Goal: Contribute content: Contribute content

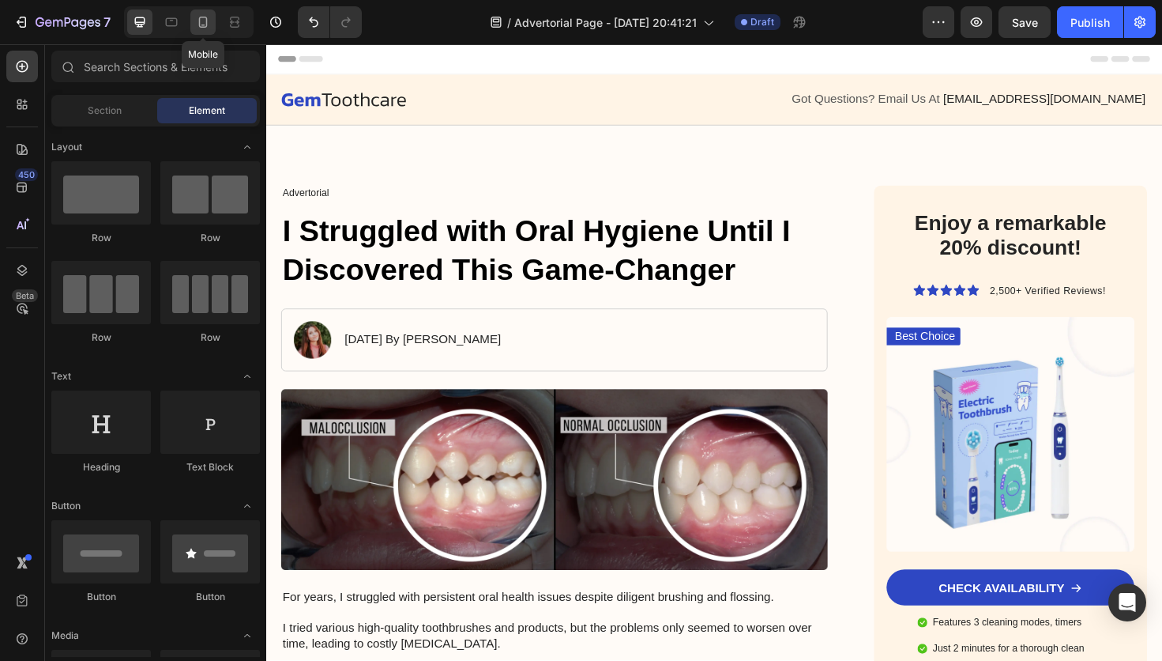
click at [199, 21] on icon at bounding box center [203, 22] width 9 height 11
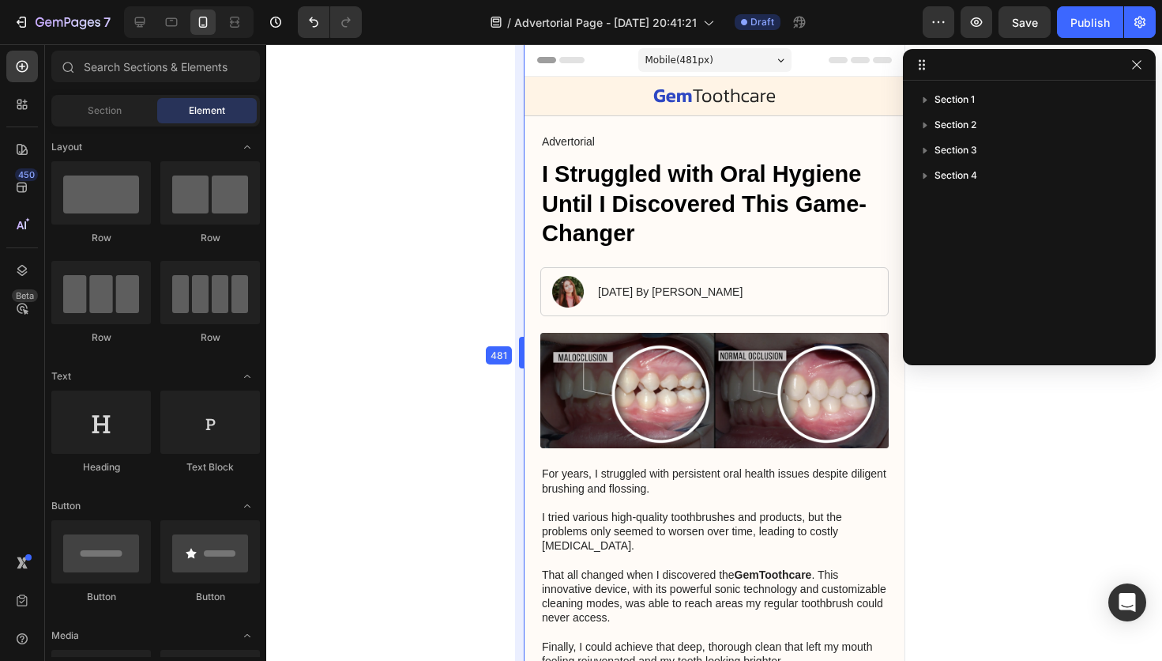
drag, startPoint x: 573, startPoint y: 246, endPoint x: 468, endPoint y: 252, distance: 105.3
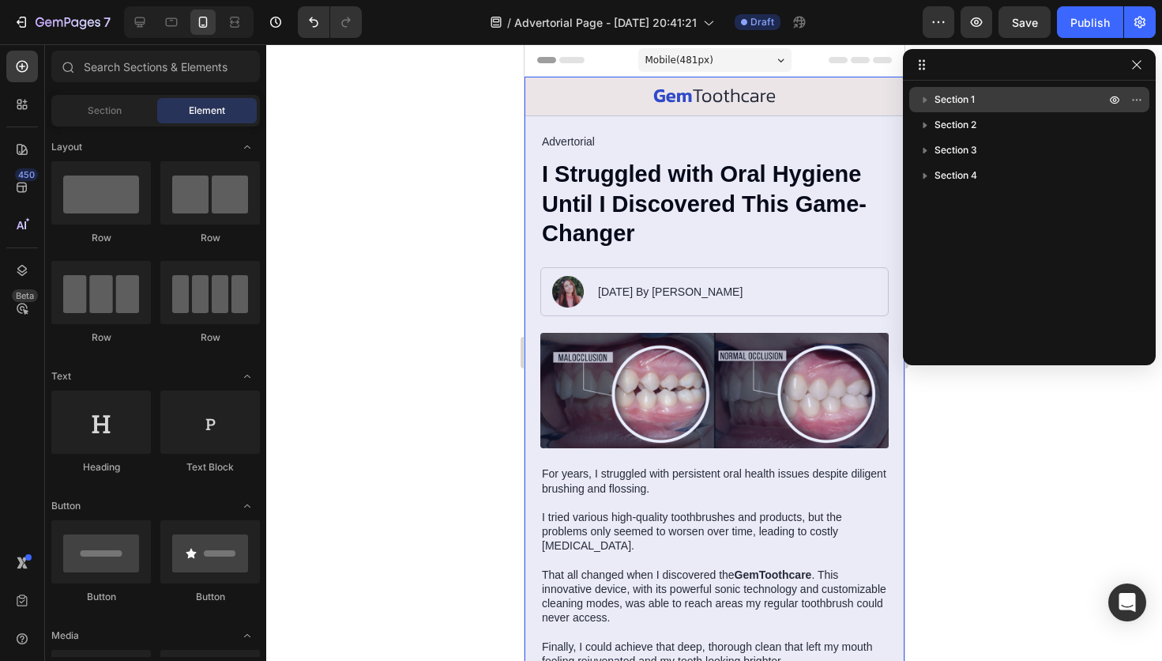
click at [926, 101] on icon "button" at bounding box center [925, 100] width 16 height 16
drag, startPoint x: 926, startPoint y: 101, endPoint x: 378, endPoint y: 80, distance: 548.7
click at [926, 101] on icon "button" at bounding box center [925, 100] width 16 height 16
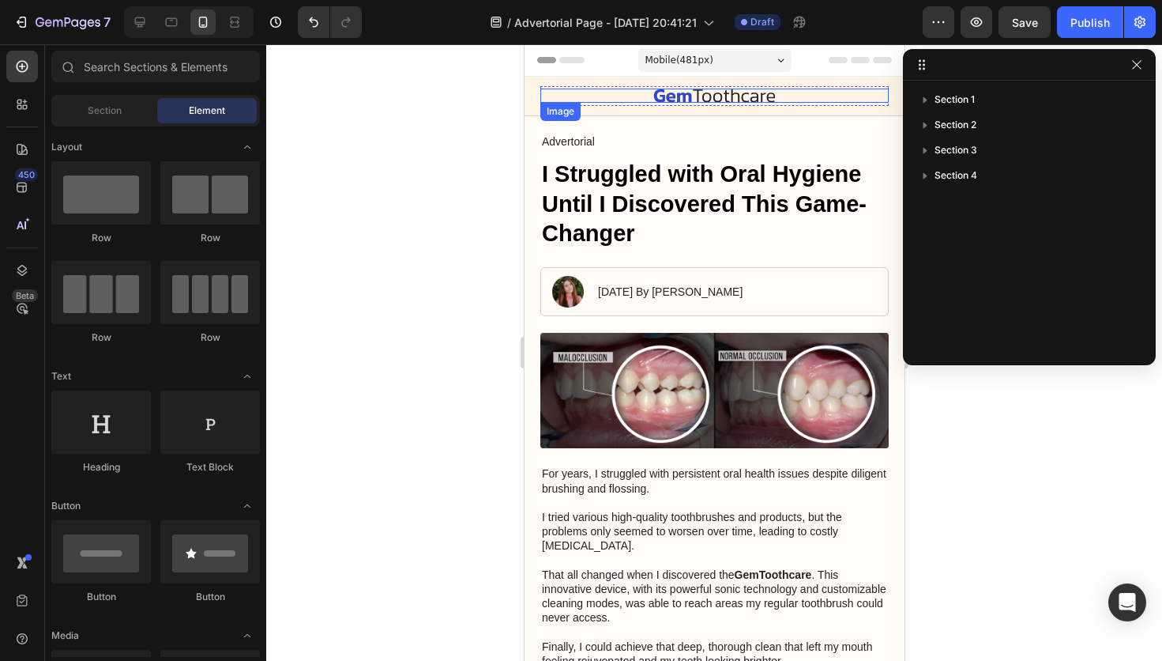
click at [695, 97] on img at bounding box center [714, 95] width 122 height 14
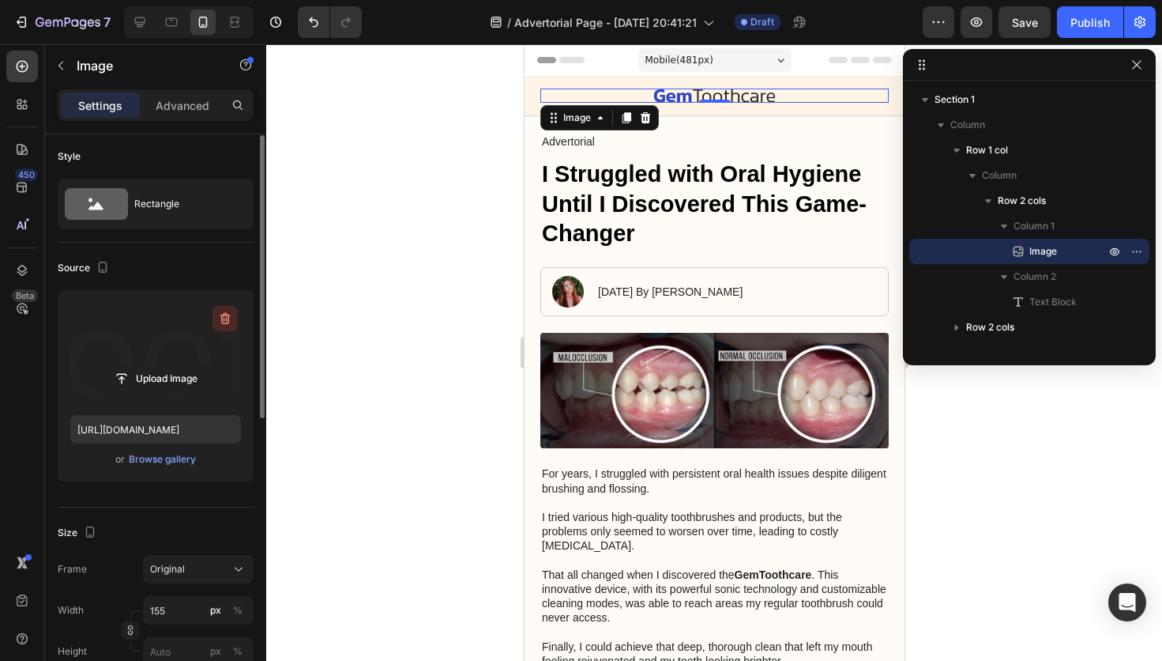
scroll to position [6, 0]
click at [228, 322] on icon "button" at bounding box center [225, 315] width 16 height 16
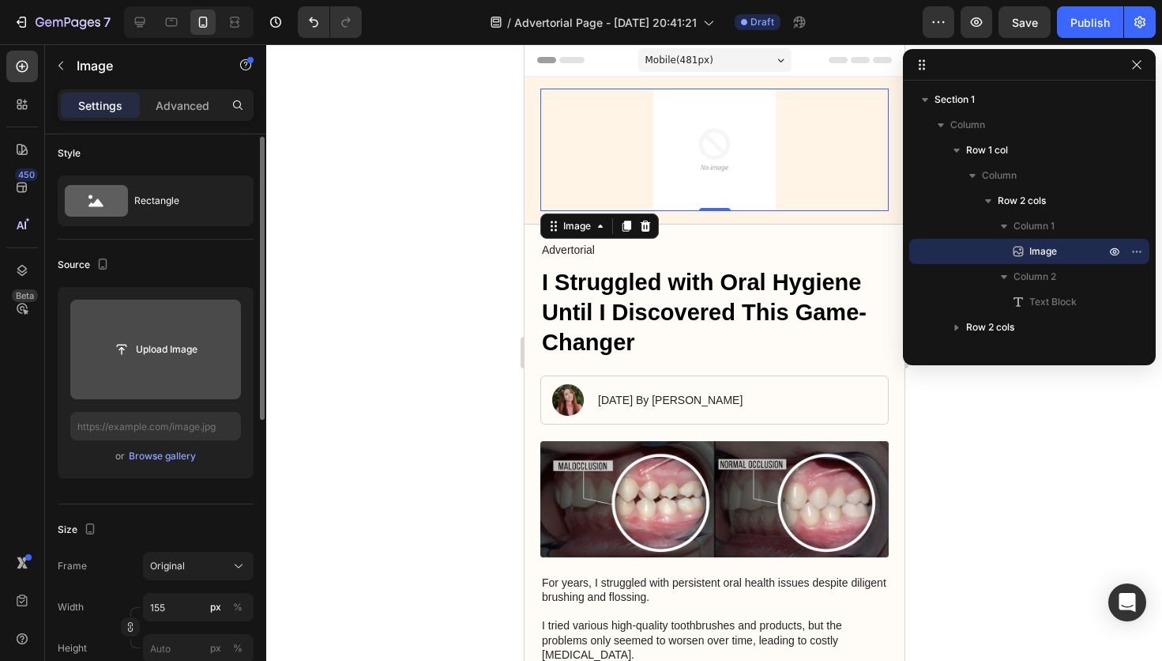
click at [150, 353] on input "file" at bounding box center [155, 349] width 109 height 27
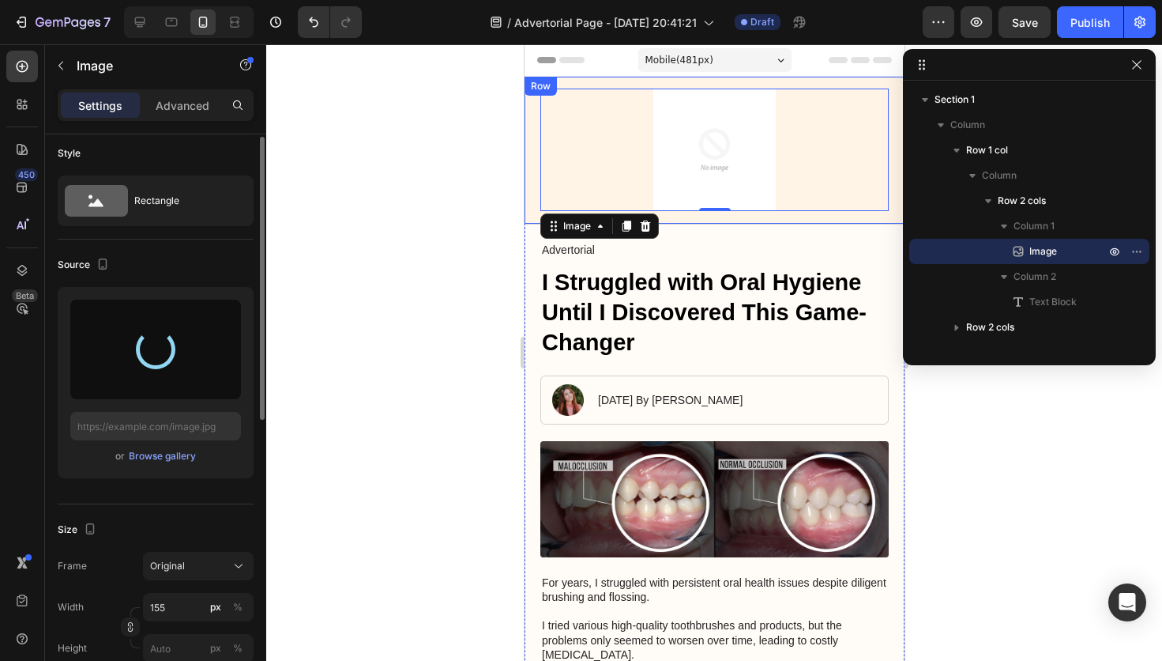
type input "[URL][DOMAIN_NAME]"
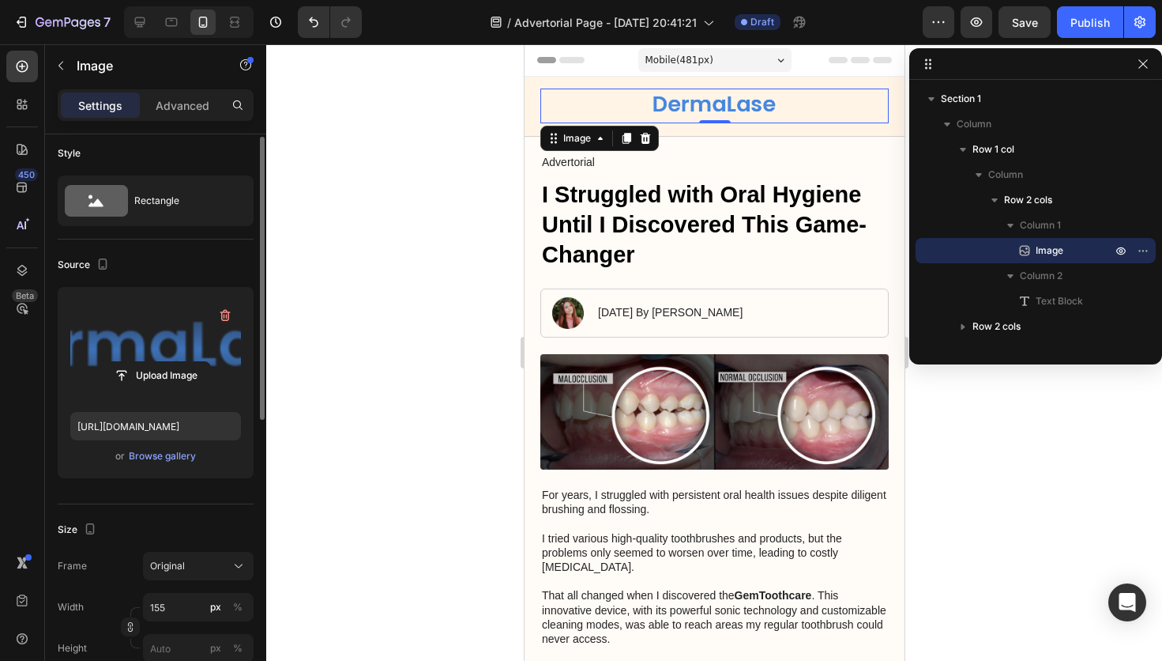
drag, startPoint x: 920, startPoint y: 66, endPoint x: 938, endPoint y: 66, distance: 18.2
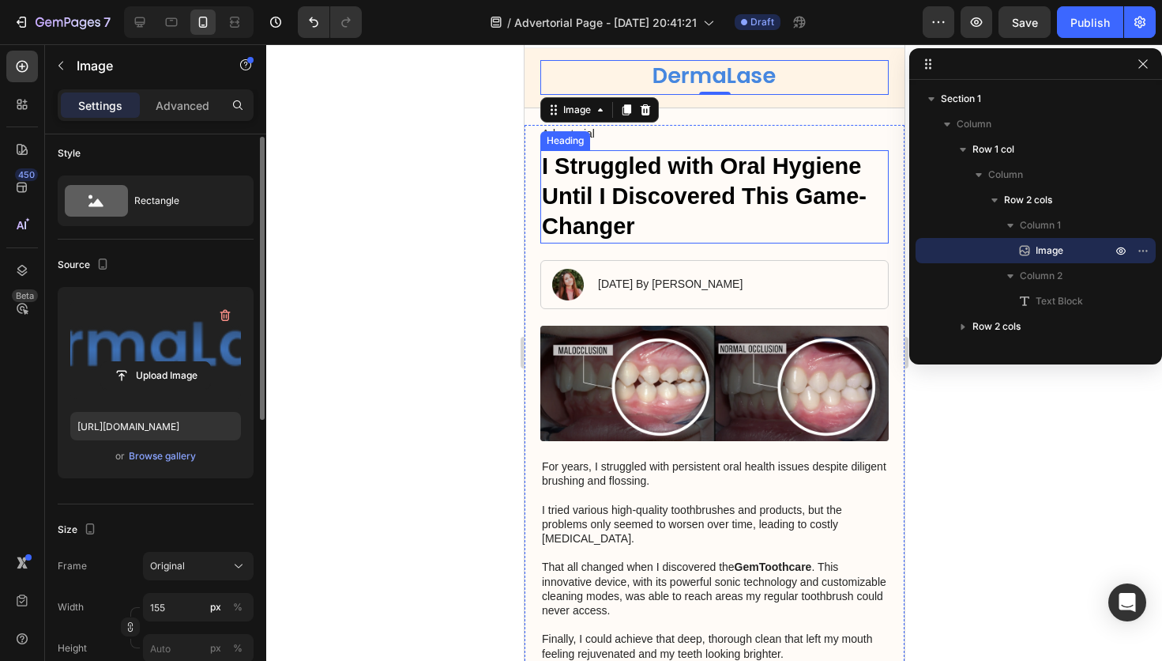
scroll to position [0, 0]
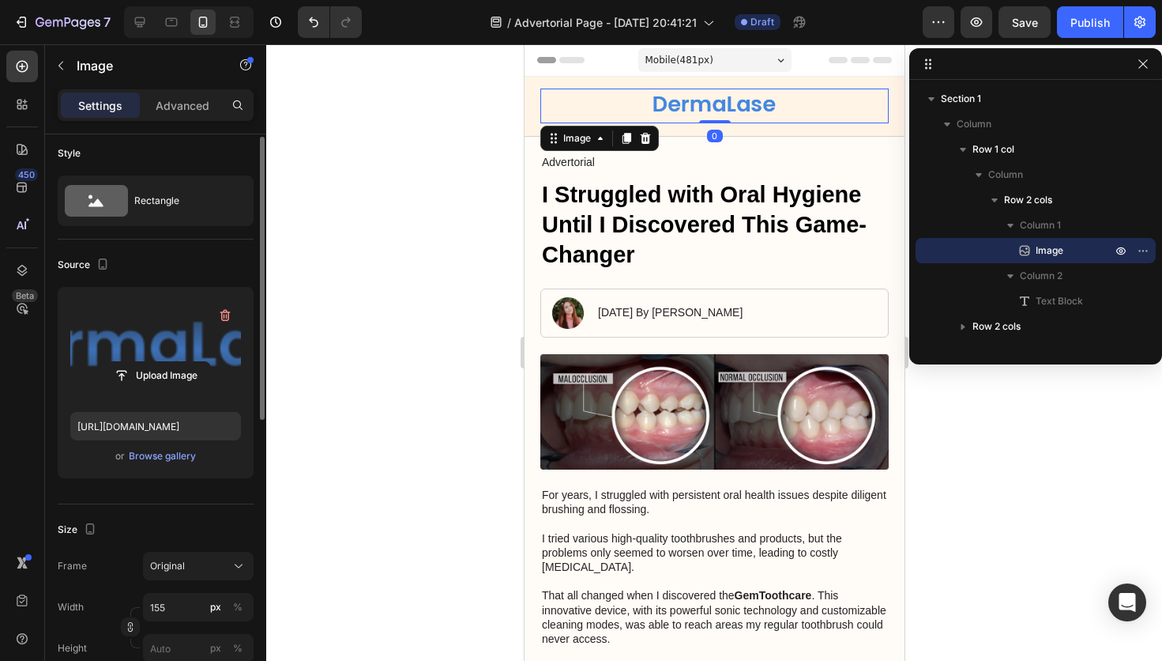
drag, startPoint x: 713, startPoint y: 121, endPoint x: 715, endPoint y: 108, distance: 12.7
click at [715, 108] on div "Image 0" at bounding box center [714, 105] width 348 height 35
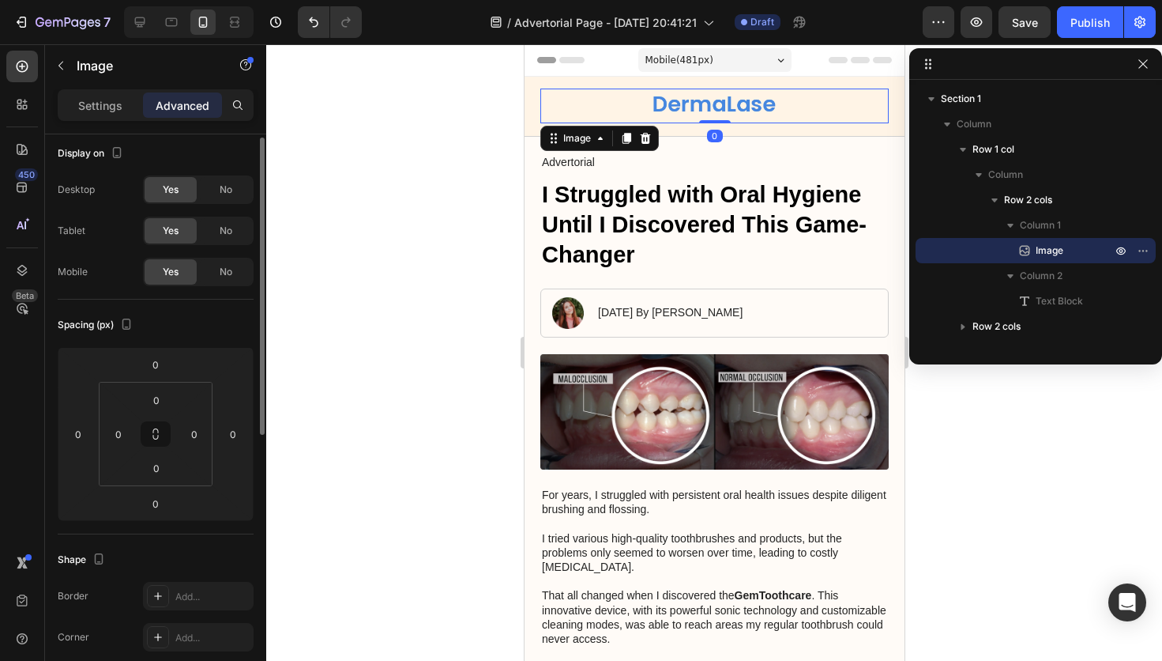
click at [570, 102] on div at bounding box center [714, 105] width 348 height 35
click at [715, 134] on div "0" at bounding box center [714, 136] width 16 height 13
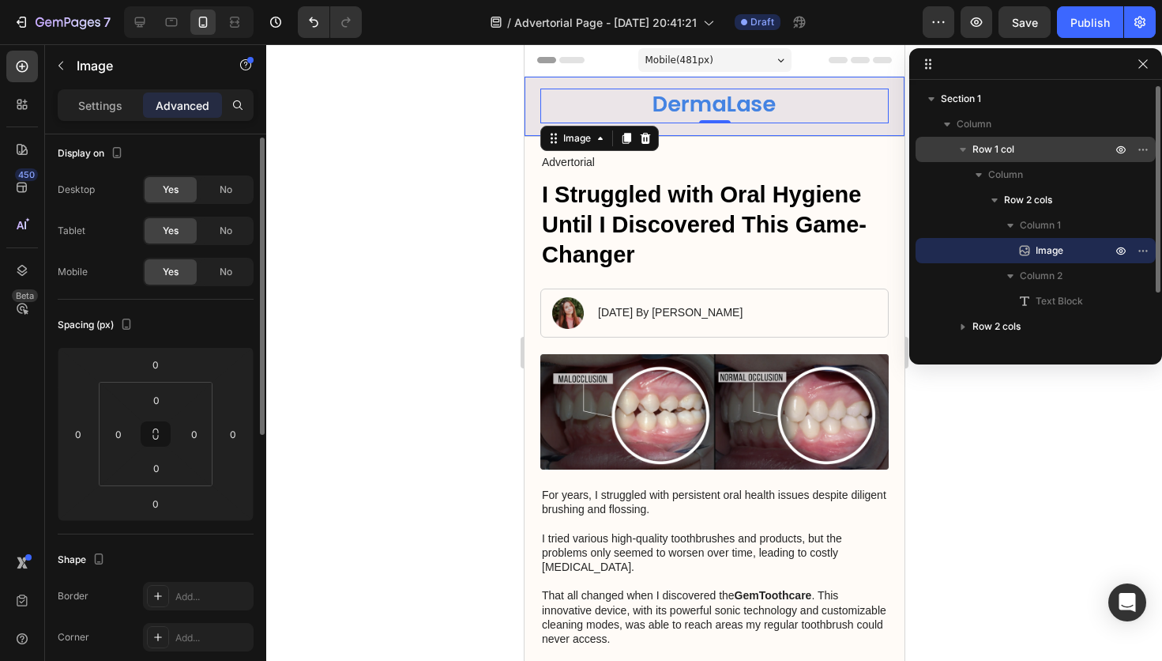
scroll to position [3, 0]
click at [996, 155] on div "Row 1 col" at bounding box center [1036, 146] width 228 height 25
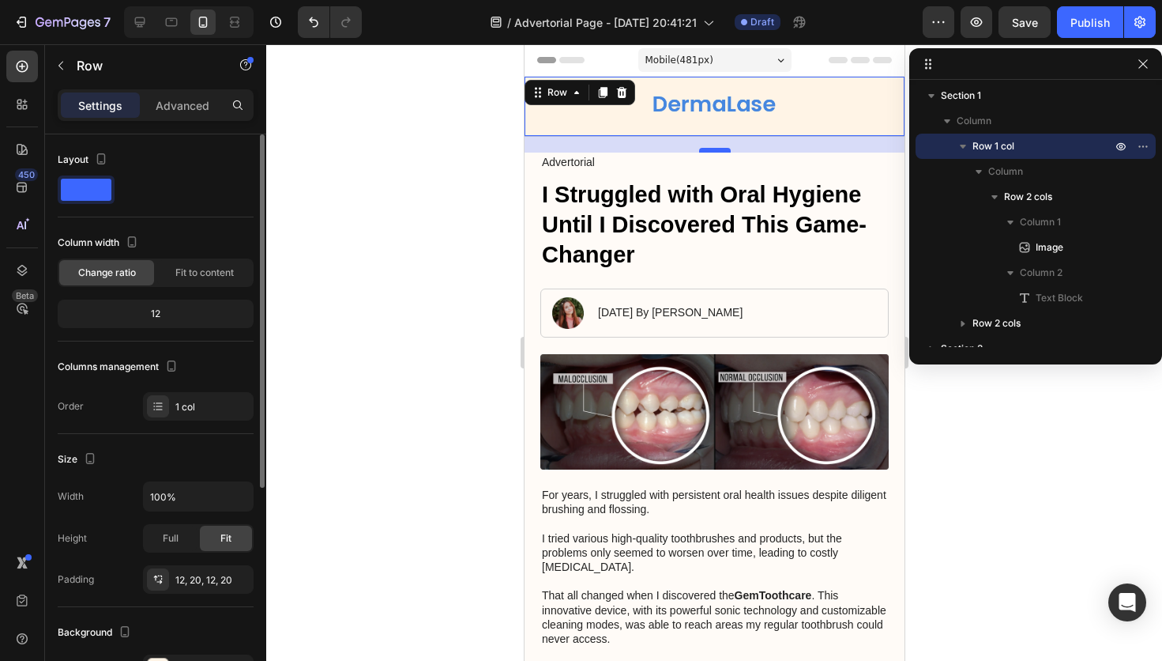
scroll to position [0, 0]
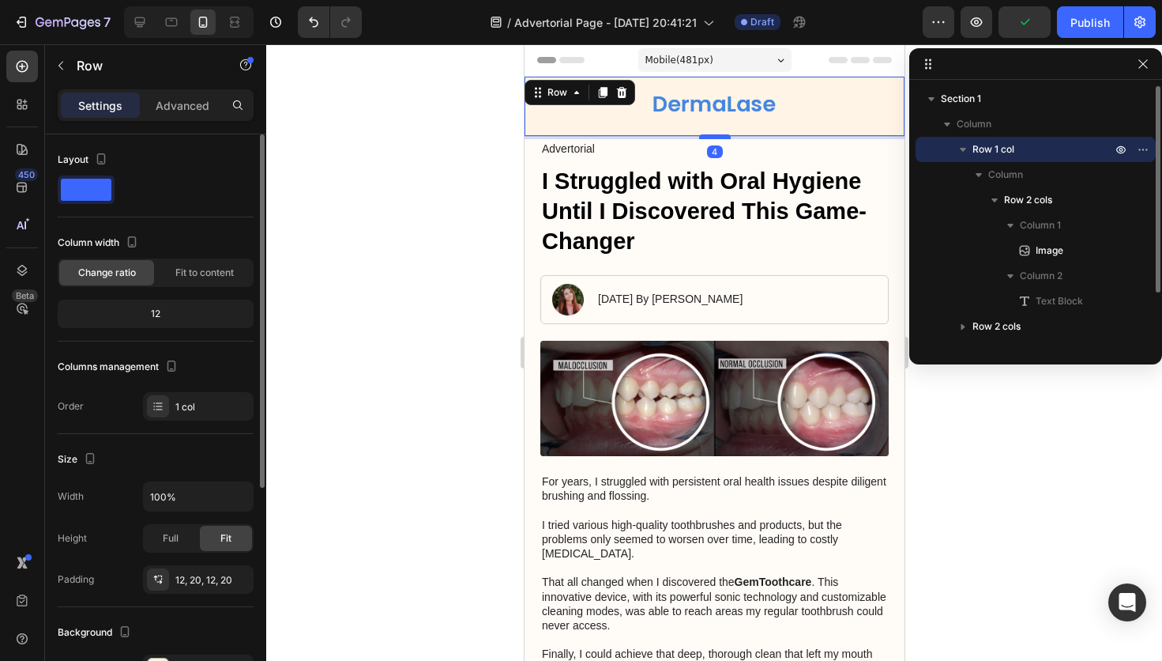
drag, startPoint x: 713, startPoint y: 145, endPoint x: 716, endPoint y: 137, distance: 9.0
click at [716, 137] on div at bounding box center [714, 136] width 32 height 5
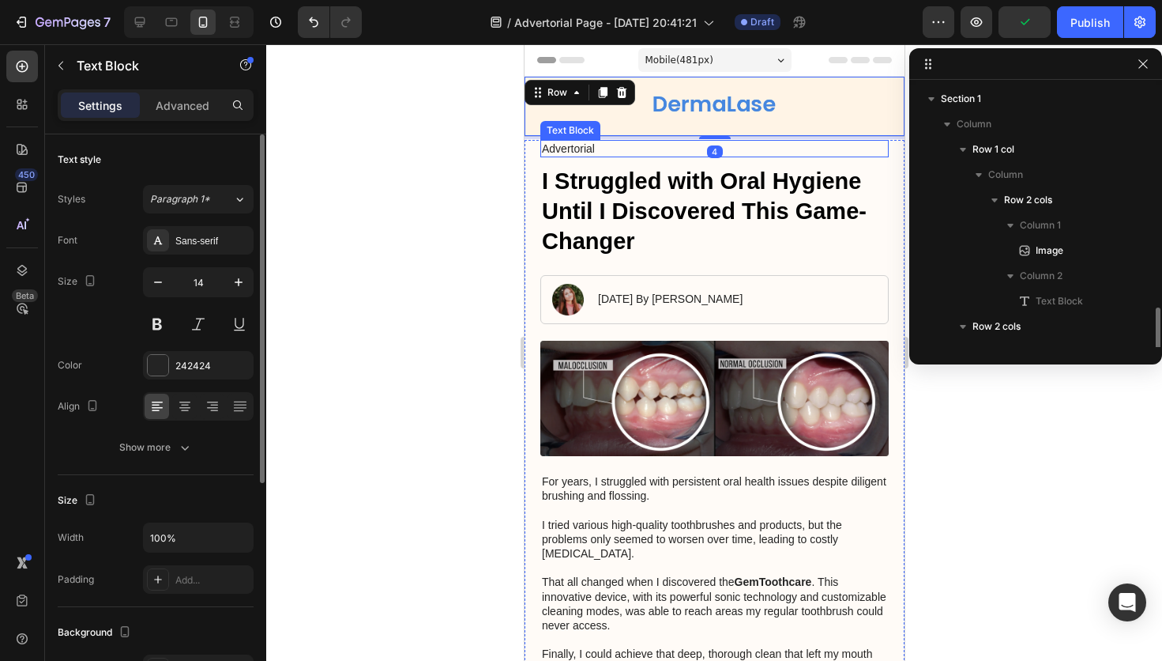
click at [588, 152] on p "Advertorial" at bounding box center [713, 148] width 345 height 14
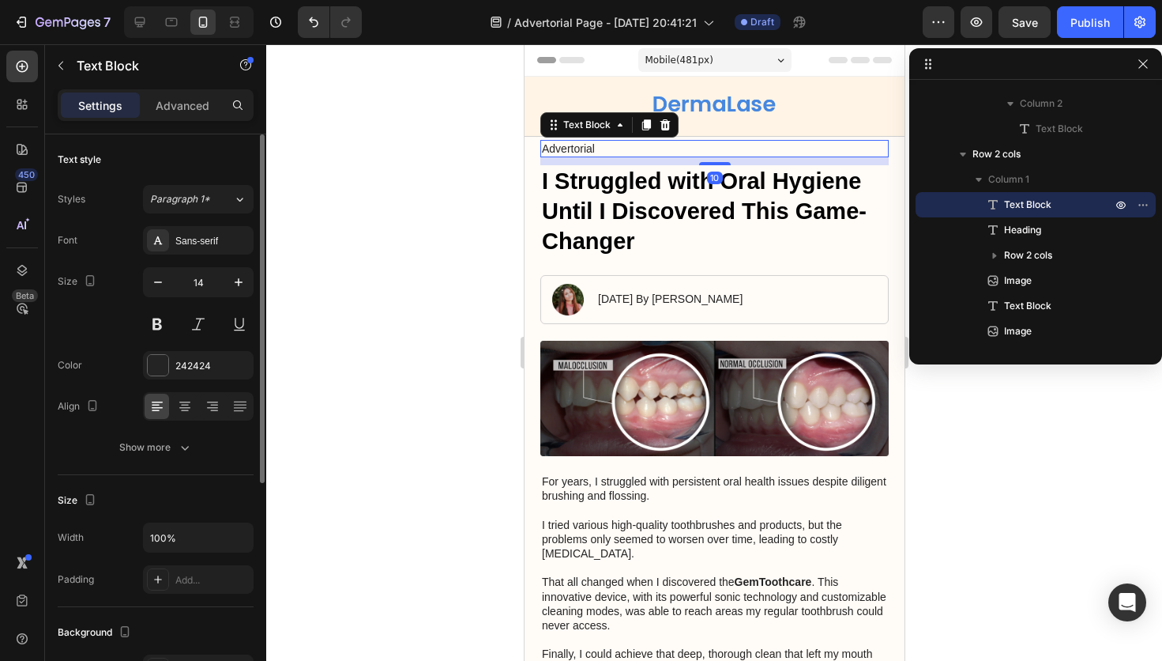
click at [592, 150] on p "Advertorial" at bounding box center [713, 148] width 345 height 14
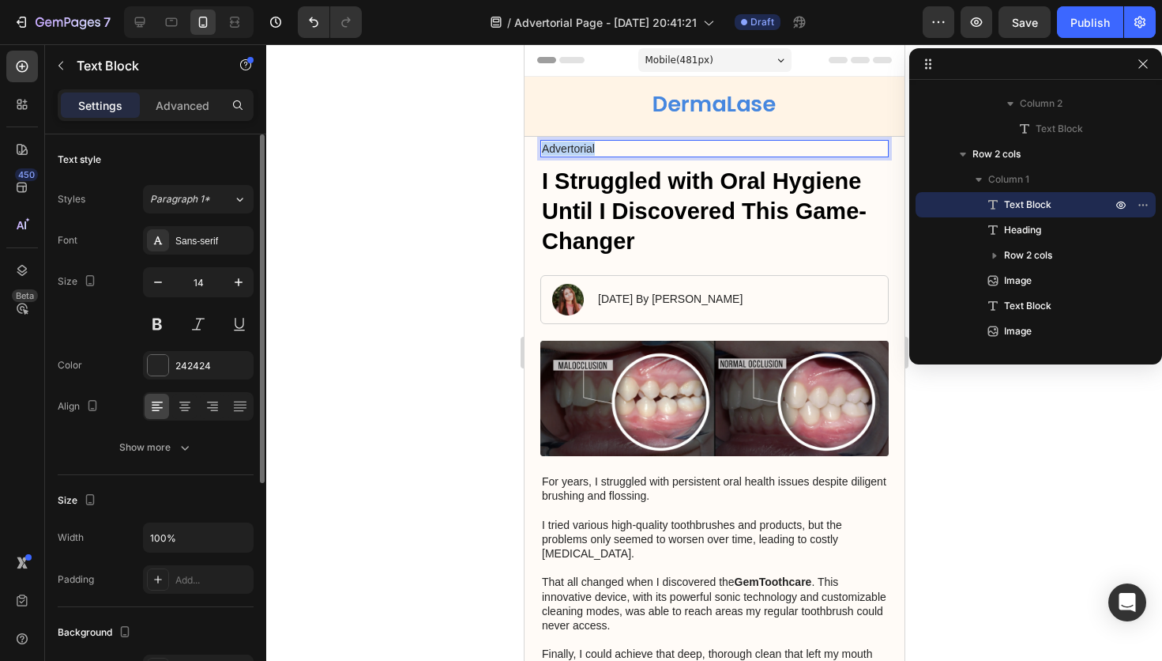
click at [592, 150] on p "Advertorial" at bounding box center [713, 148] width 345 height 14
click at [1071, 502] on div at bounding box center [714, 352] width 896 height 616
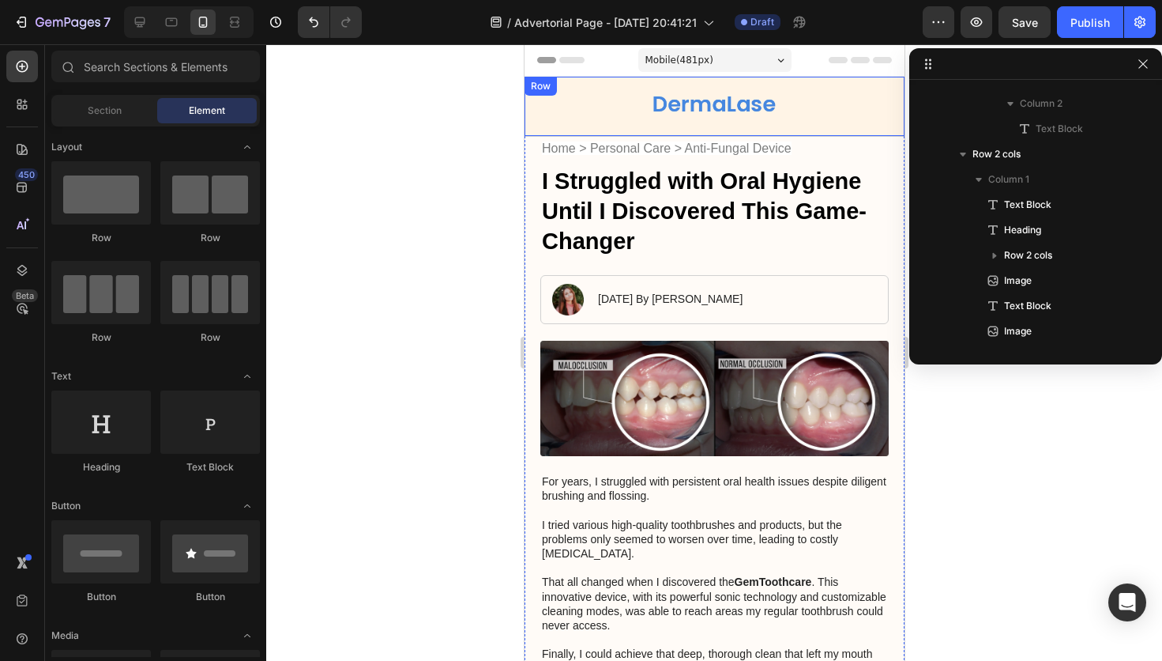
click at [534, 96] on div "Image Got Questions? Email Us At [EMAIL_ADDRESS][DOMAIN_NAME] Text Block Row Row" at bounding box center [714, 107] width 380 height 60
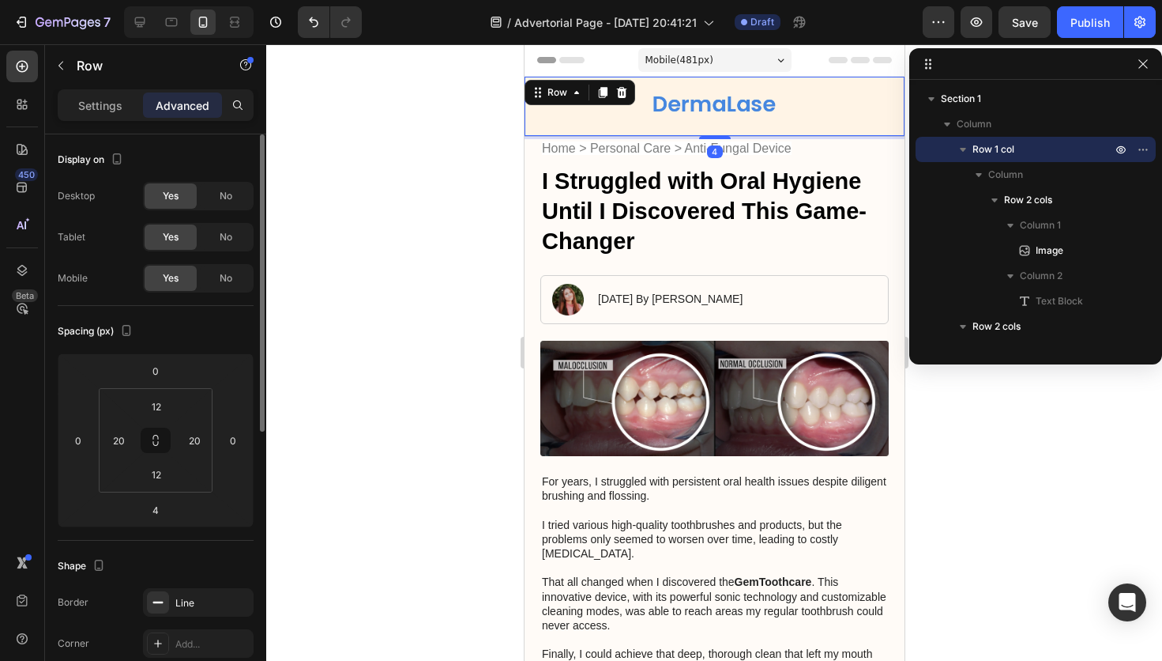
scroll to position [1, 0]
click at [165, 479] on input "12" at bounding box center [157, 473] width 32 height 24
click at [166, 479] on input "12" at bounding box center [157, 473] width 32 height 24
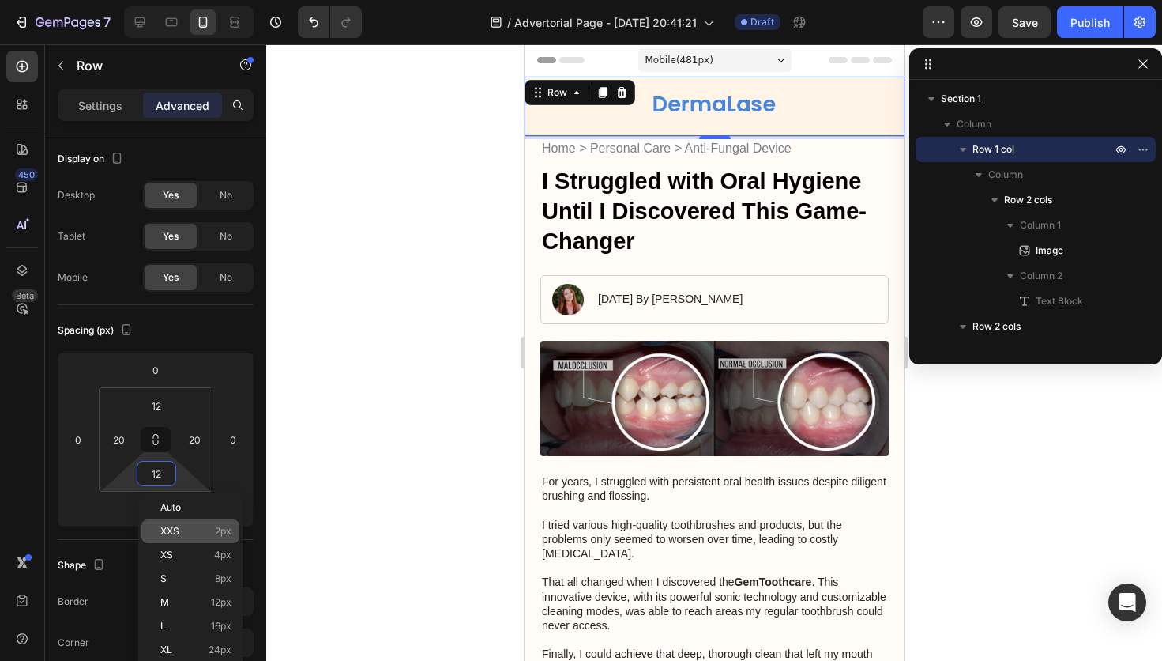
click at [183, 530] on p "XXS 2px" at bounding box center [195, 530] width 71 height 11
type input "2"
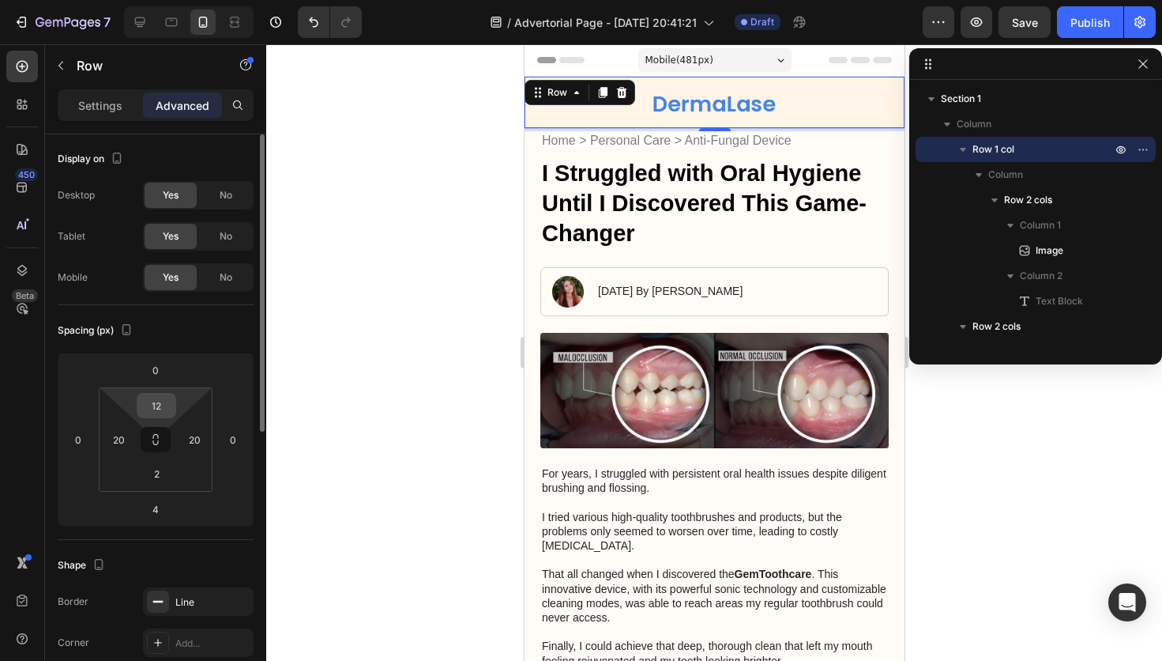
click at [160, 416] on input "12" at bounding box center [157, 405] width 32 height 24
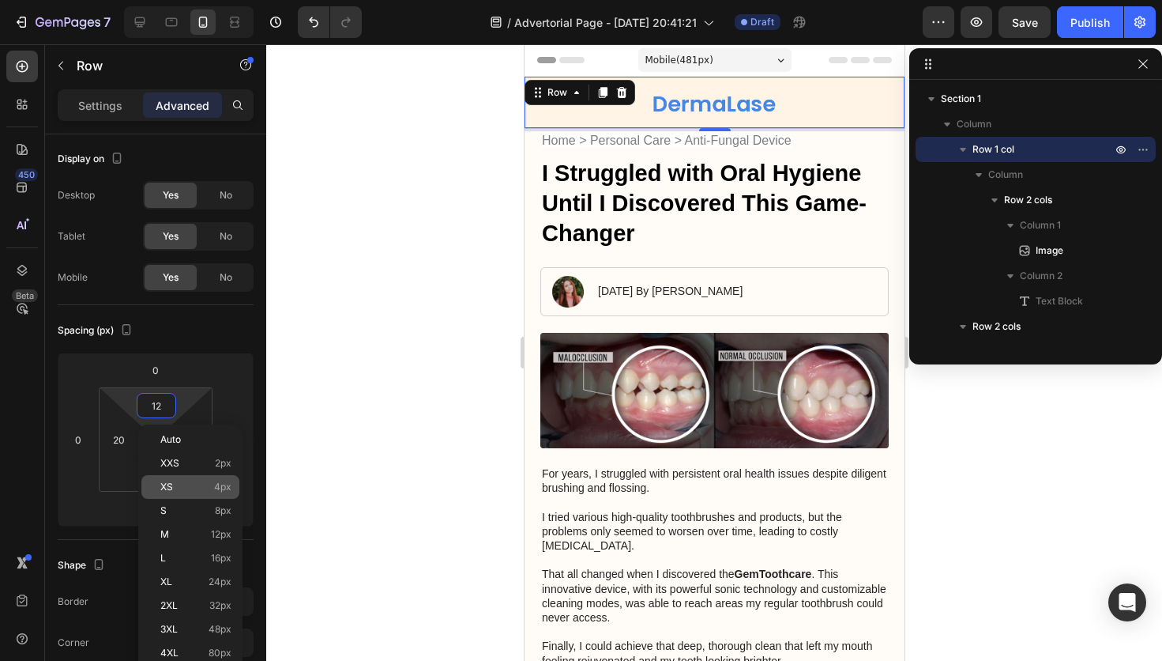
click at [179, 479] on div "XS 4px" at bounding box center [190, 487] width 98 height 24
type input "4"
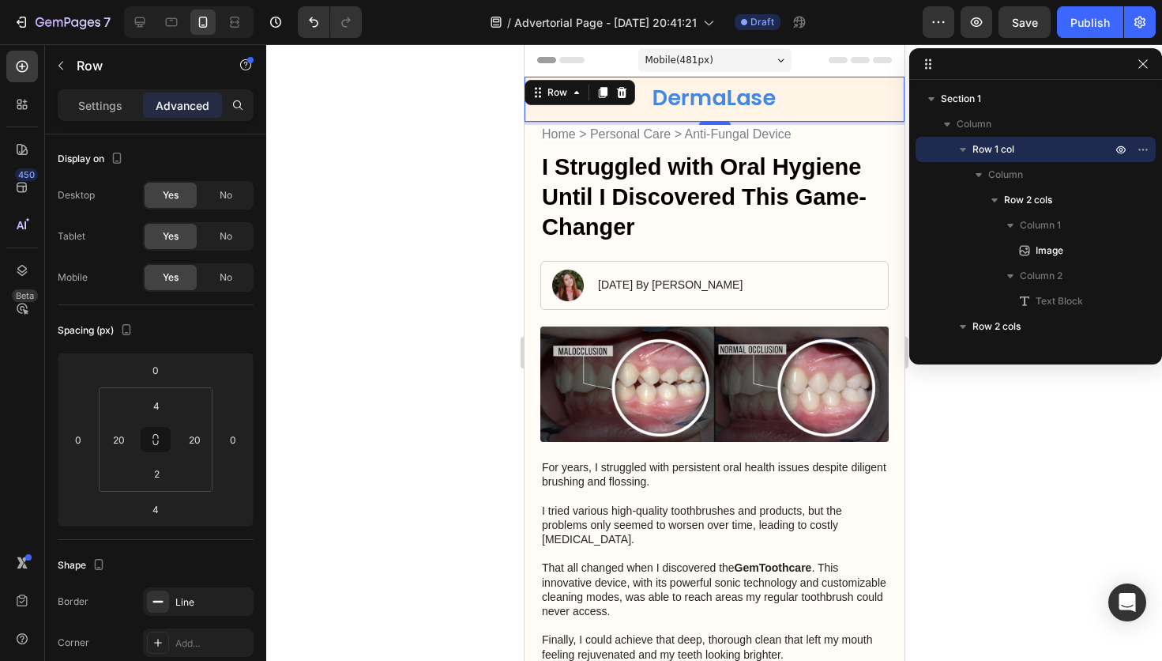
click at [438, 322] on div at bounding box center [714, 352] width 896 height 616
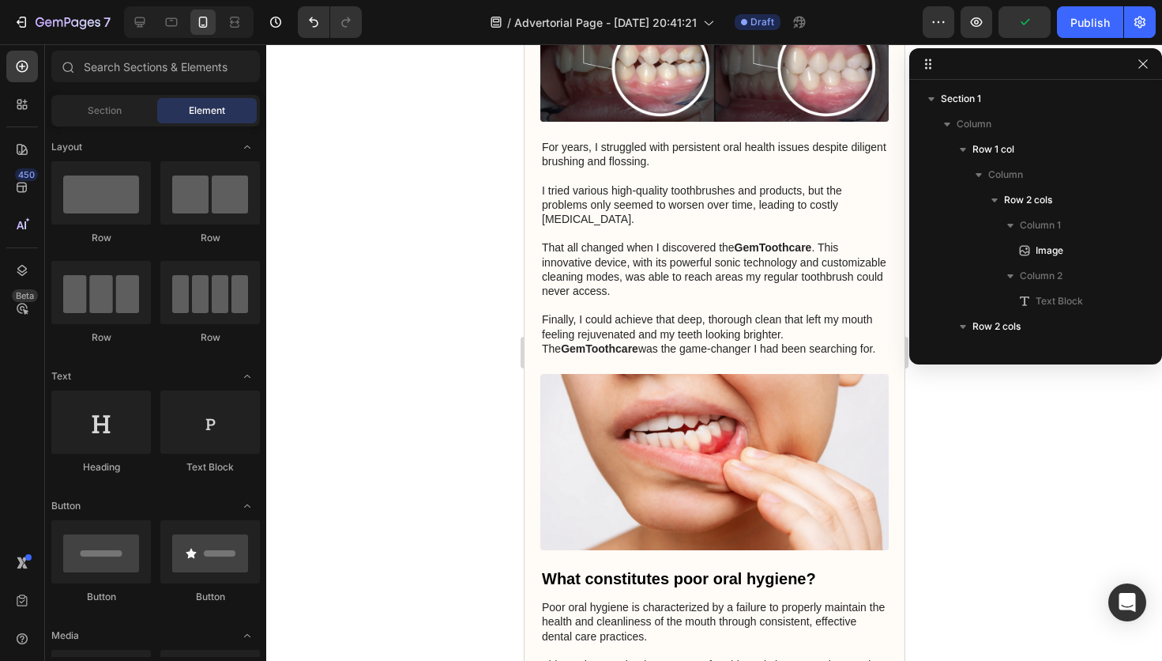
scroll to position [324, 0]
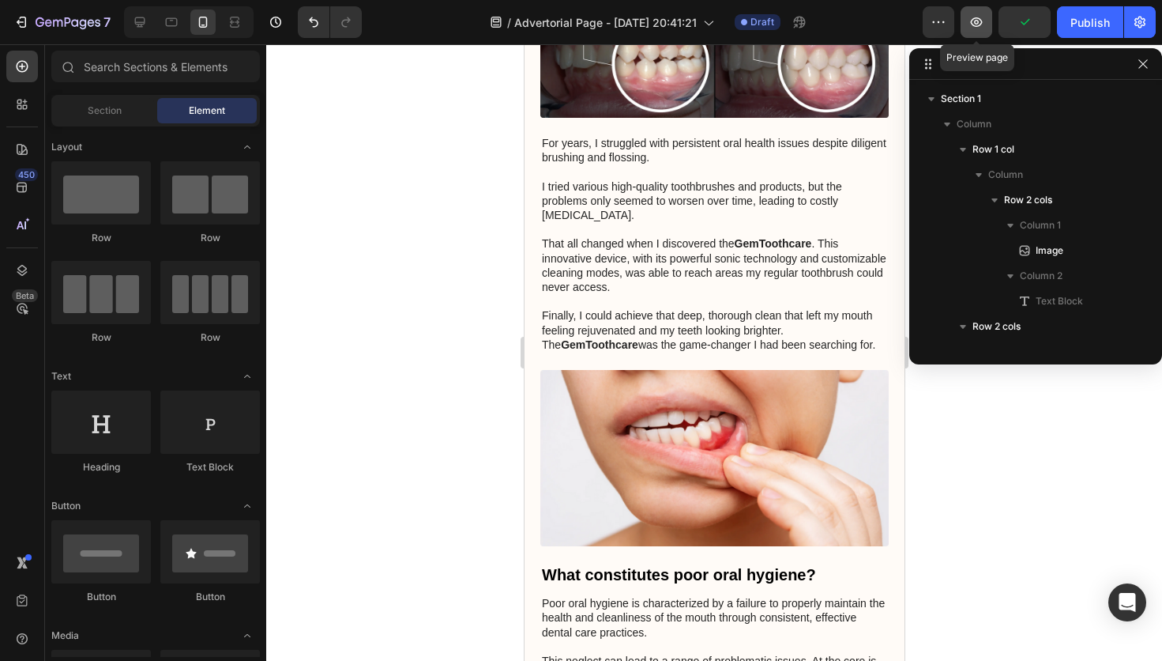
click at [969, 23] on icon "button" at bounding box center [977, 22] width 16 height 16
click at [145, 28] on icon at bounding box center [140, 22] width 16 height 16
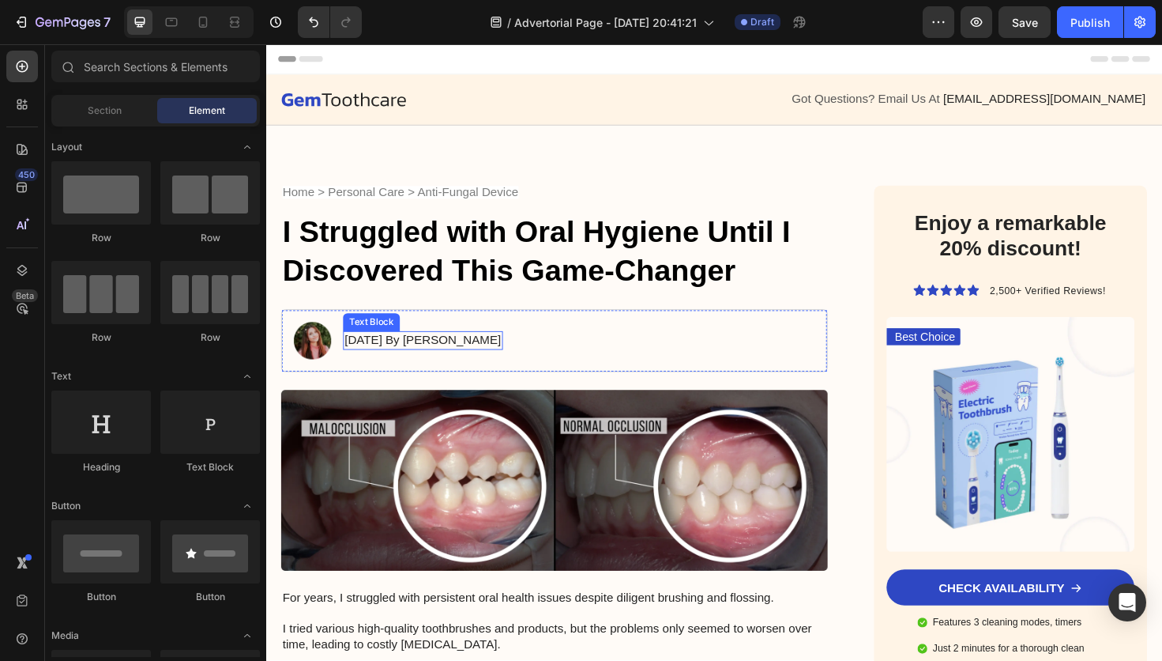
scroll to position [1, 0]
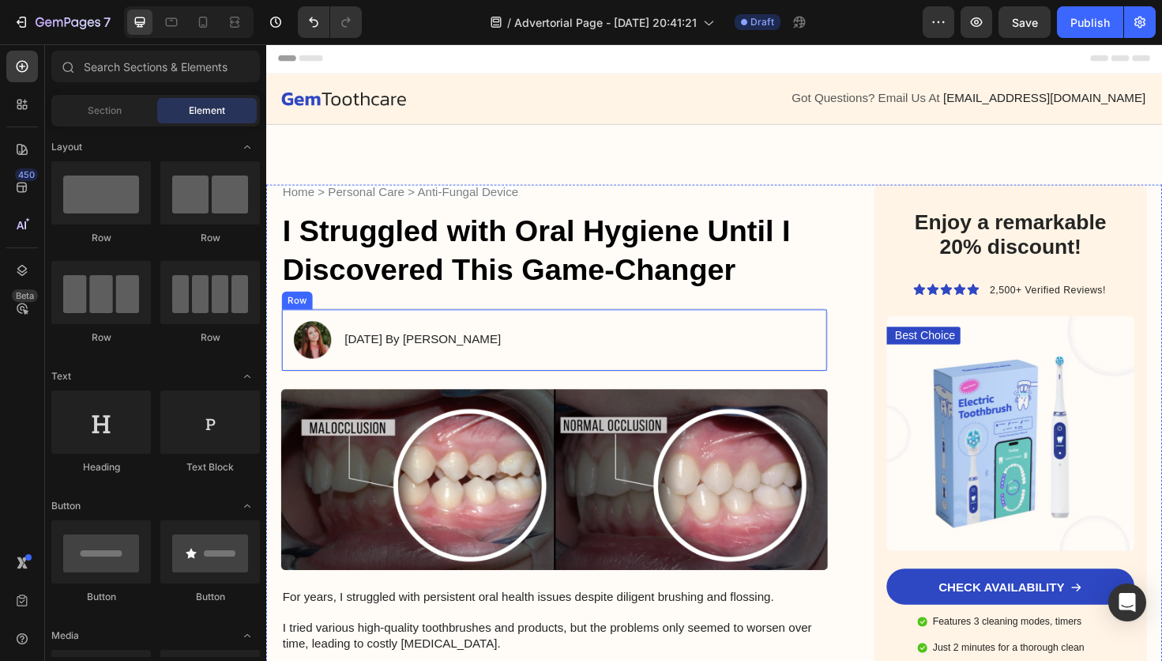
click at [555, 364] on div "Image [DATE] By [PERSON_NAME] Text Block Row" at bounding box center [571, 357] width 578 height 66
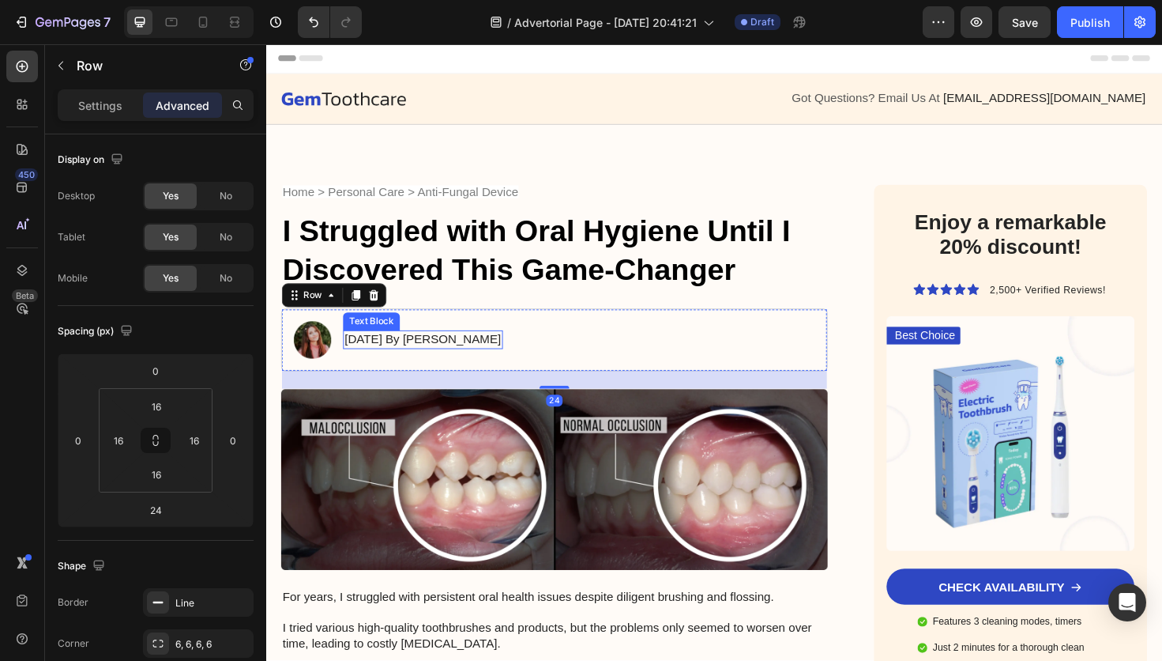
click at [515, 359] on p "[DATE] By [PERSON_NAME]" at bounding box center [432, 356] width 166 height 17
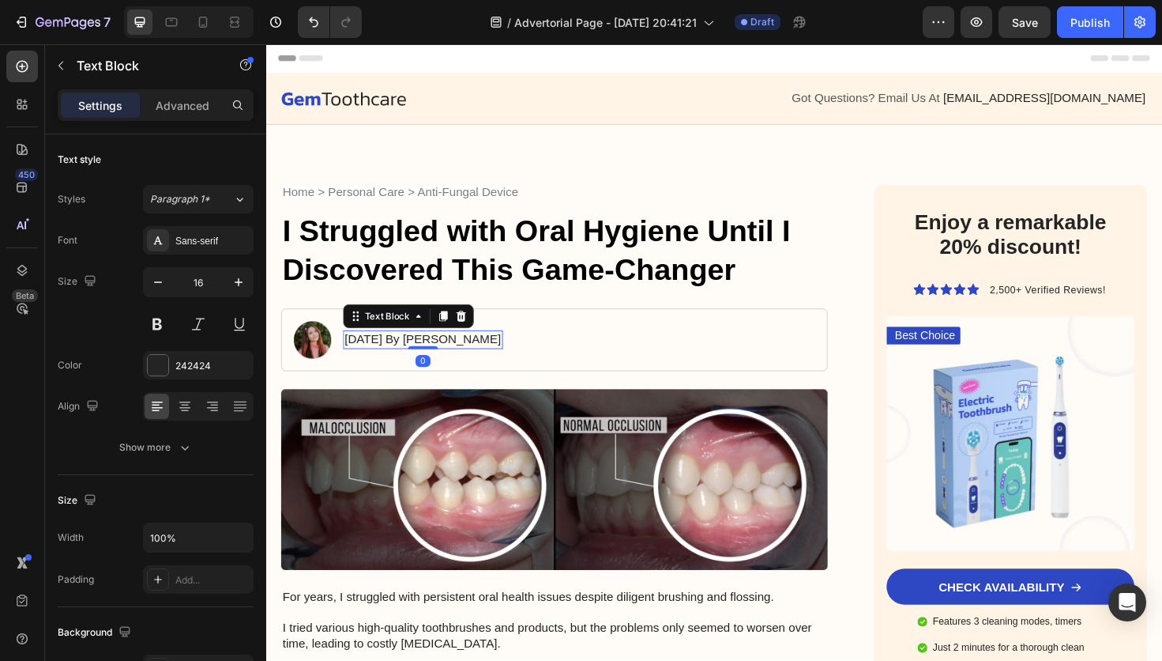
click at [515, 359] on p "[DATE] By [PERSON_NAME]" at bounding box center [432, 356] width 166 height 17
click at [425, 360] on span "By [PERSON_NAME] | [DATE] 11:11 am EDT" at bounding box center [478, 355] width 258 height 13
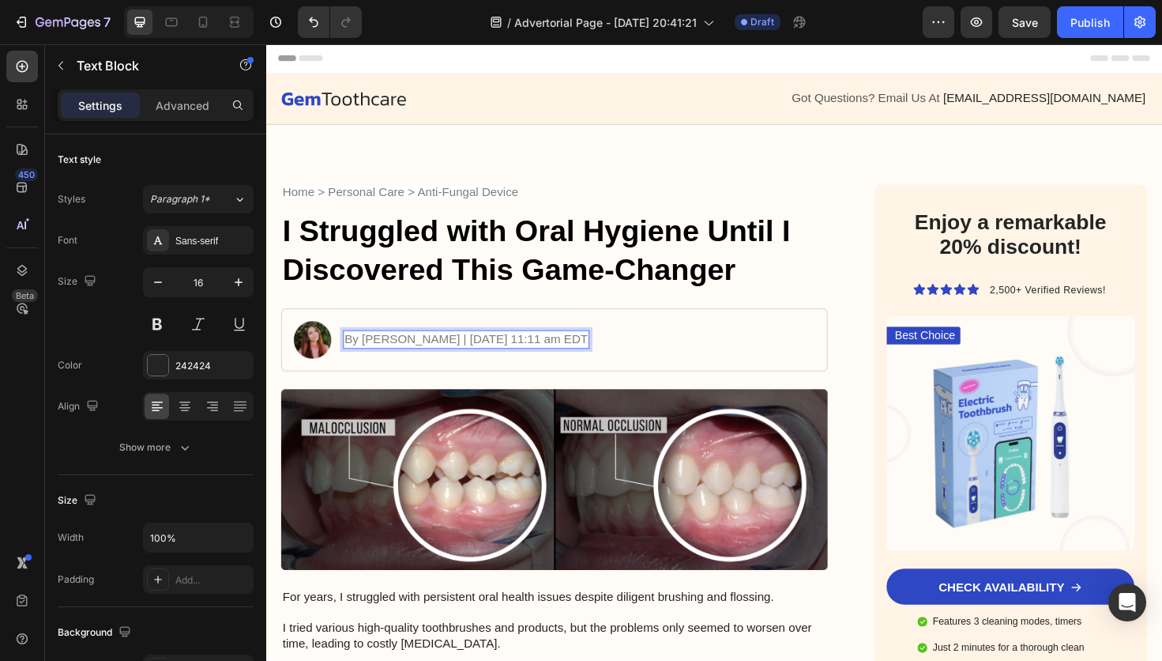
click at [470, 358] on span "By [PERSON_NAME] | [DATE] 11:11 am EDT" at bounding box center [478, 355] width 258 height 13
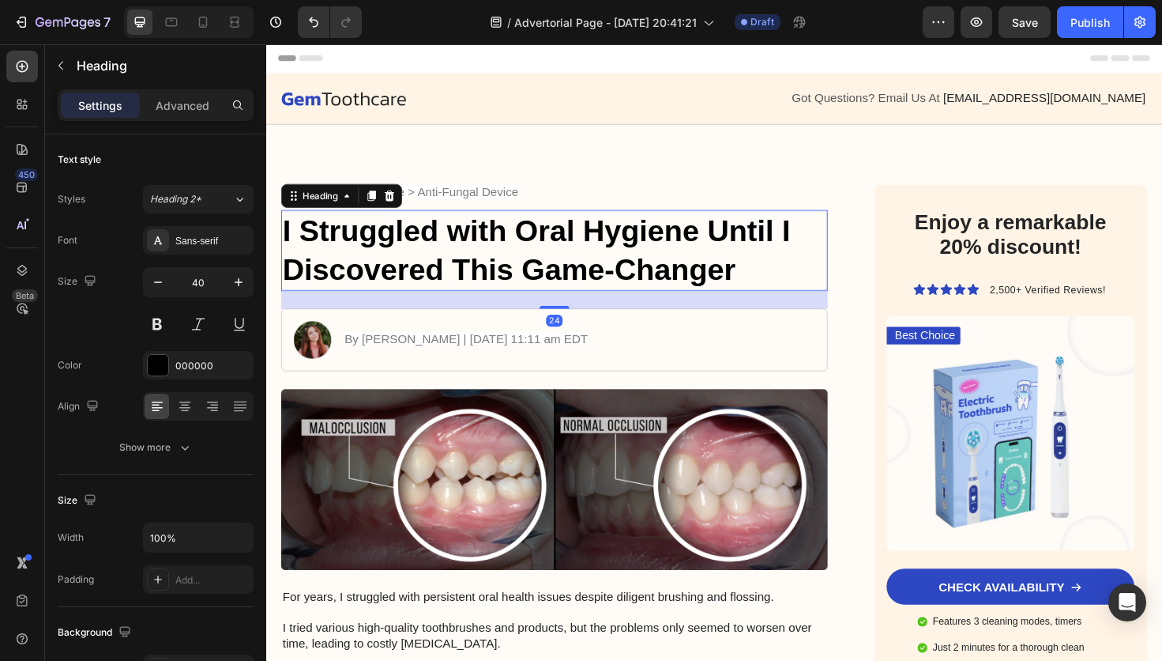
click at [632, 262] on h1 "I Struggled with Oral Hygiene Until I Discovered This Game-Changer" at bounding box center [571, 262] width 578 height 85
click at [1135, 21] on icon "button" at bounding box center [1140, 22] width 16 height 16
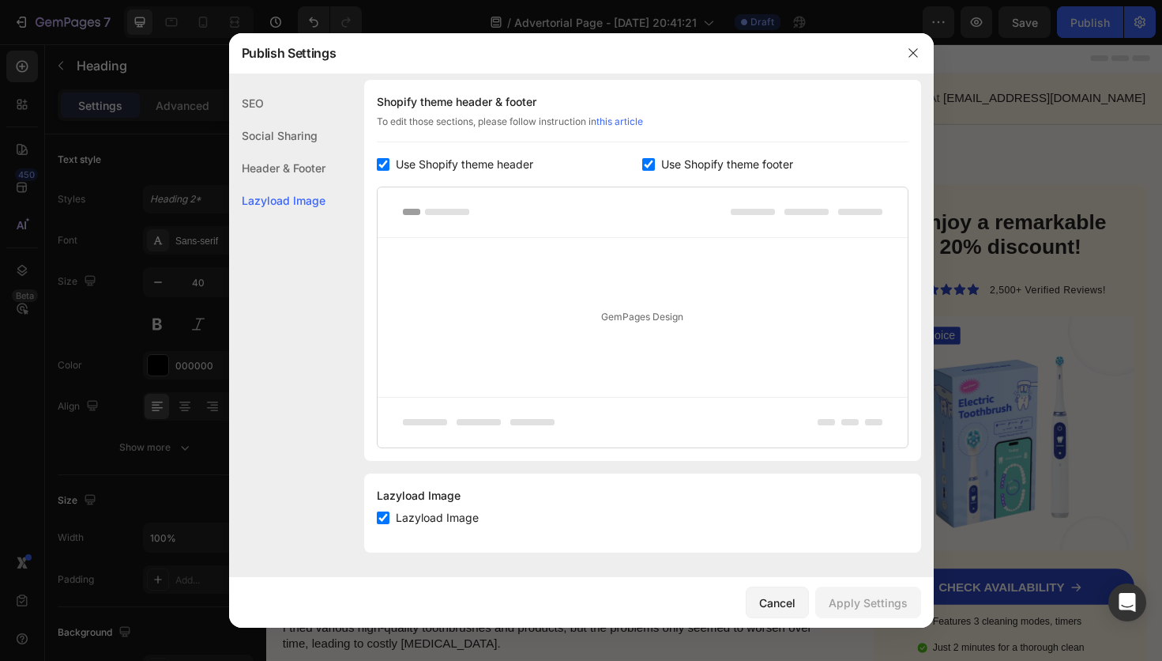
scroll to position [713, 0]
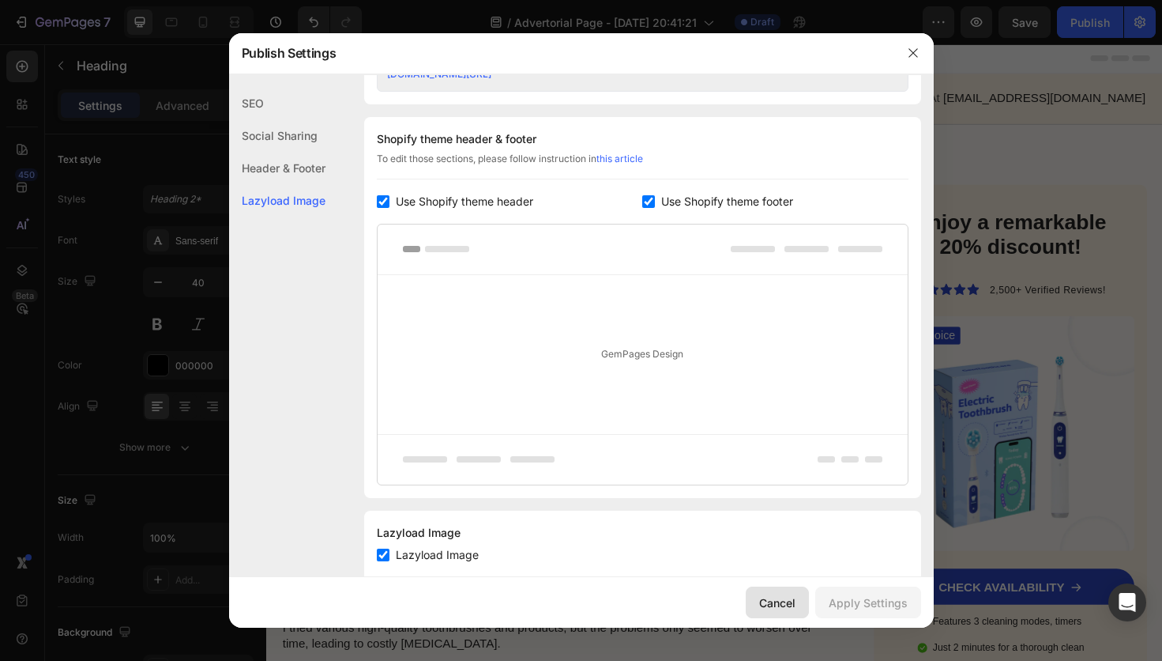
drag, startPoint x: 795, startPoint y: 604, endPoint x: 560, endPoint y: 592, distance: 235.0
click at [795, 604] on div "Cancel" at bounding box center [777, 602] width 36 height 17
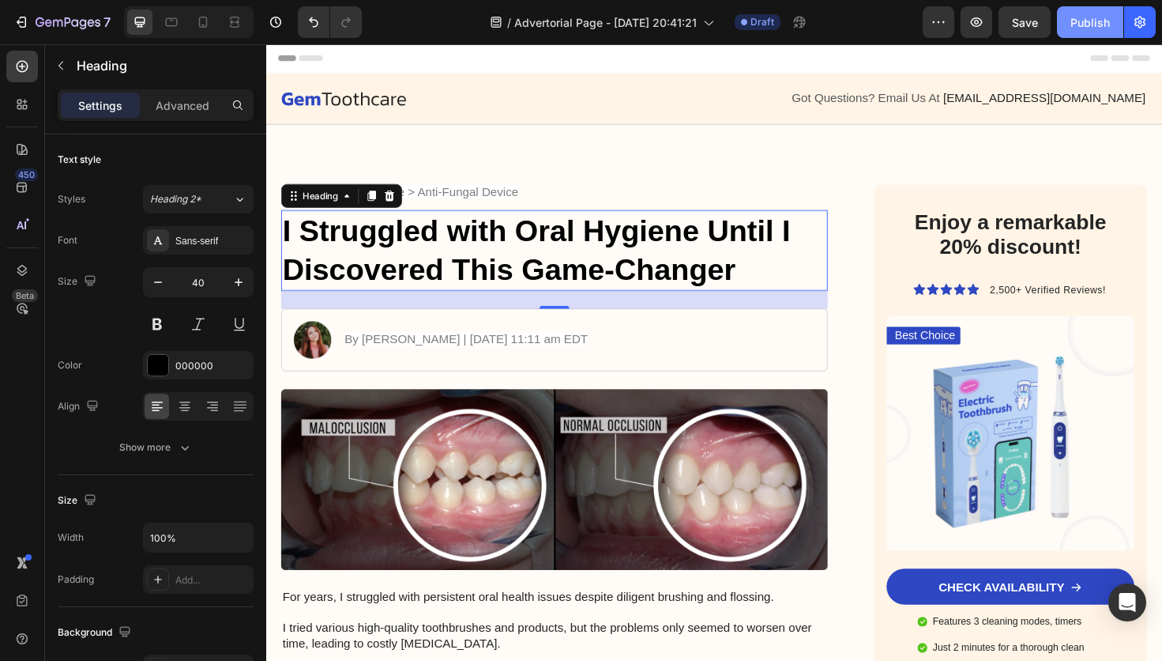
click at [1100, 23] on div "Publish" at bounding box center [1091, 22] width 40 height 17
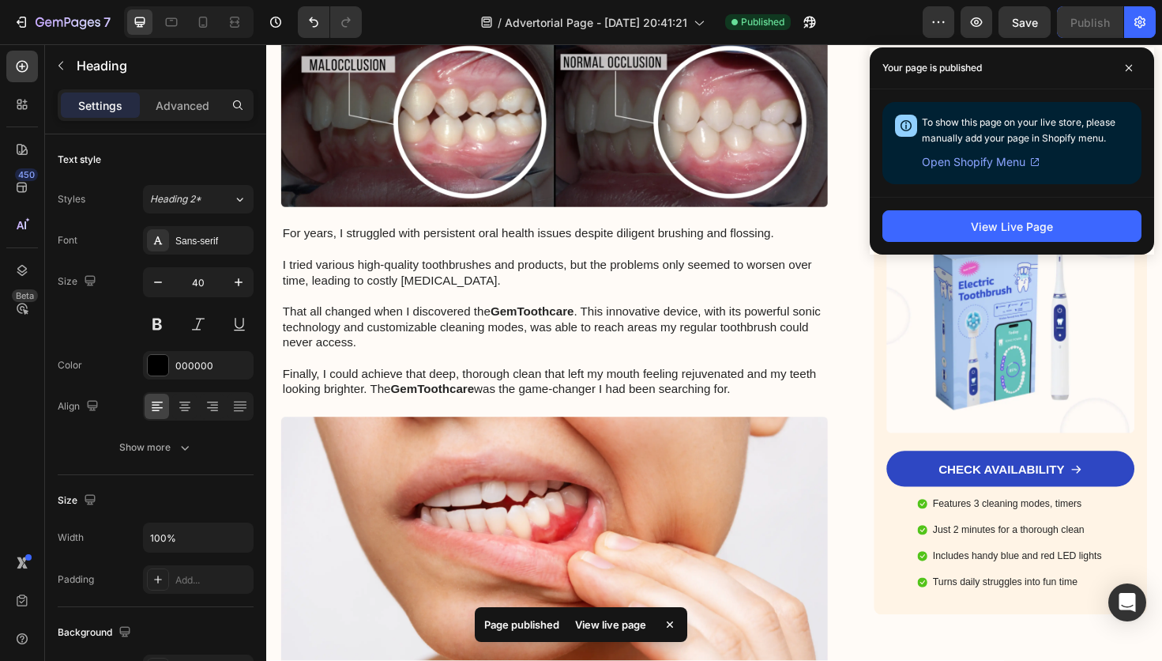
scroll to position [388, 0]
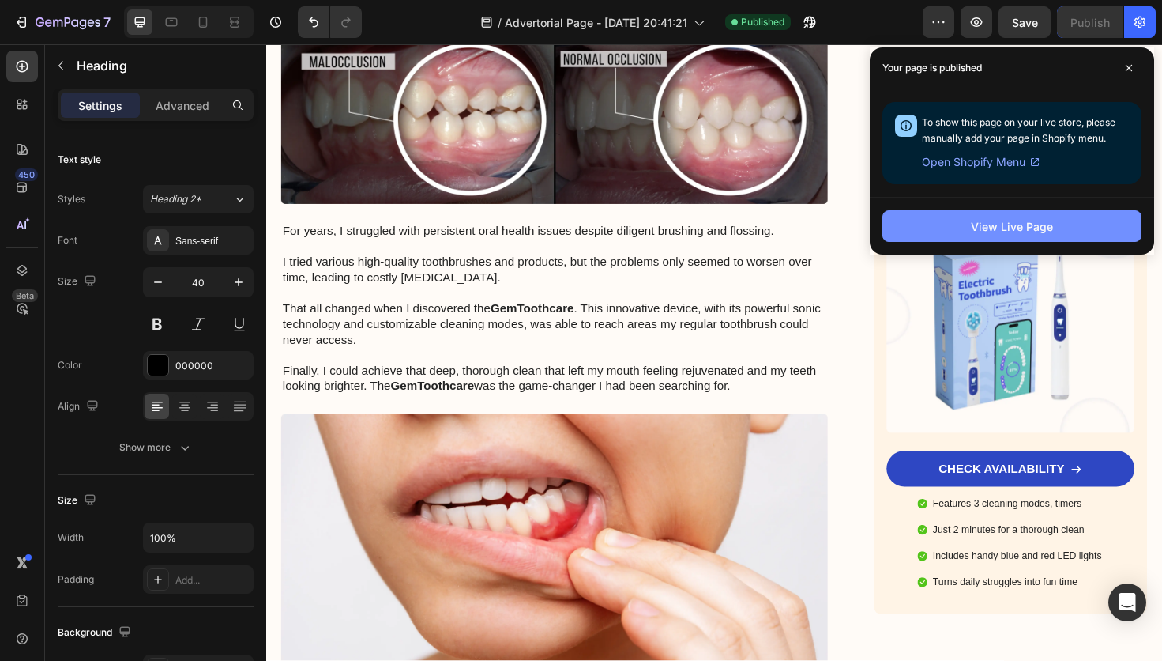
click at [1043, 224] on div "View Live Page" at bounding box center [1012, 226] width 82 height 17
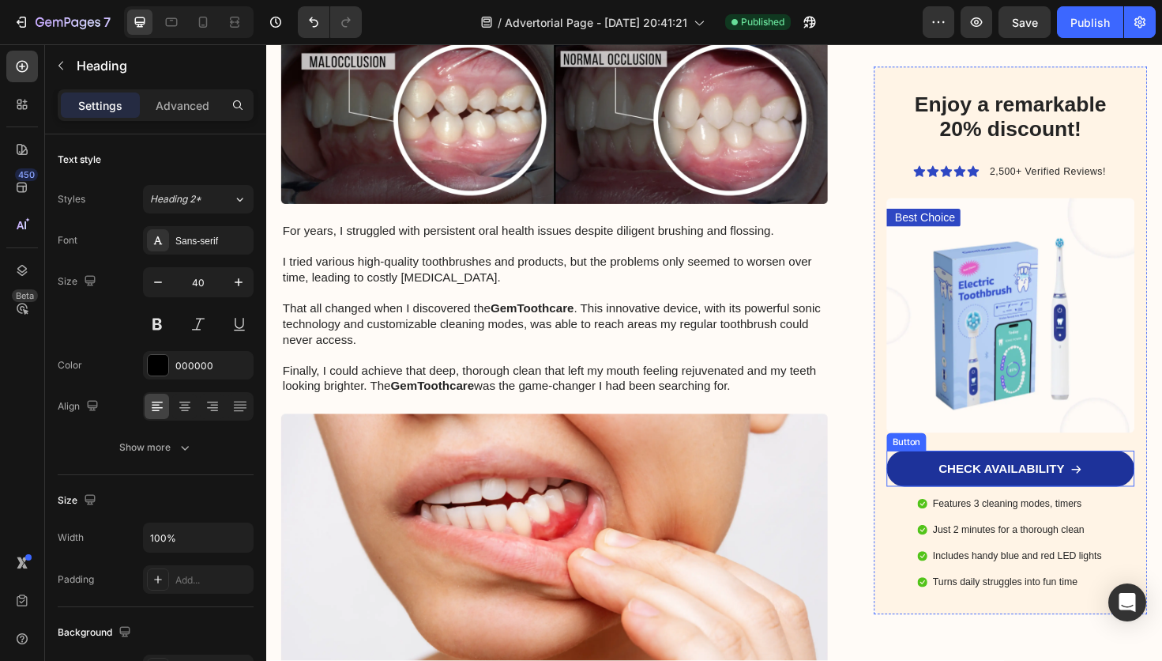
click at [1149, 492] on link "CHECK AVAILABILITY" at bounding box center [1054, 493] width 262 height 38
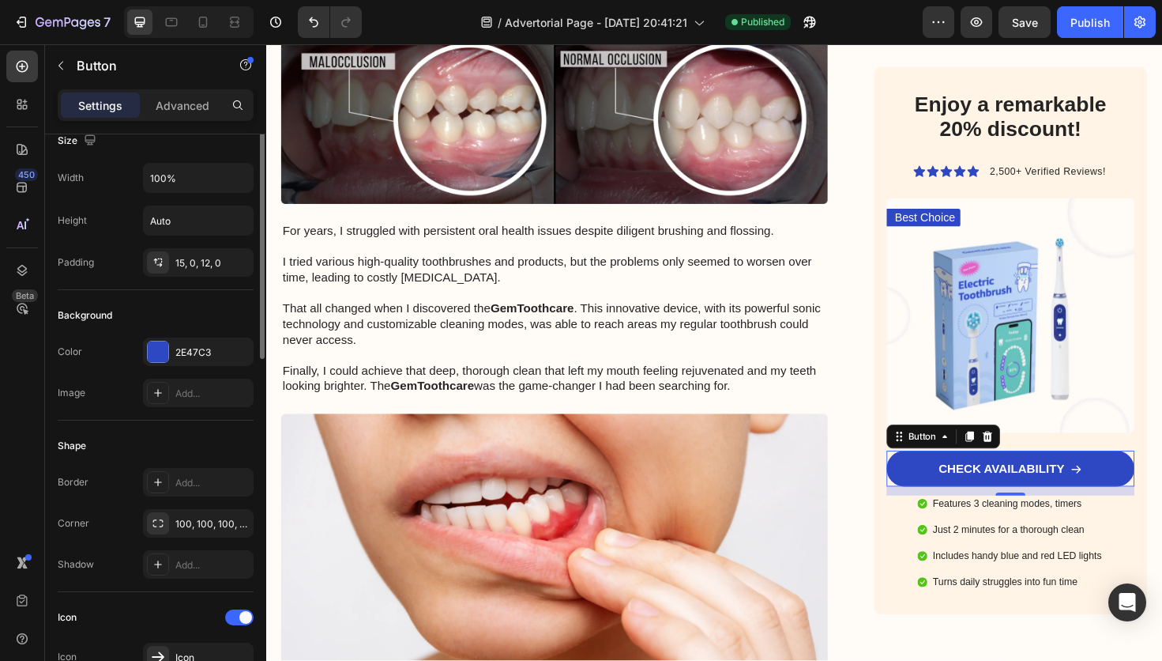
scroll to position [0, 0]
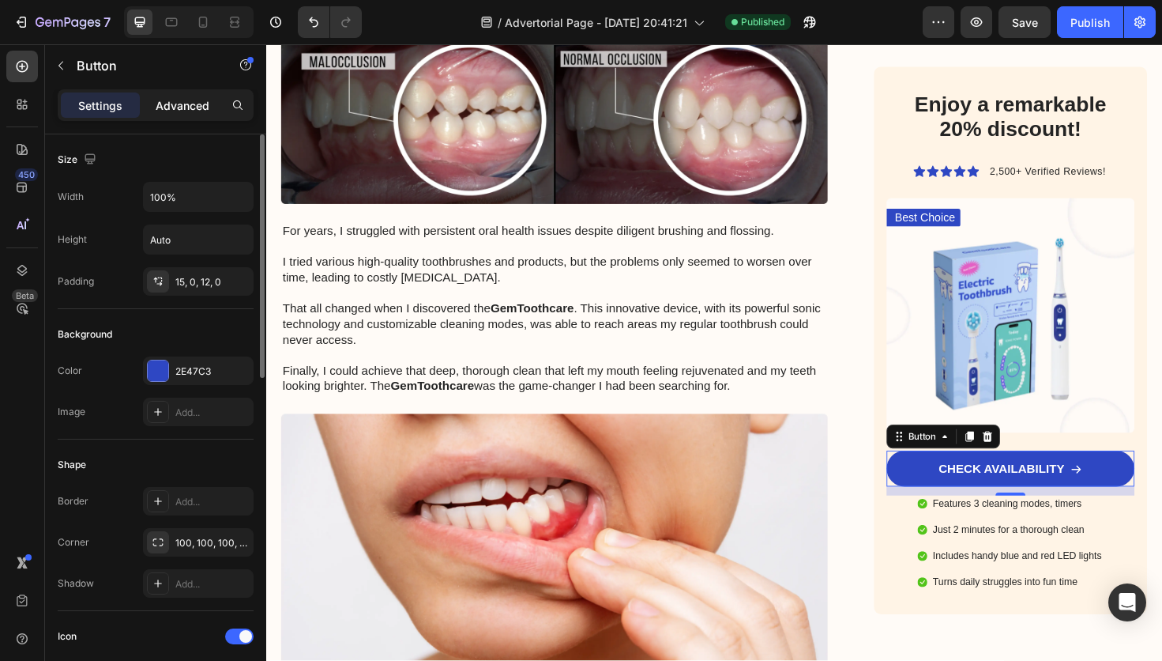
click at [183, 107] on p "Advanced" at bounding box center [183, 105] width 54 height 17
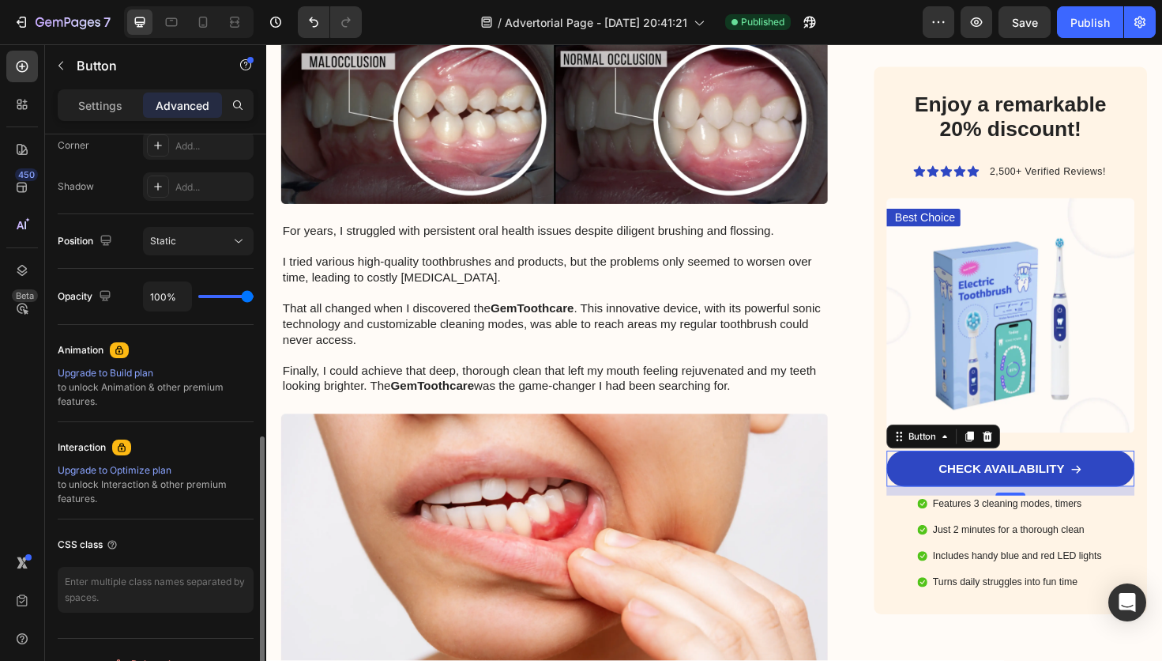
scroll to position [525, 0]
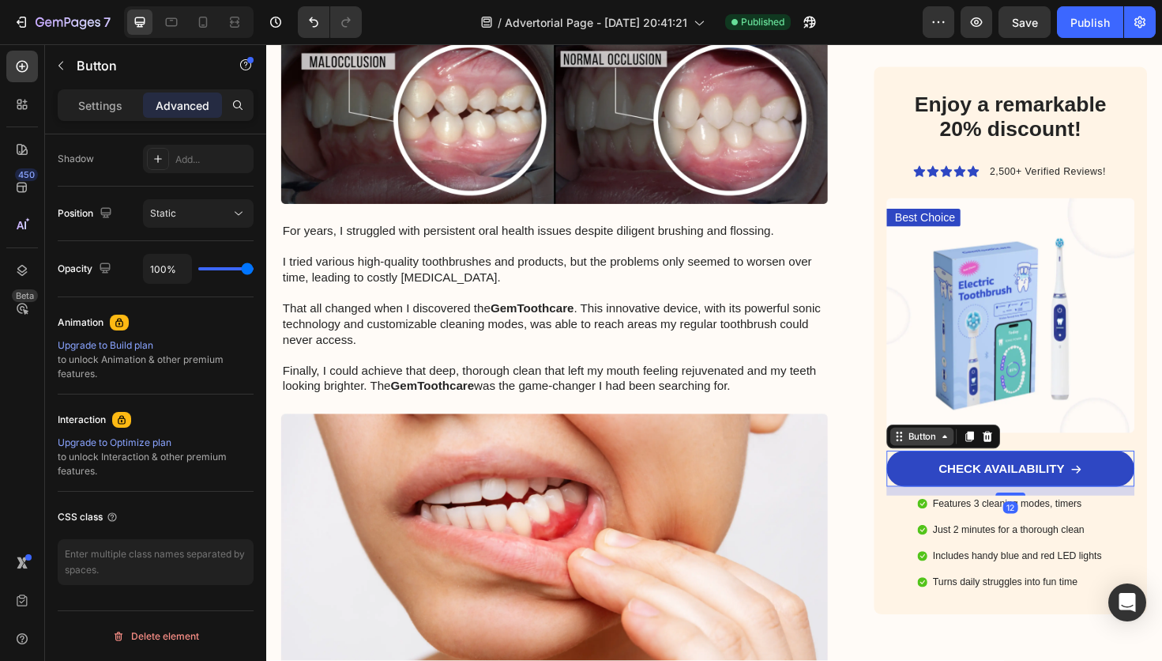
click at [981, 464] on icon at bounding box center [984, 459] width 13 height 13
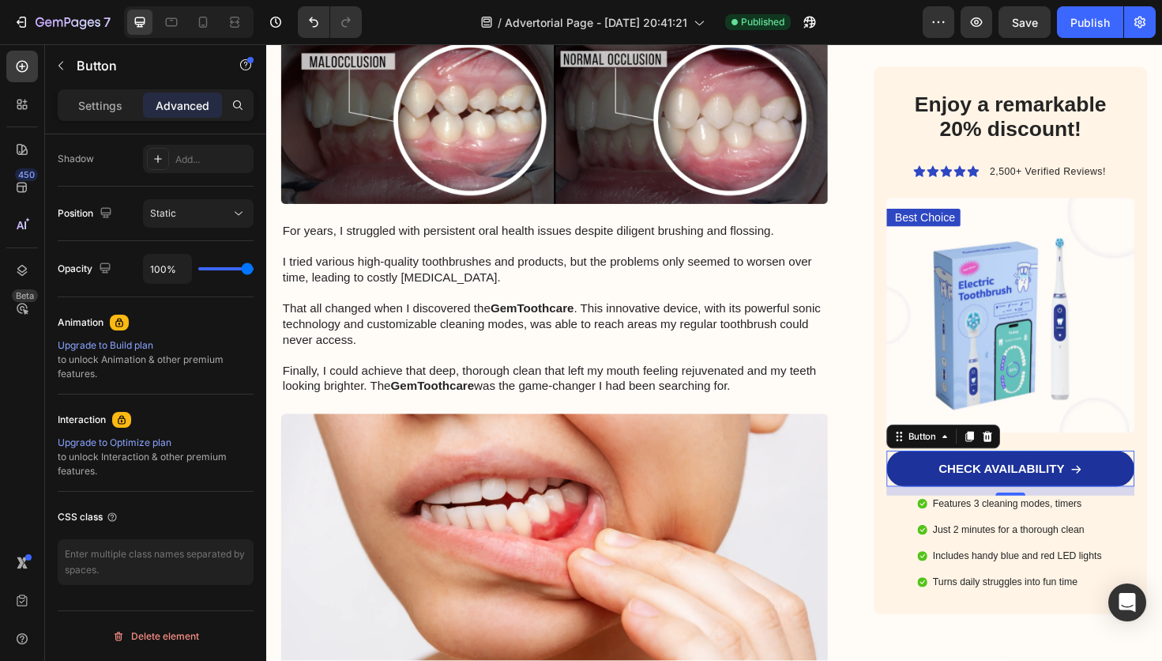
click at [1157, 491] on link "CHECK AVAILABILITY" at bounding box center [1054, 493] width 262 height 38
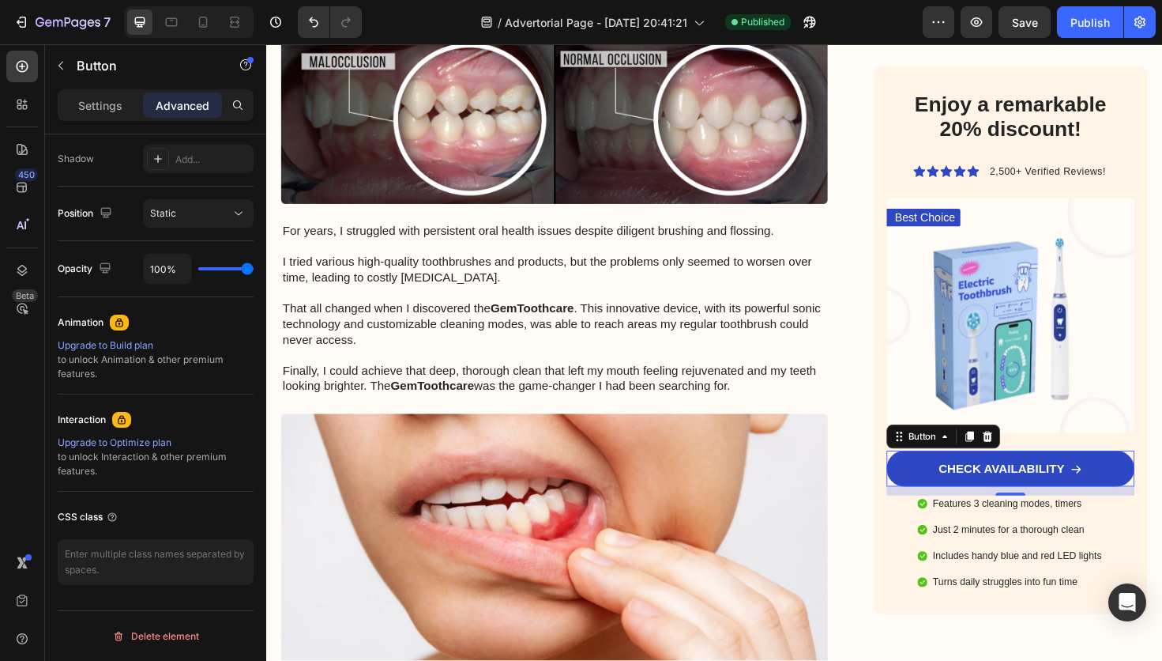
scroll to position [0, 0]
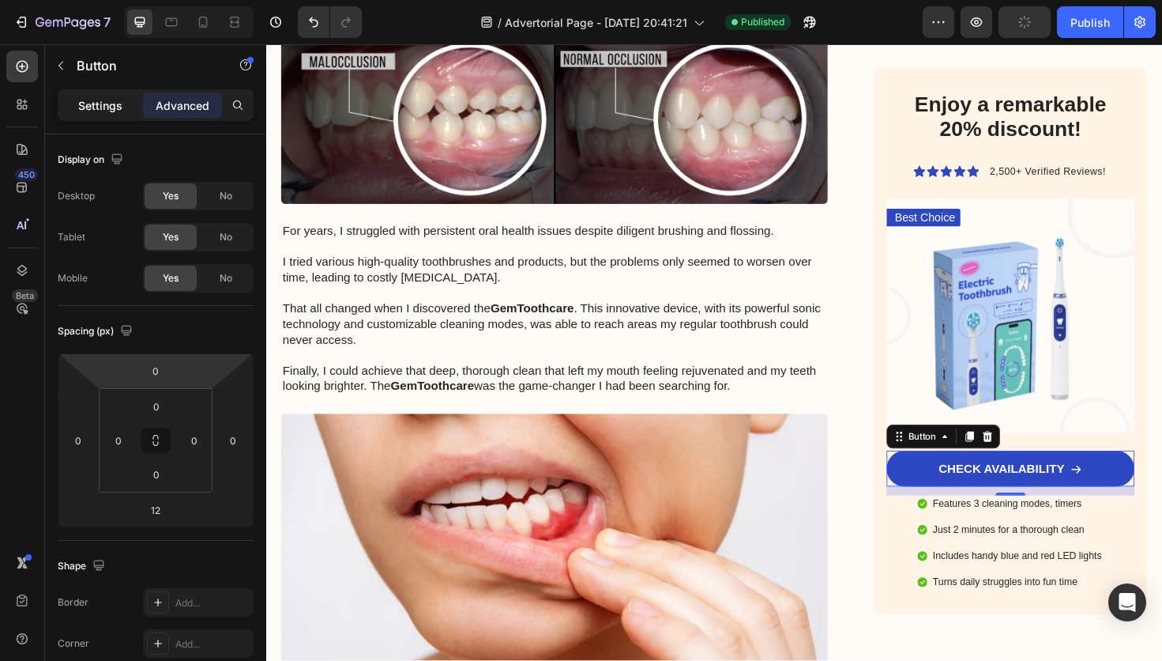
click at [106, 115] on div "Settings" at bounding box center [100, 104] width 79 height 25
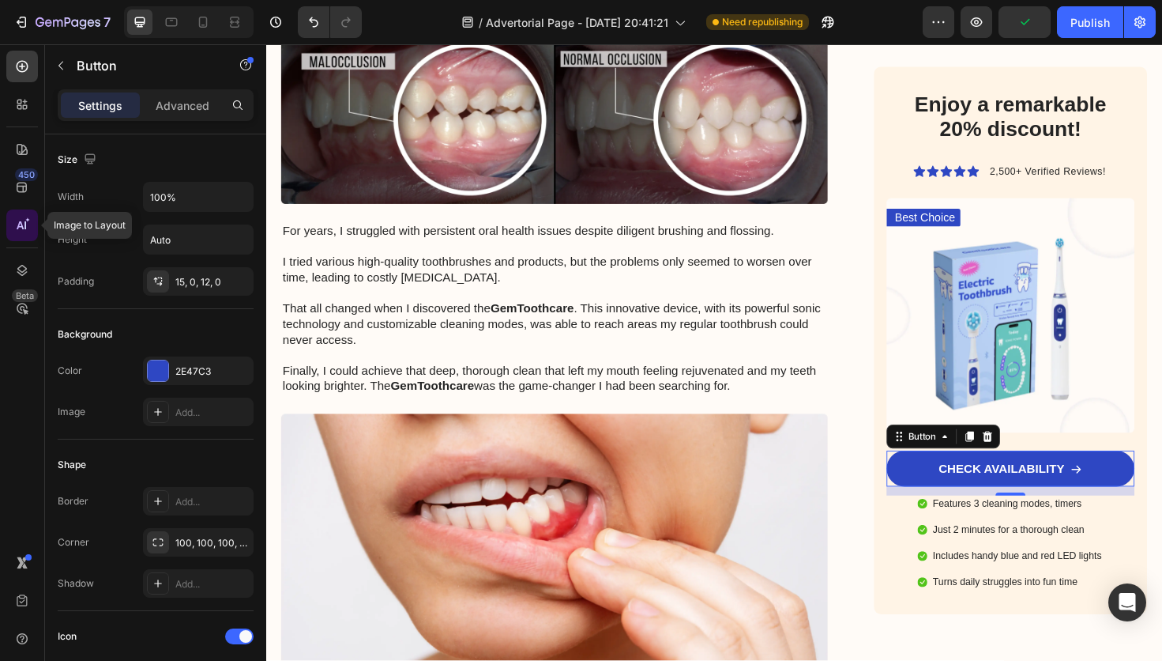
click at [24, 227] on icon at bounding box center [25, 225] width 2 height 8
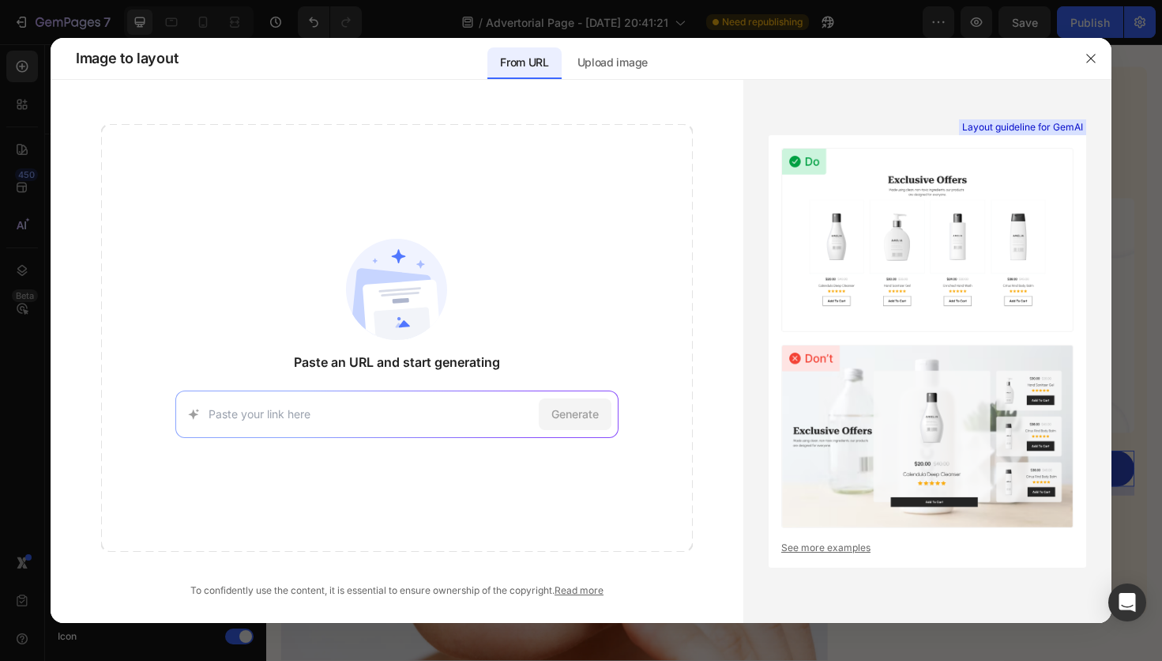
type input "What Do Podiatrists Know About Fighting [MEDICAL_DATA] That You Don’t? Discover…"
click at [392, 405] on input at bounding box center [371, 413] width 325 height 17
paste input "[URL][DOMAIN_NAME]"
type input "[URL][DOMAIN_NAME]"
click at [568, 410] on span "Generate" at bounding box center [574, 413] width 47 height 17
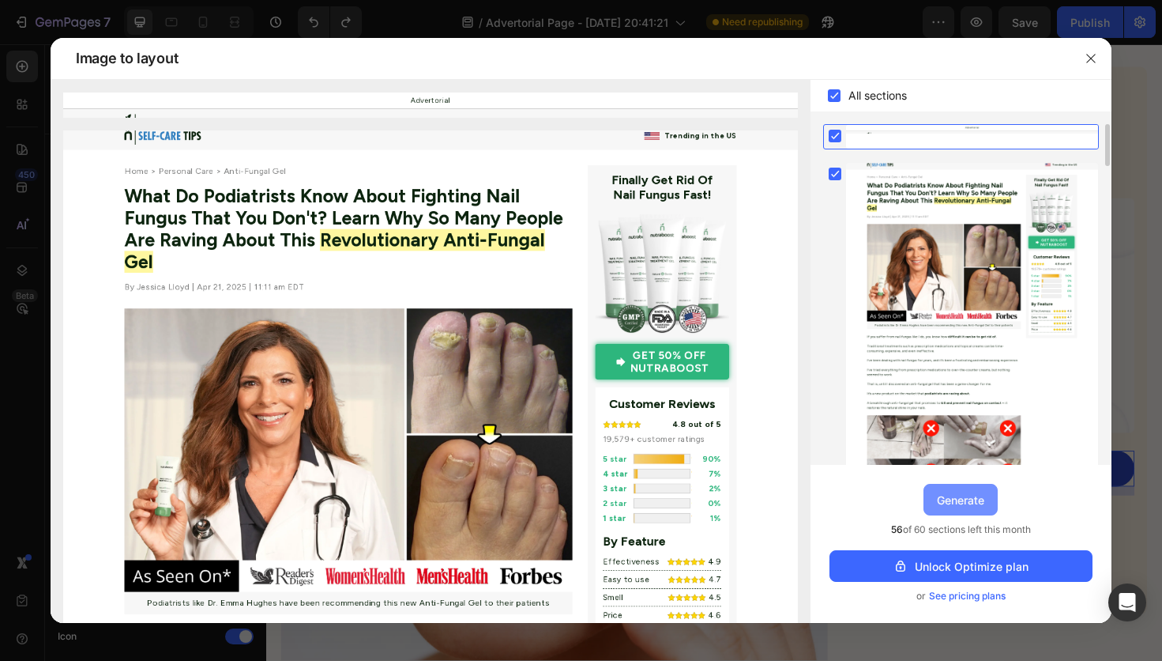
click at [969, 500] on div "Generate" at bounding box center [960, 499] width 47 height 17
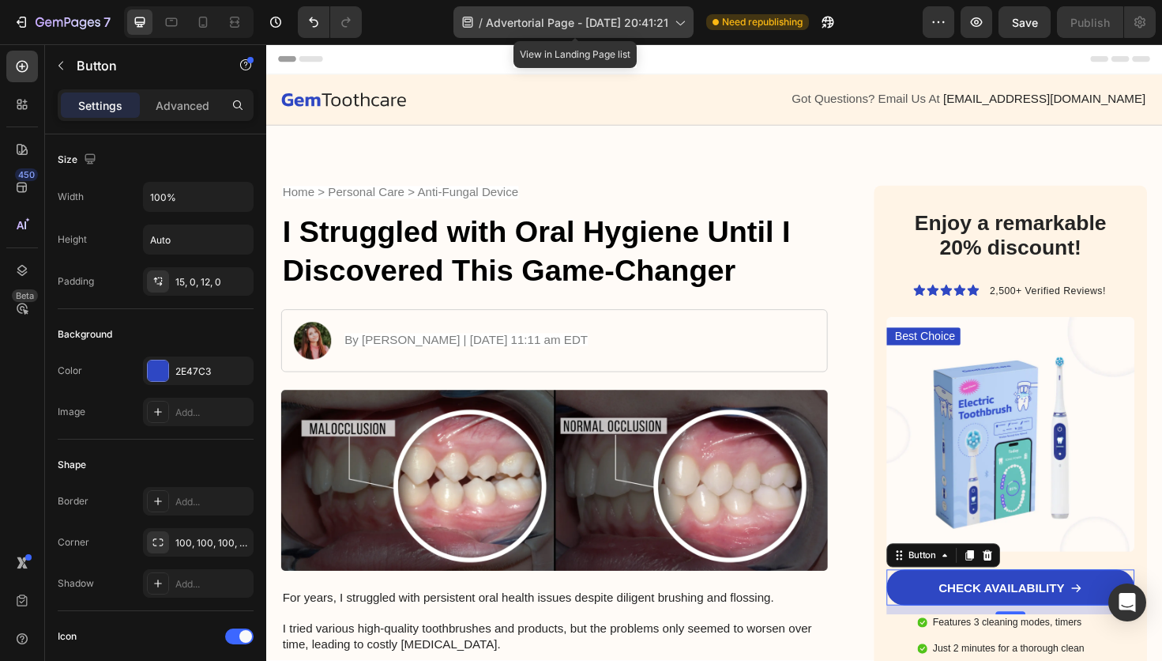
click at [668, 18] on span "Advertorial Page - [DATE] 20:41:21" at bounding box center [577, 22] width 183 height 17
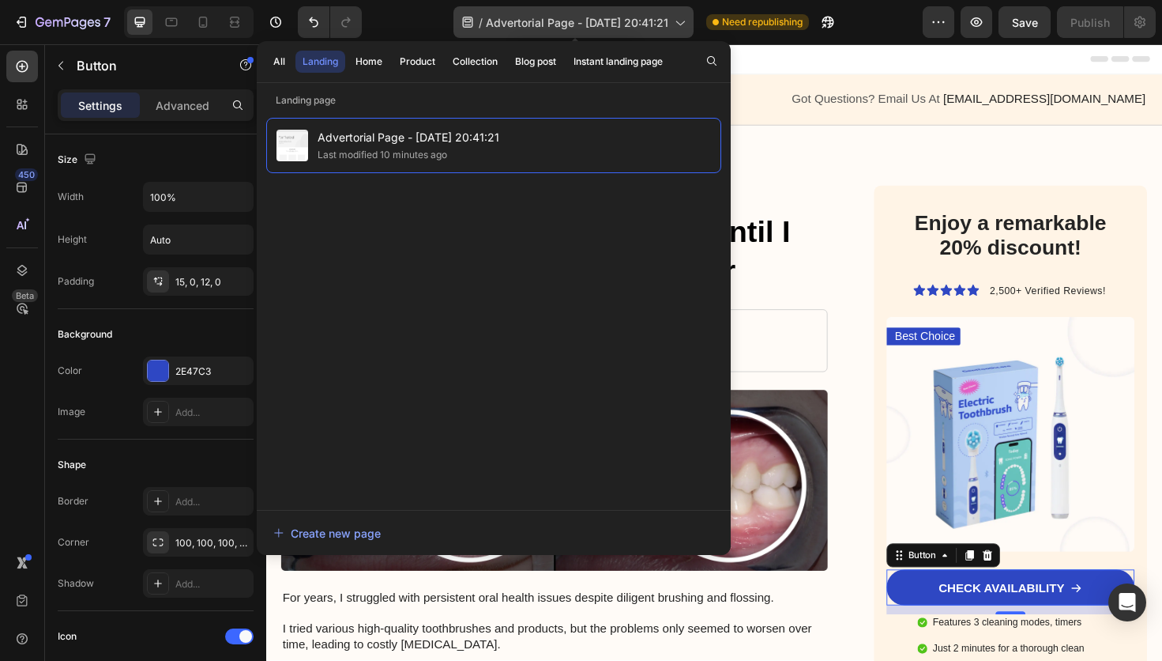
click at [661, 23] on span "Advertorial Page - [DATE] 20:41:21" at bounding box center [577, 22] width 183 height 17
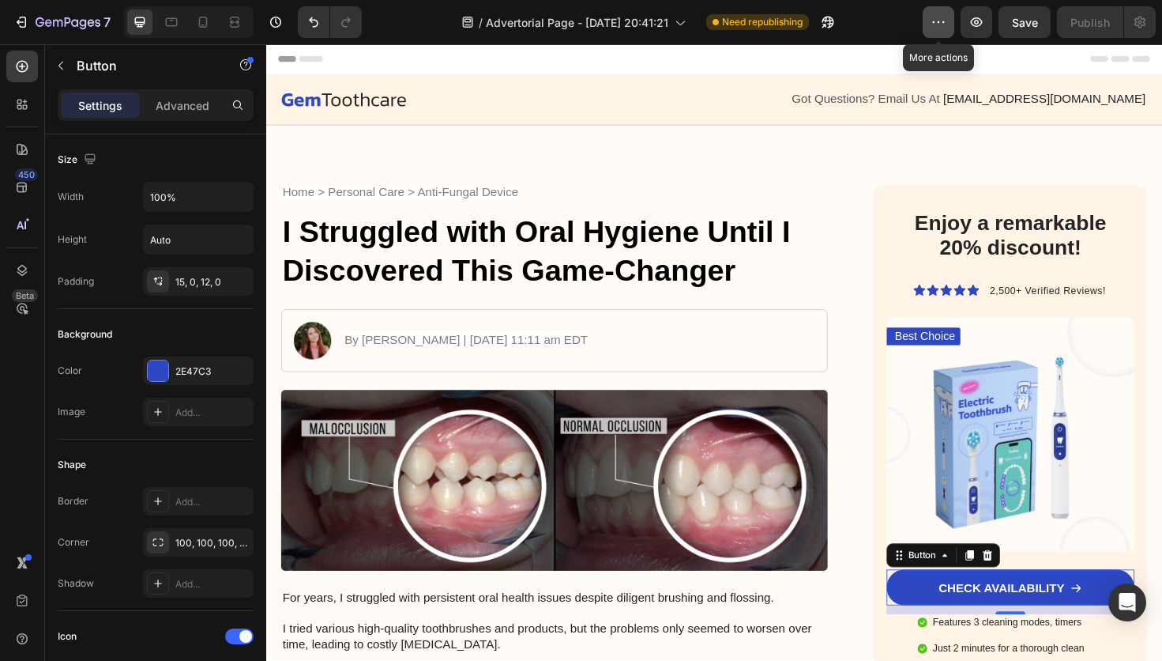
click at [941, 32] on button "button" at bounding box center [939, 22] width 32 height 32
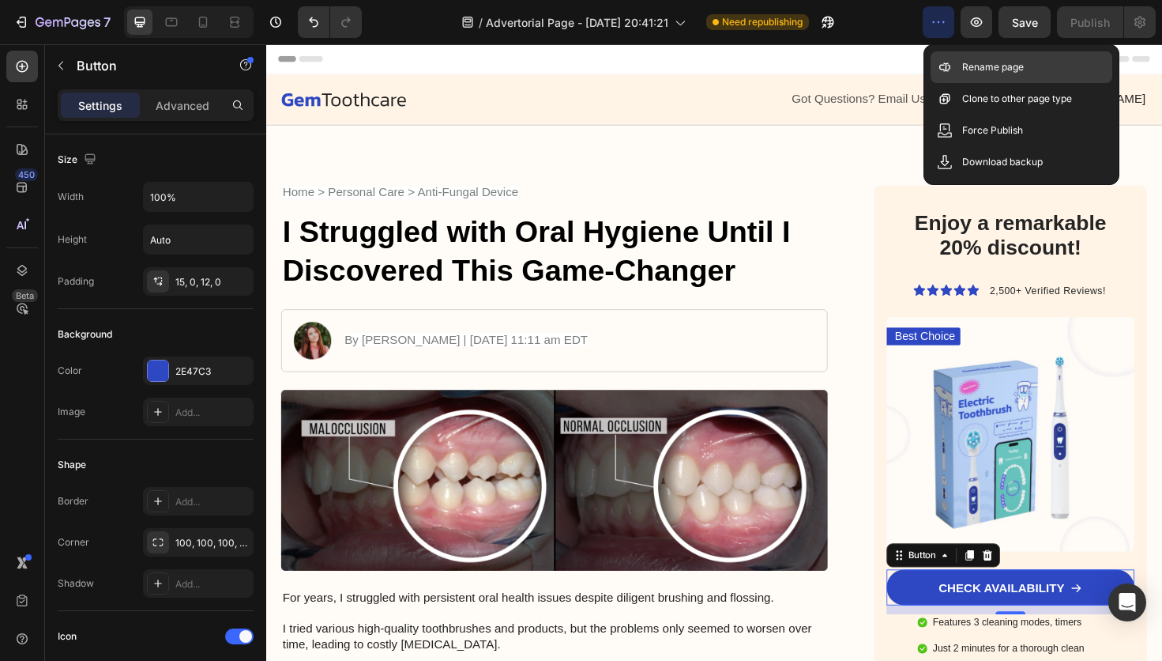
click at [992, 66] on p "Rename page" at bounding box center [993, 67] width 62 height 16
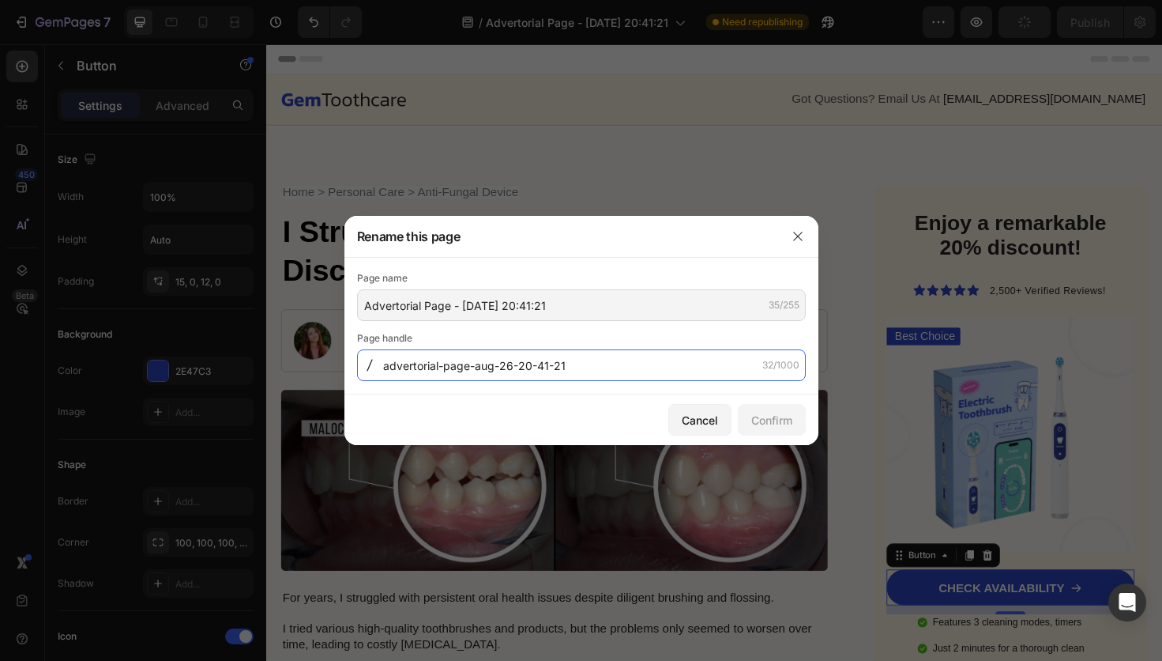
drag, startPoint x: 612, startPoint y: 369, endPoint x: 326, endPoint y: 356, distance: 285.5
click at [326, 356] on div "Rename this page Page name Advertorial Page - [DATE] 20:41:21 35/255 Page handl…" at bounding box center [581, 330] width 1162 height 661
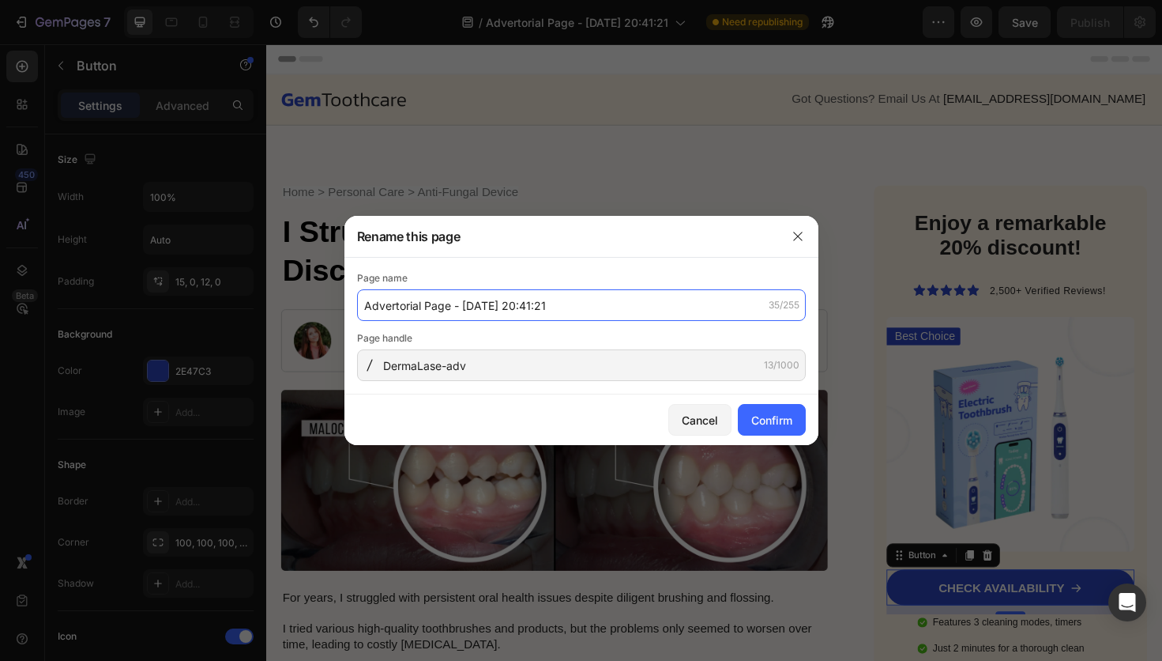
click at [607, 310] on input "Advertorial Page - [DATE] 20:41:21" at bounding box center [581, 305] width 449 height 32
type input "advertorial-page-aug-26-20-41-21"
paste input "What Do Podiatrists Know About Fighting [MEDICAL_DATA] That You Don’t? Discover…"
type input "What Do Podiatrists Know About Fighting [MEDICAL_DATA] That You Don’t? Discover…"
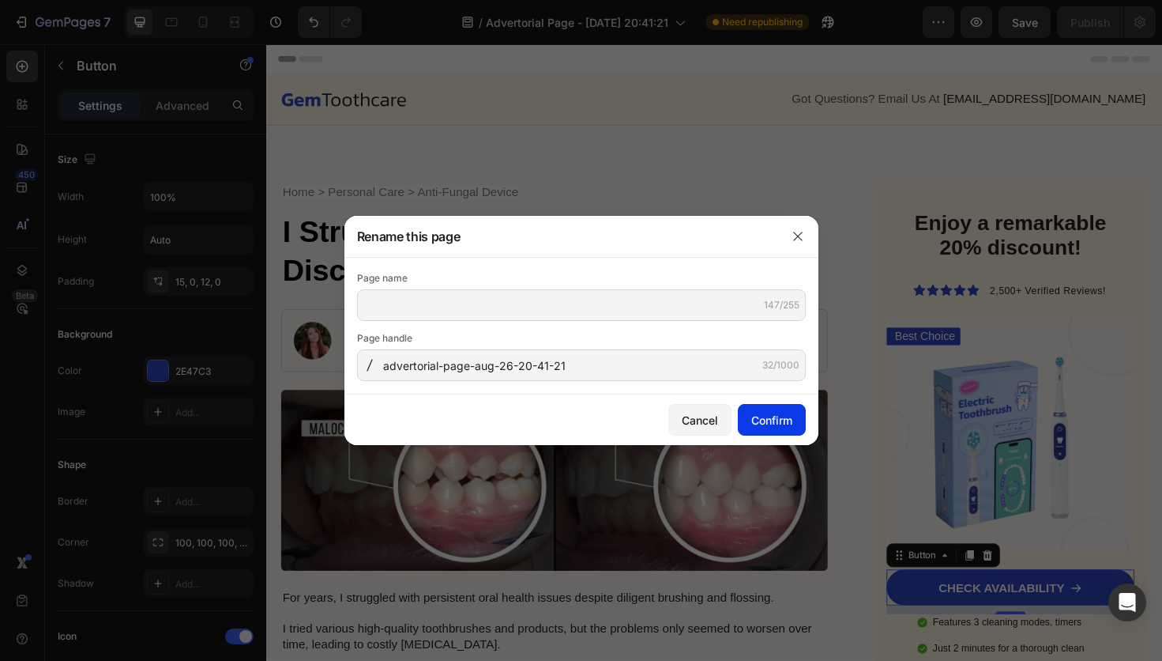
scroll to position [0, 0]
click at [772, 425] on div "Confirm" at bounding box center [771, 420] width 41 height 17
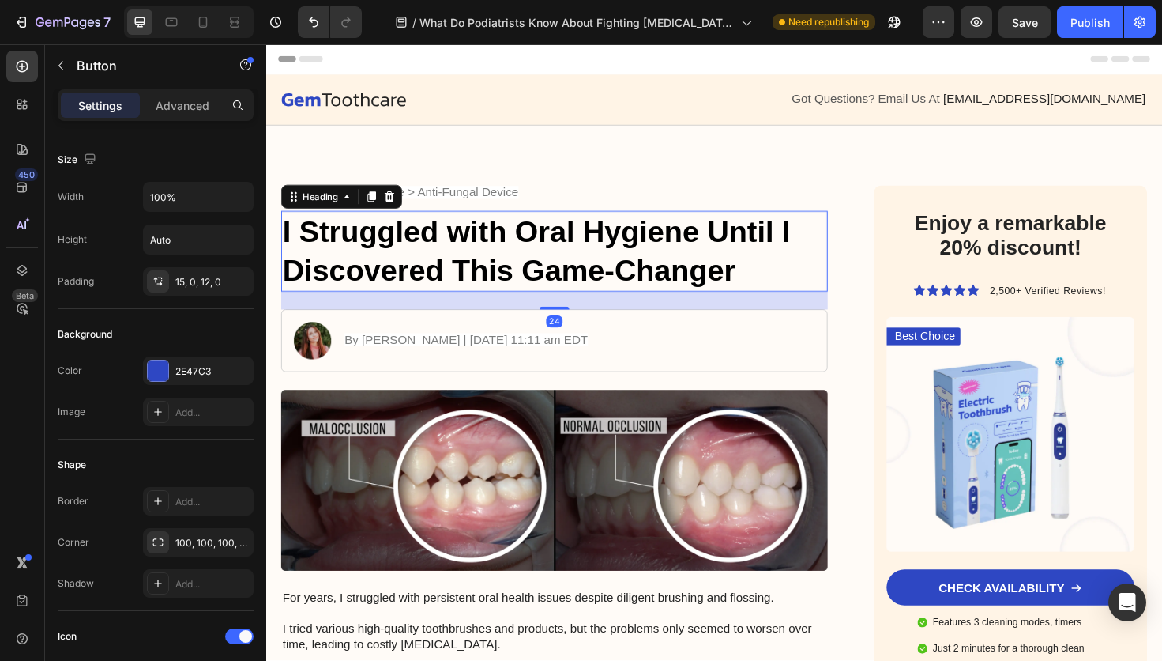
click at [605, 277] on h1 "I Struggled with Oral Hygiene Until I Discovered This Game-Changer" at bounding box center [571, 262] width 578 height 85
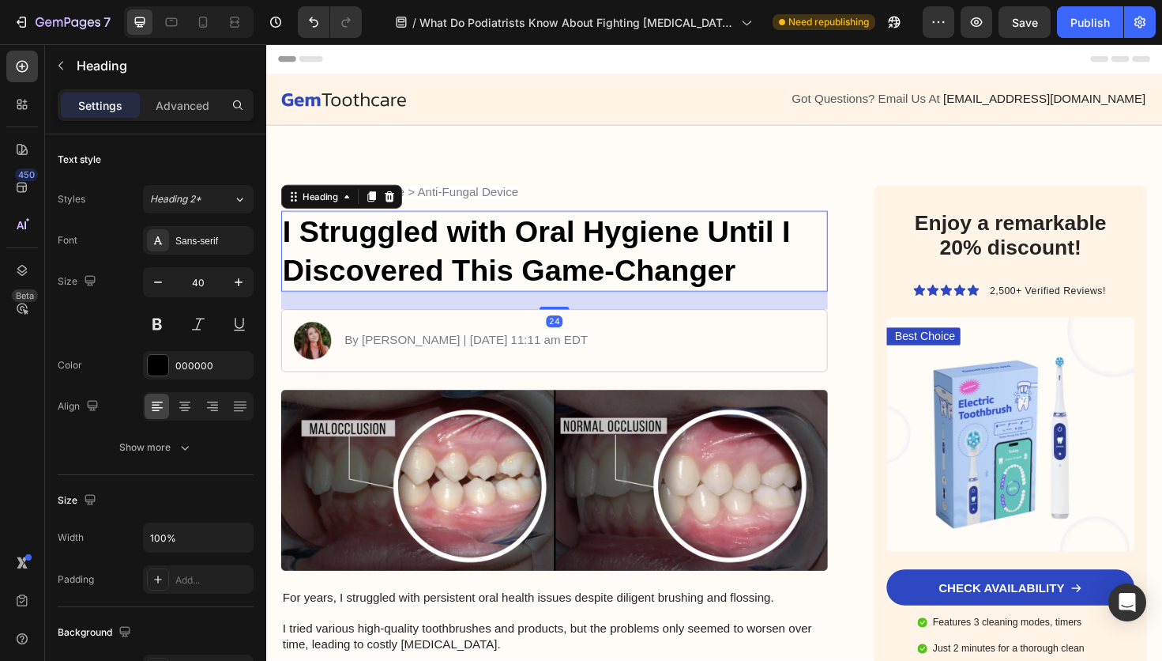
click at [597, 265] on h1 "I Struggled with Oral Hygiene Until I Discovered This Game-Changer" at bounding box center [571, 262] width 578 height 85
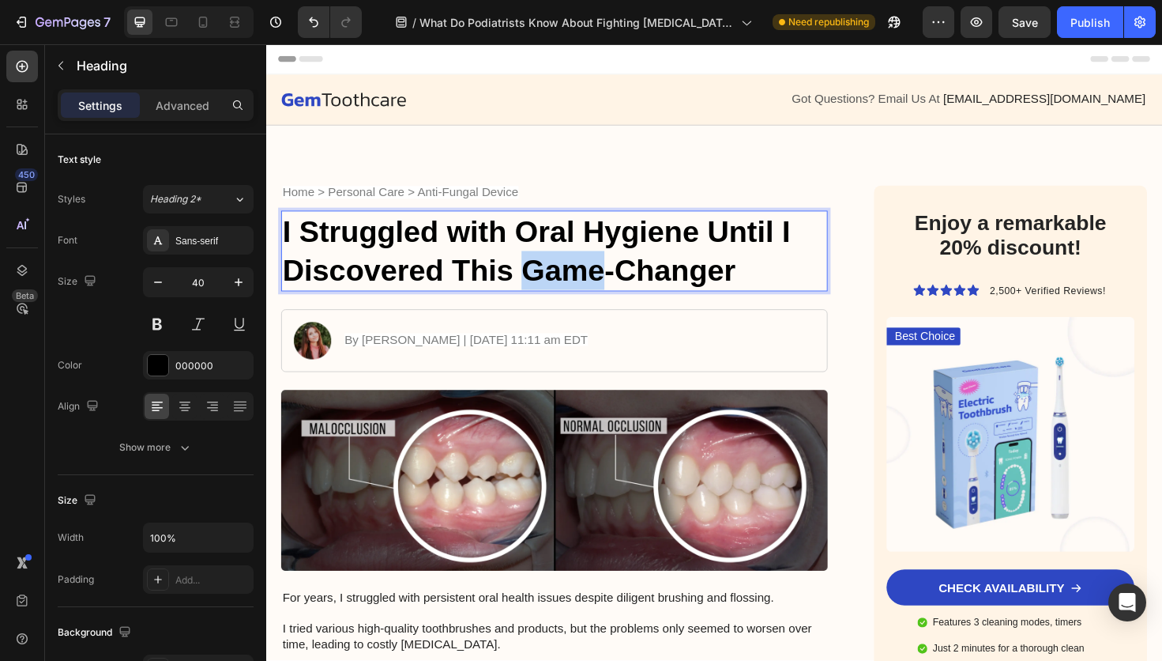
click at [597, 265] on p "I Struggled with Oral Hygiene Until I Discovered This Game-Changer" at bounding box center [571, 263] width 575 height 82
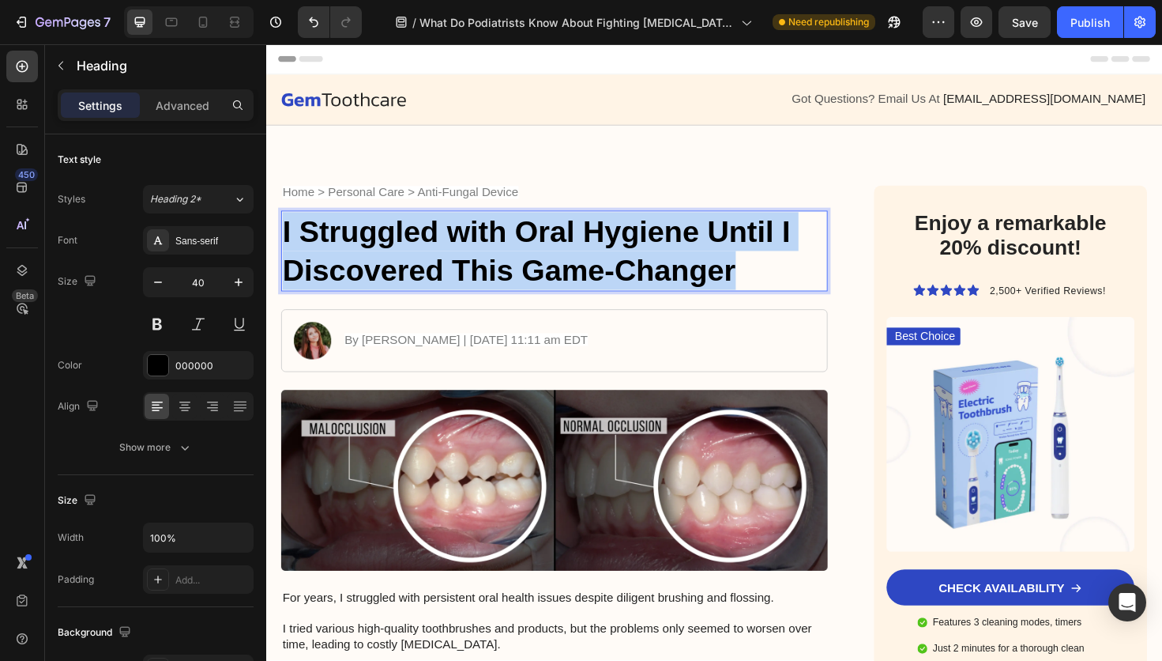
click at [597, 265] on p "I Struggled with Oral Hygiene Until I Discovered This Game-Changer" at bounding box center [571, 263] width 575 height 82
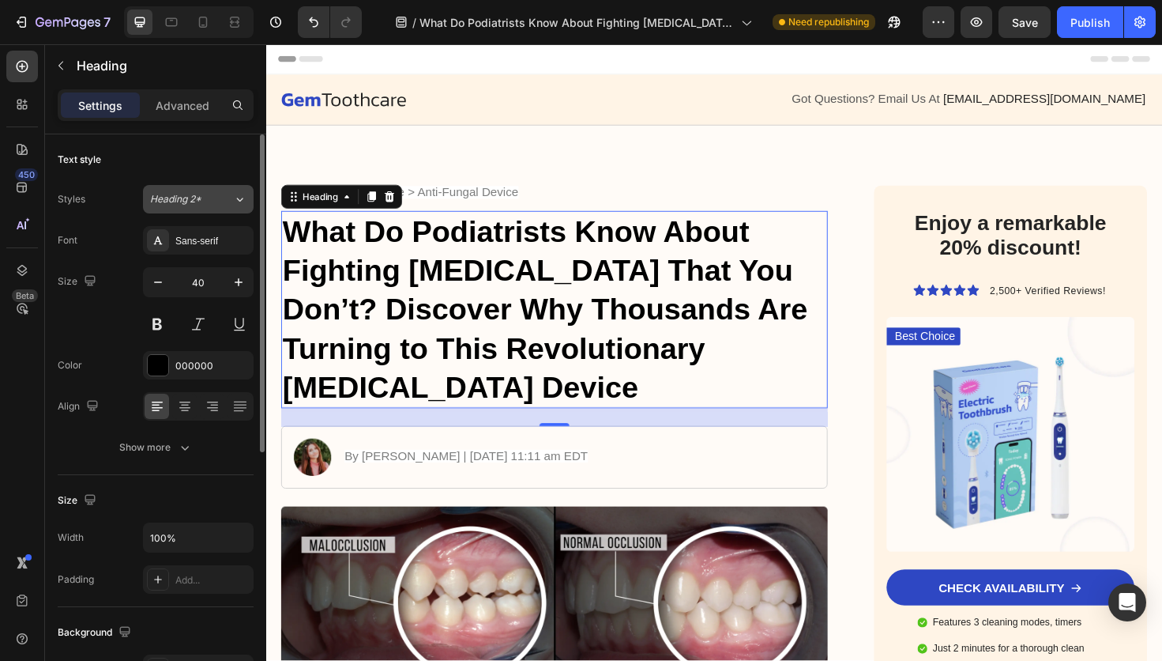
click at [217, 190] on button "Heading 2*" at bounding box center [198, 199] width 111 height 28
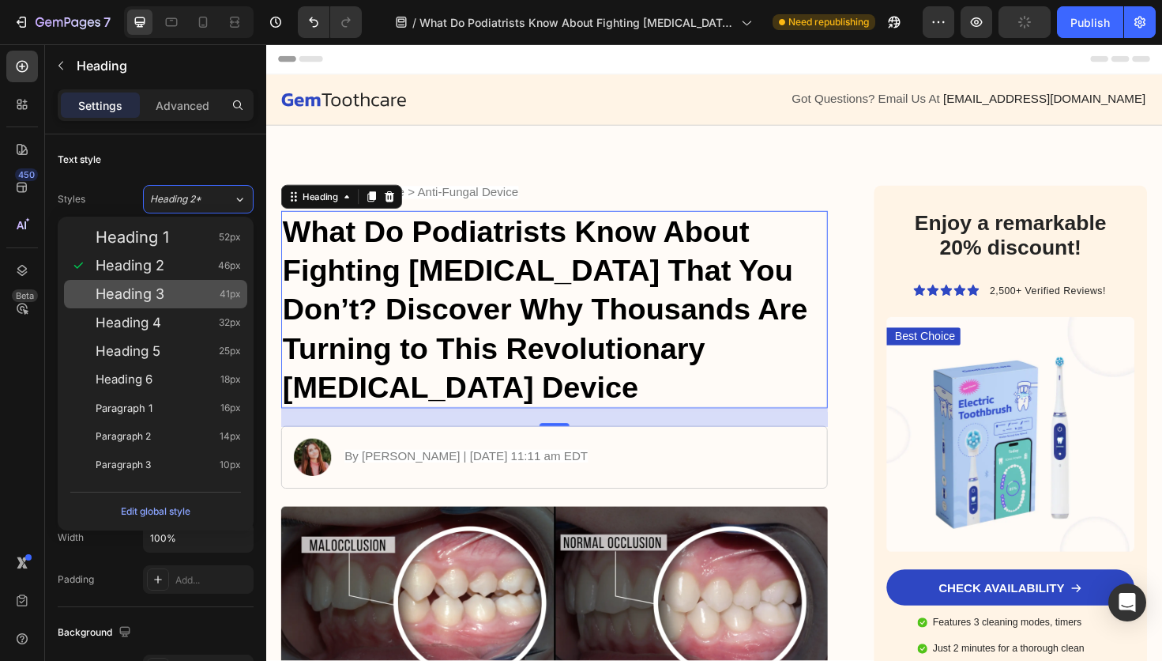
click at [161, 289] on span "Heading 3" at bounding box center [130, 294] width 69 height 16
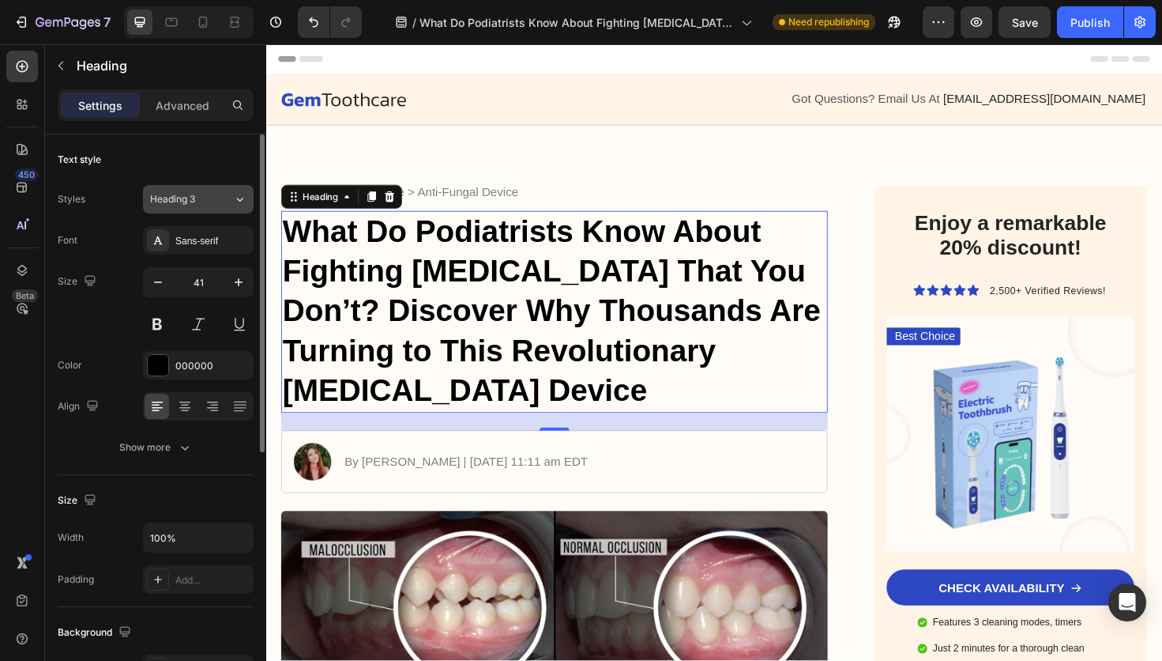
click at [201, 202] on div "Heading 3" at bounding box center [182, 199] width 64 height 14
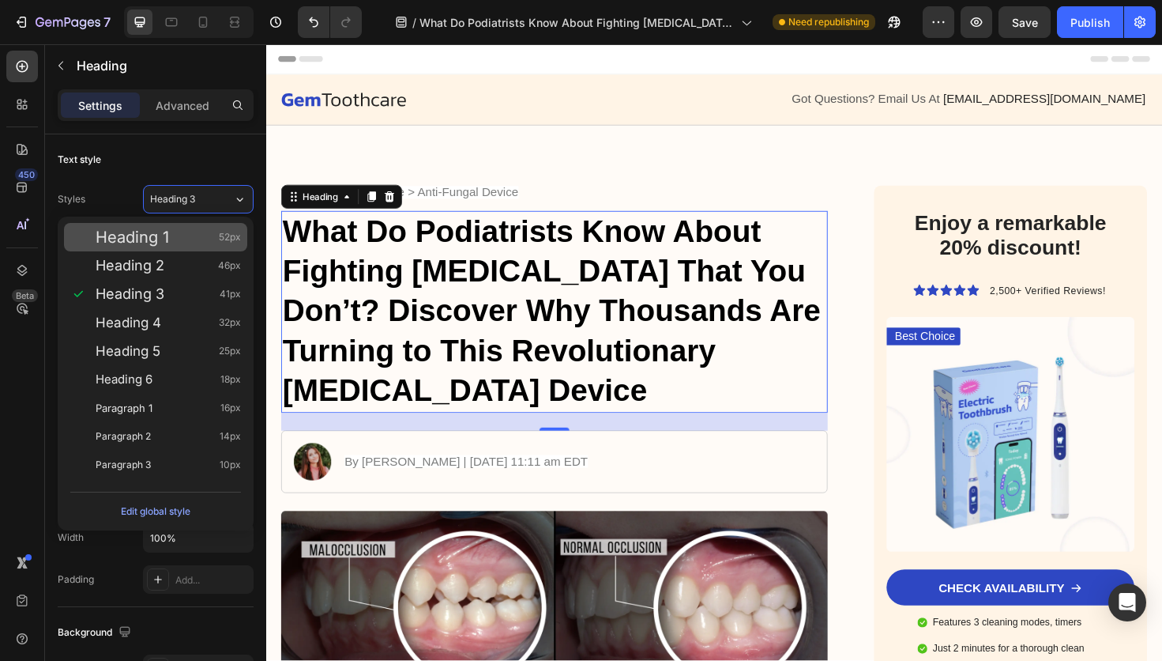
click at [170, 230] on div "Heading 1 52px" at bounding box center [168, 237] width 145 height 16
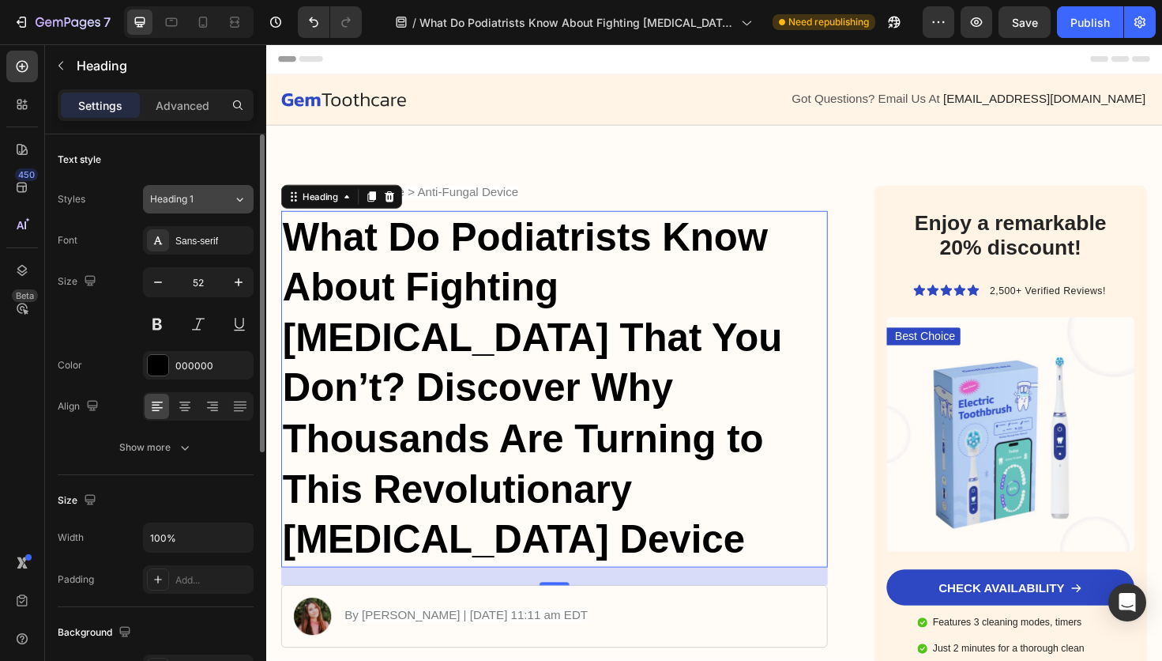
click at [202, 203] on div "Heading 1" at bounding box center [182, 199] width 64 height 14
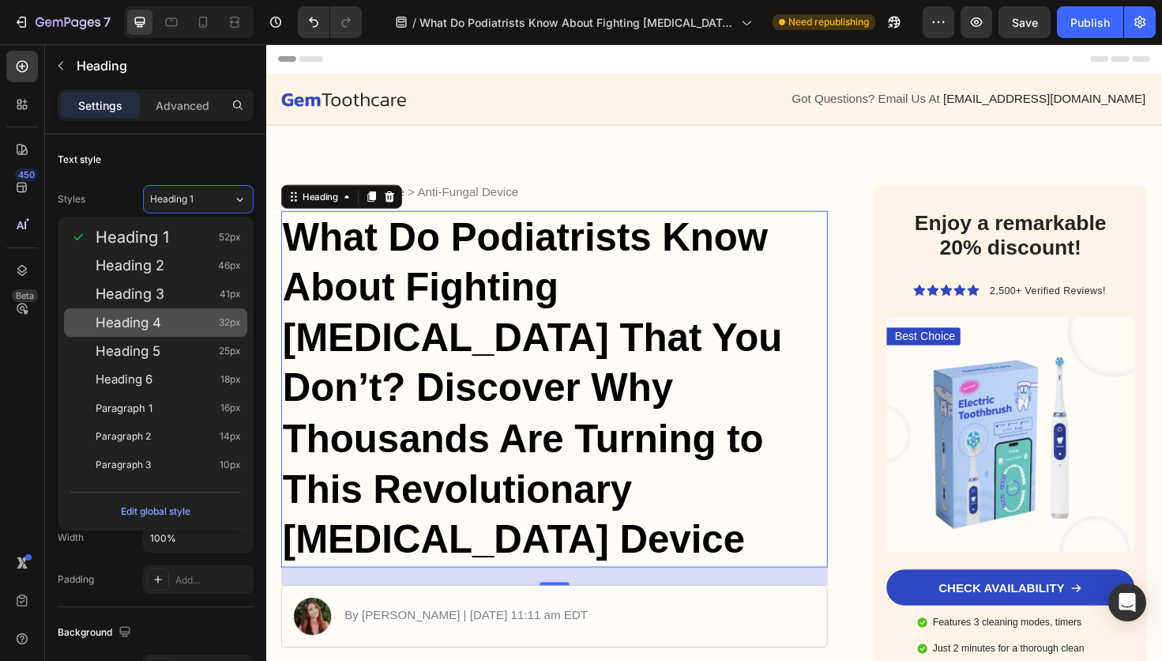
click at [164, 320] on div "Heading 4 32px" at bounding box center [168, 322] width 145 height 16
type input "32"
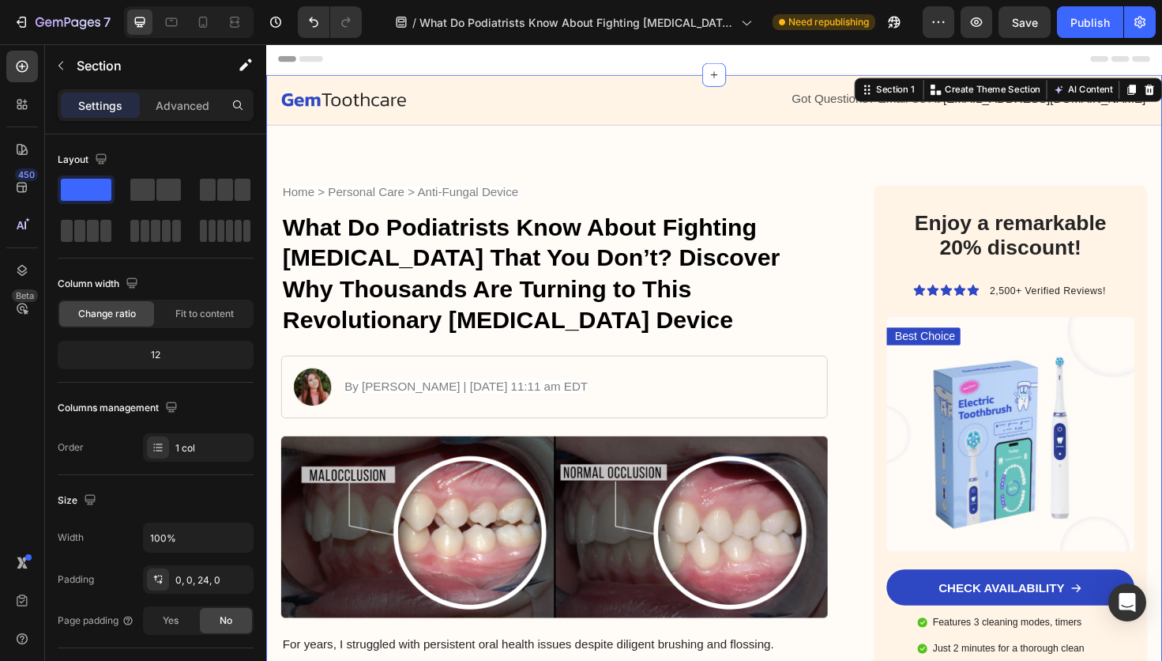
click at [213, 29] on div at bounding box center [202, 21] width 25 height 25
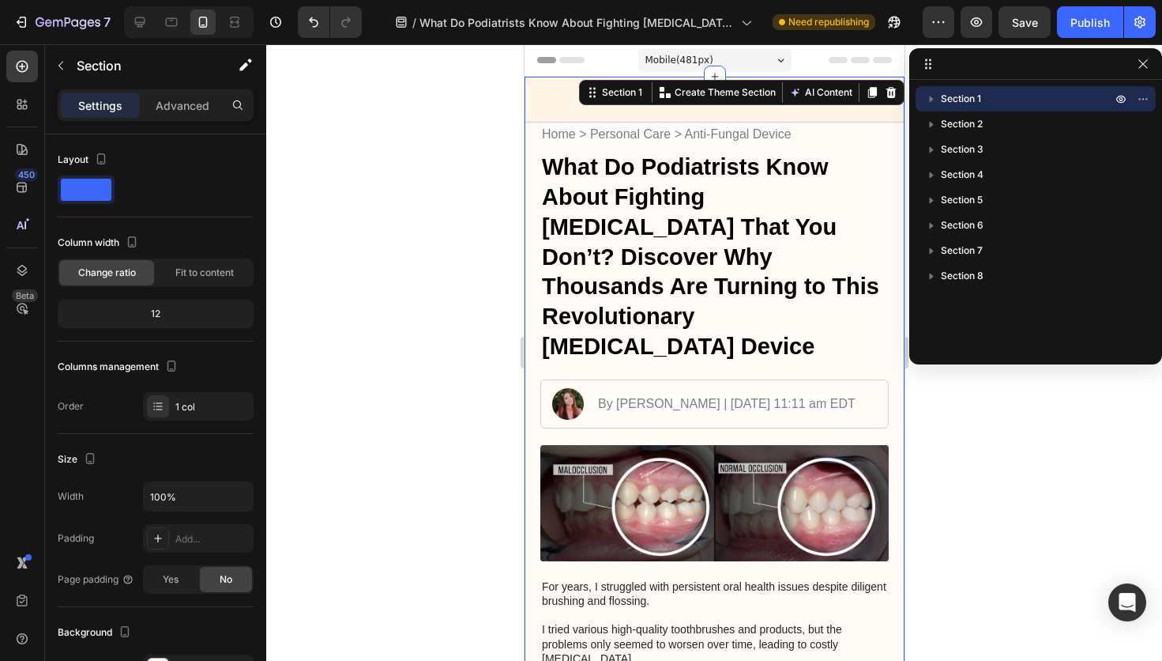
click at [970, 453] on div at bounding box center [714, 352] width 896 height 616
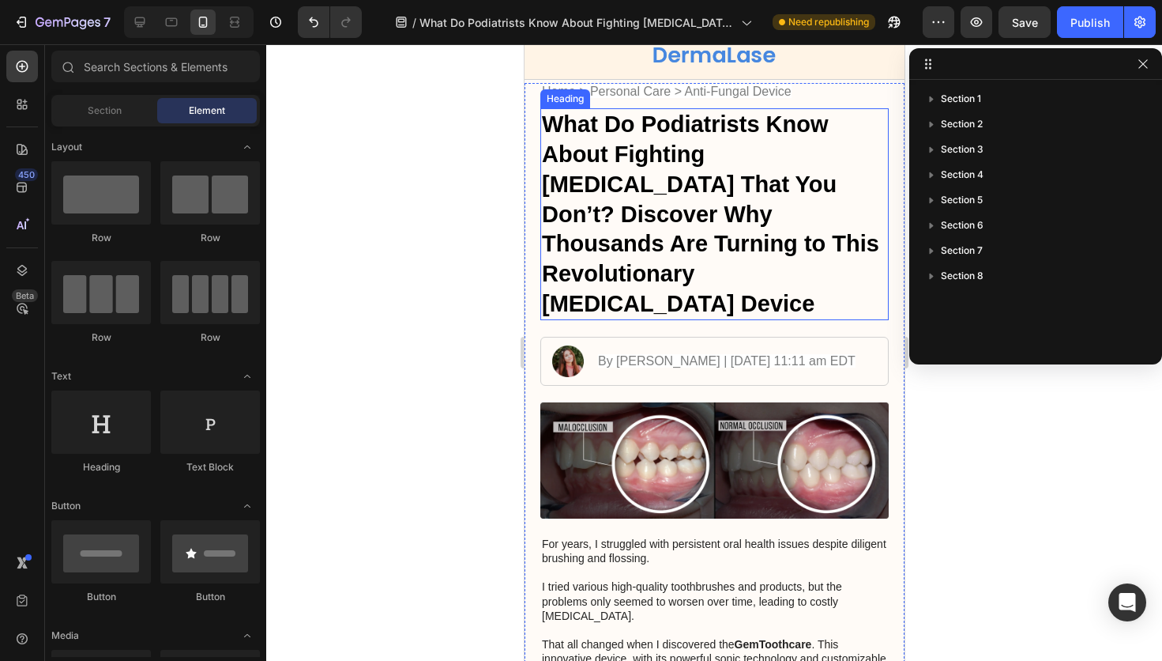
scroll to position [44, 0]
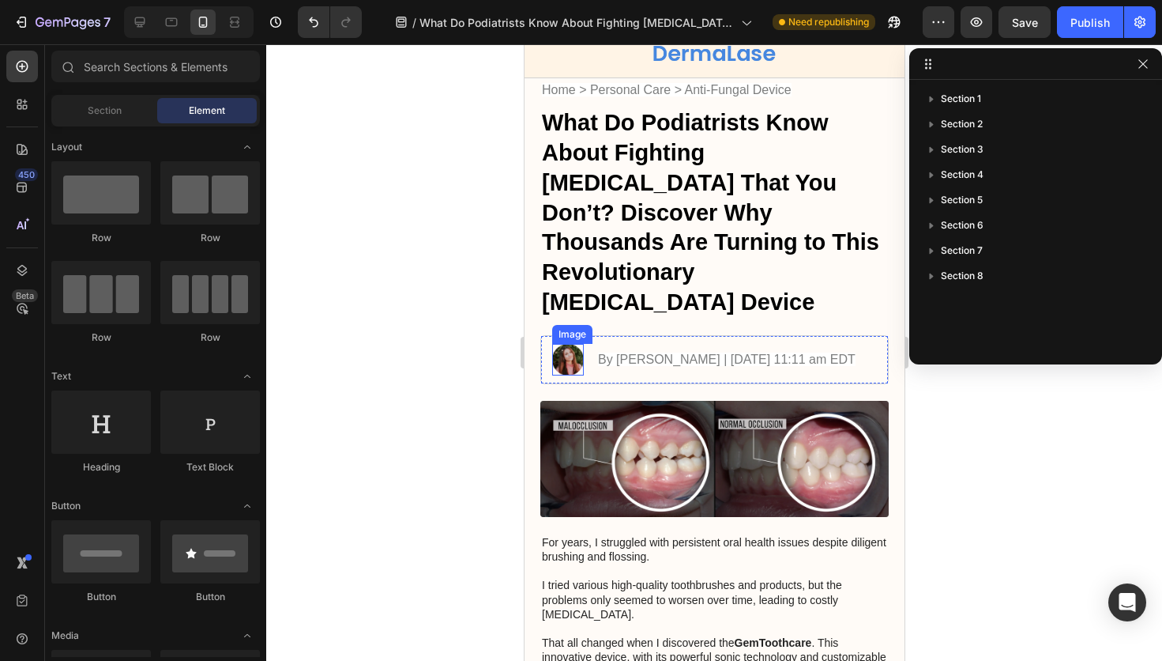
click at [562, 344] on img at bounding box center [567, 360] width 32 height 32
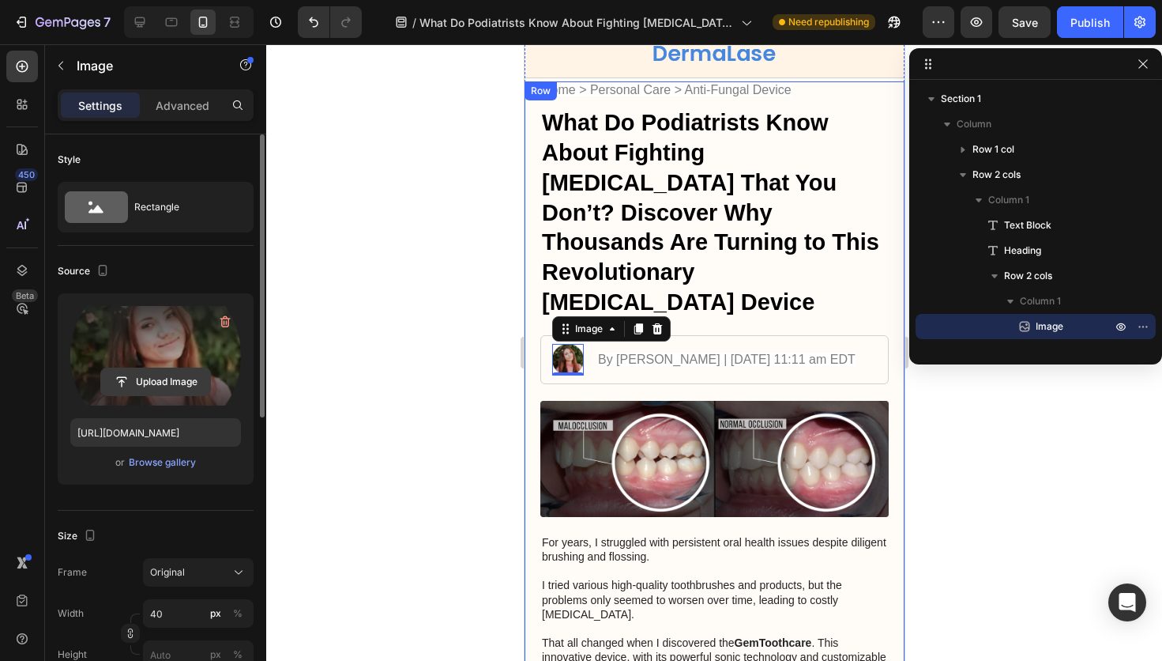
click at [167, 383] on input "file" at bounding box center [155, 381] width 109 height 27
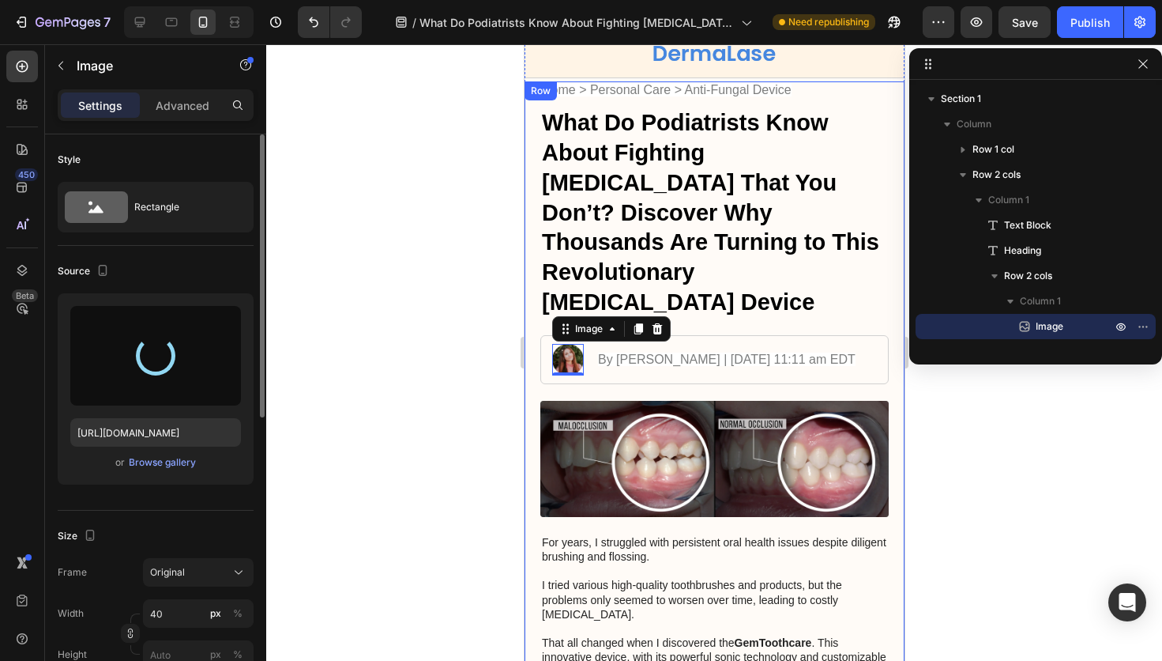
type input "[URL][DOMAIN_NAME]"
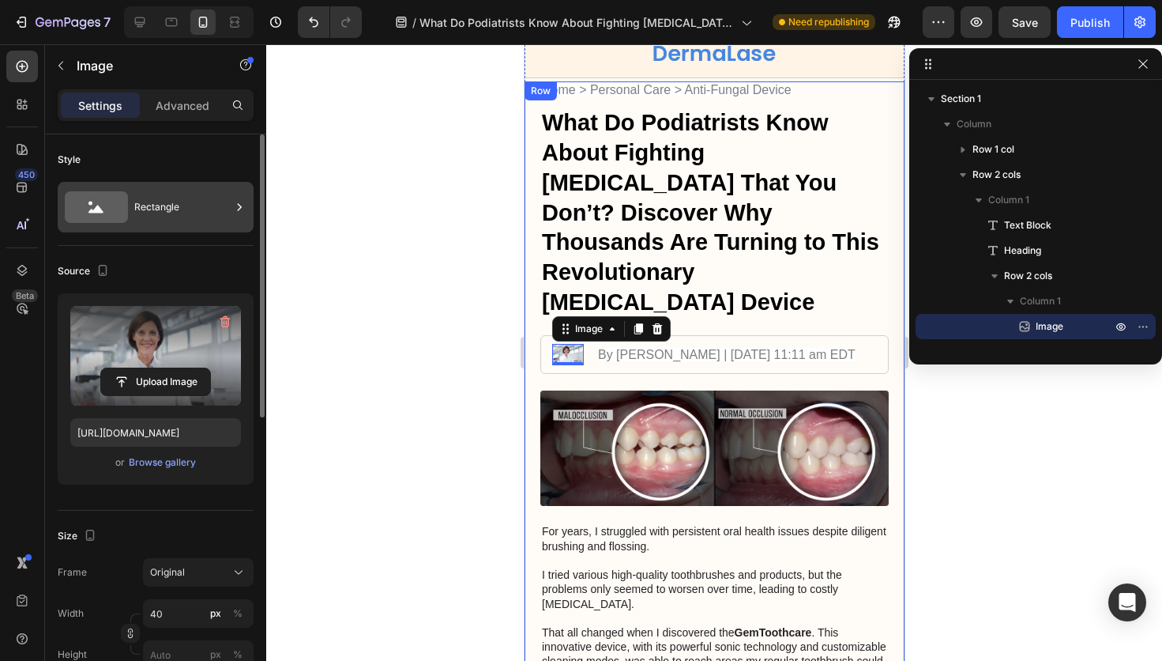
click at [210, 210] on div "Rectangle" at bounding box center [182, 207] width 96 height 36
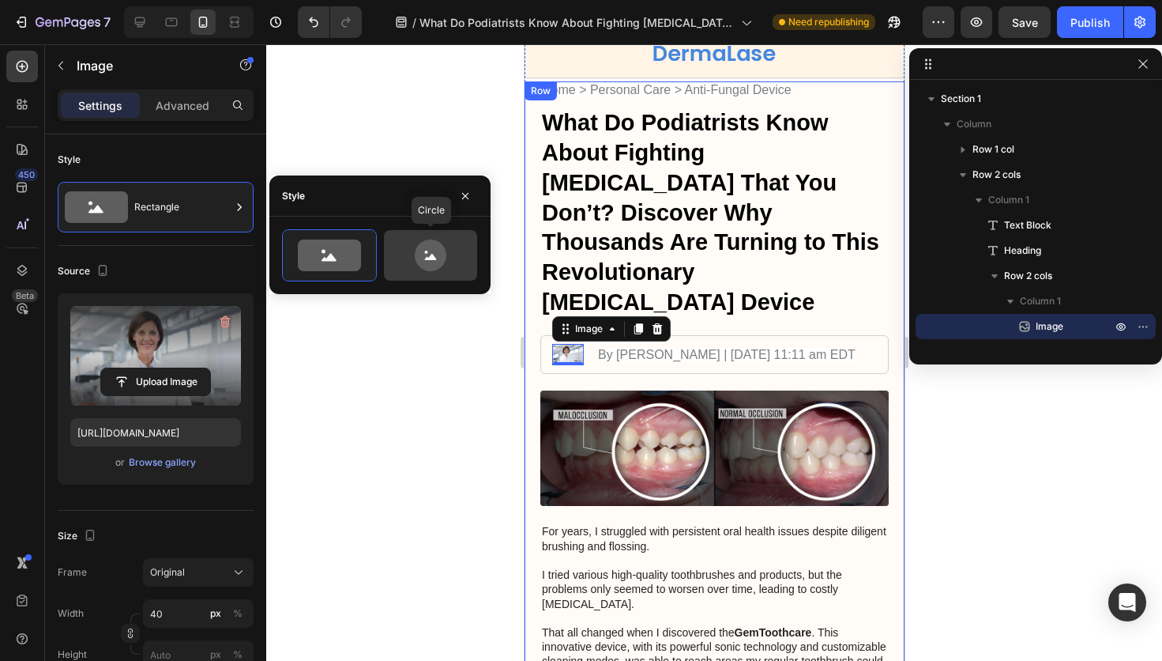
click at [420, 250] on icon at bounding box center [431, 255] width 32 height 32
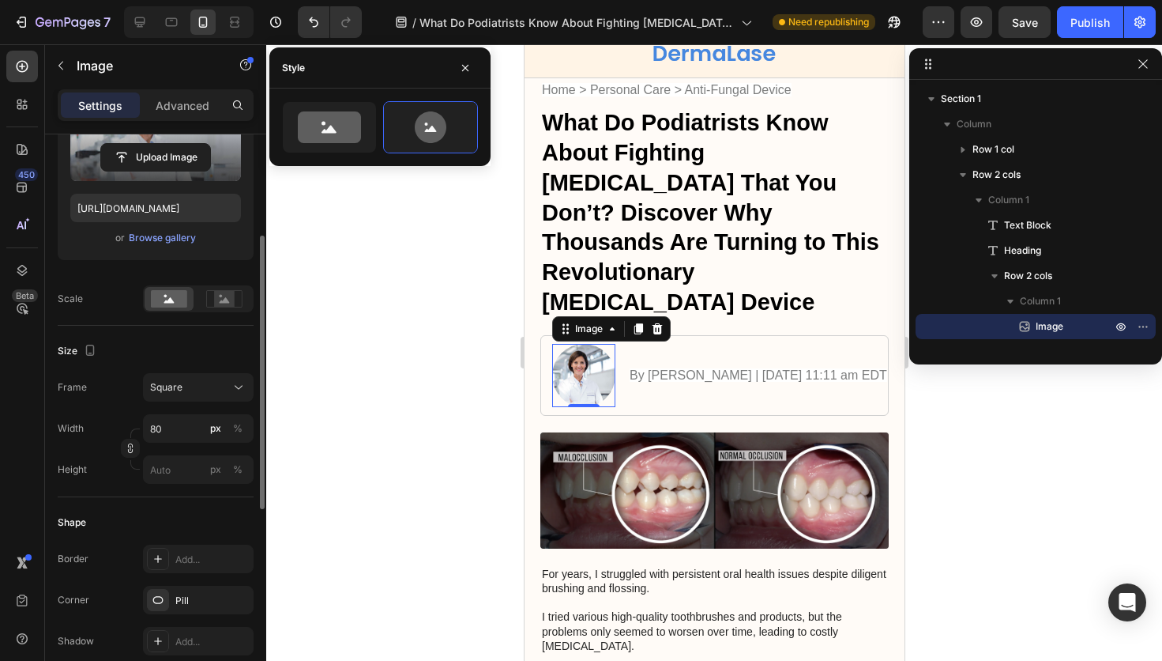
scroll to position [239, 0]
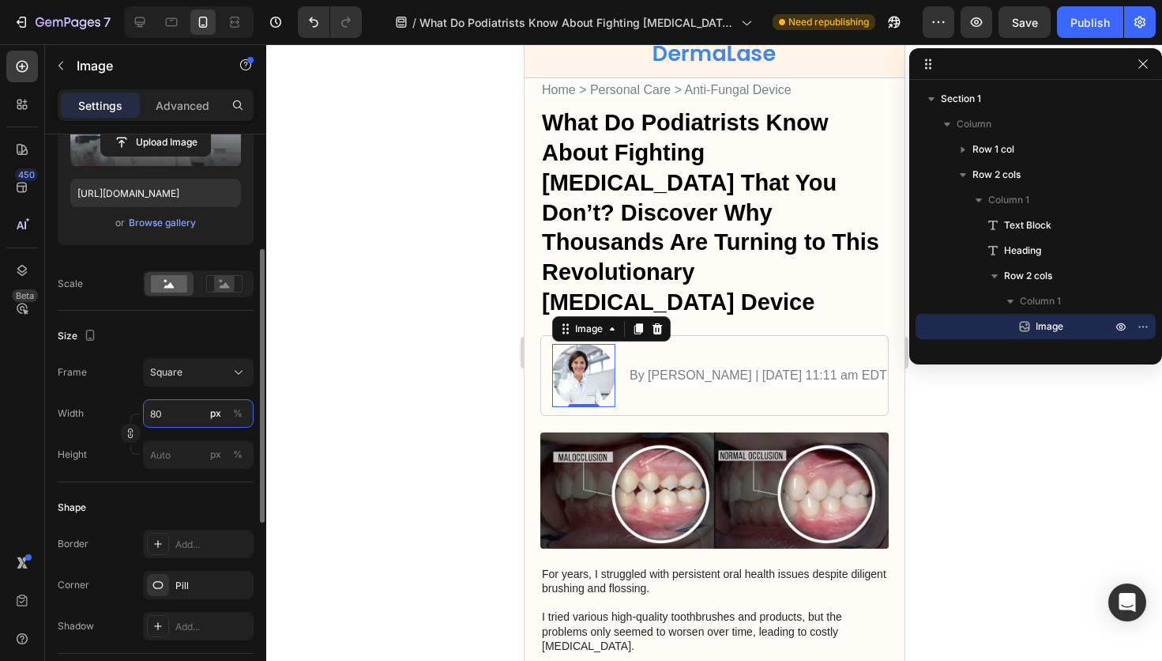
click at [179, 422] on input "80" at bounding box center [198, 413] width 111 height 28
type input "6"
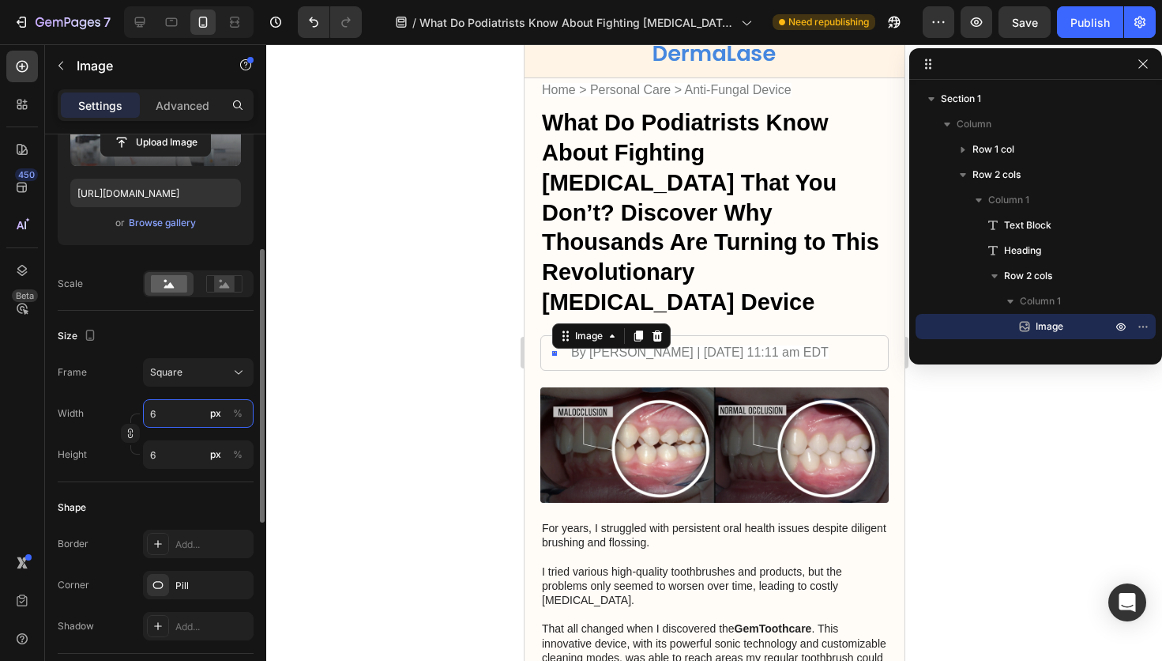
type input "60"
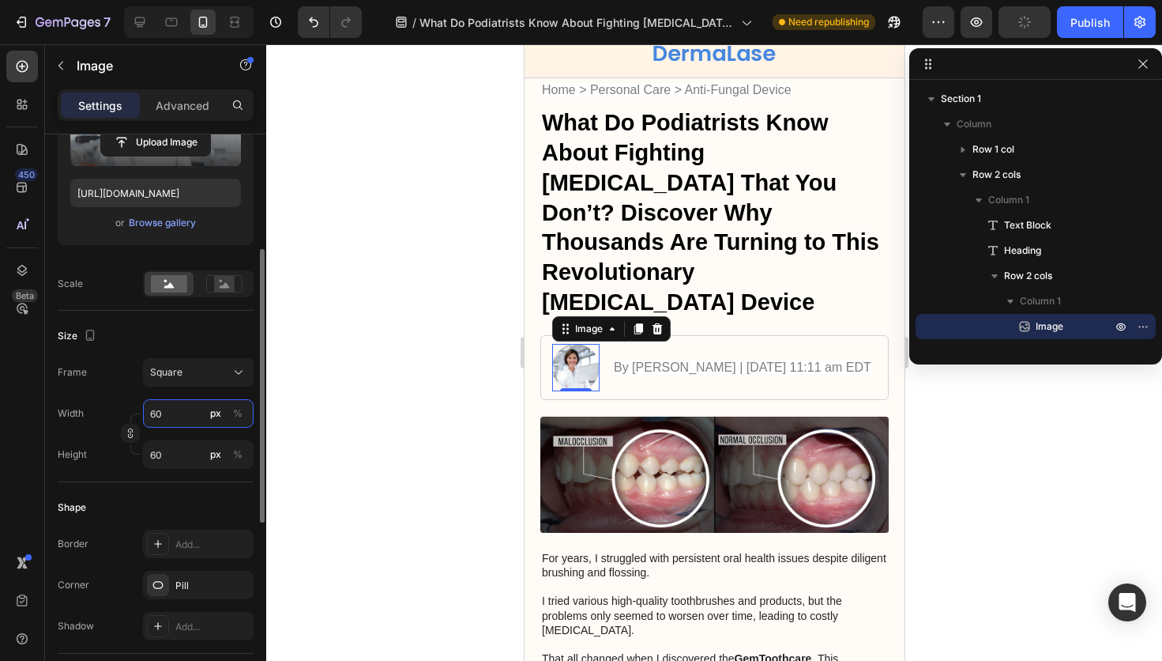
type input "6"
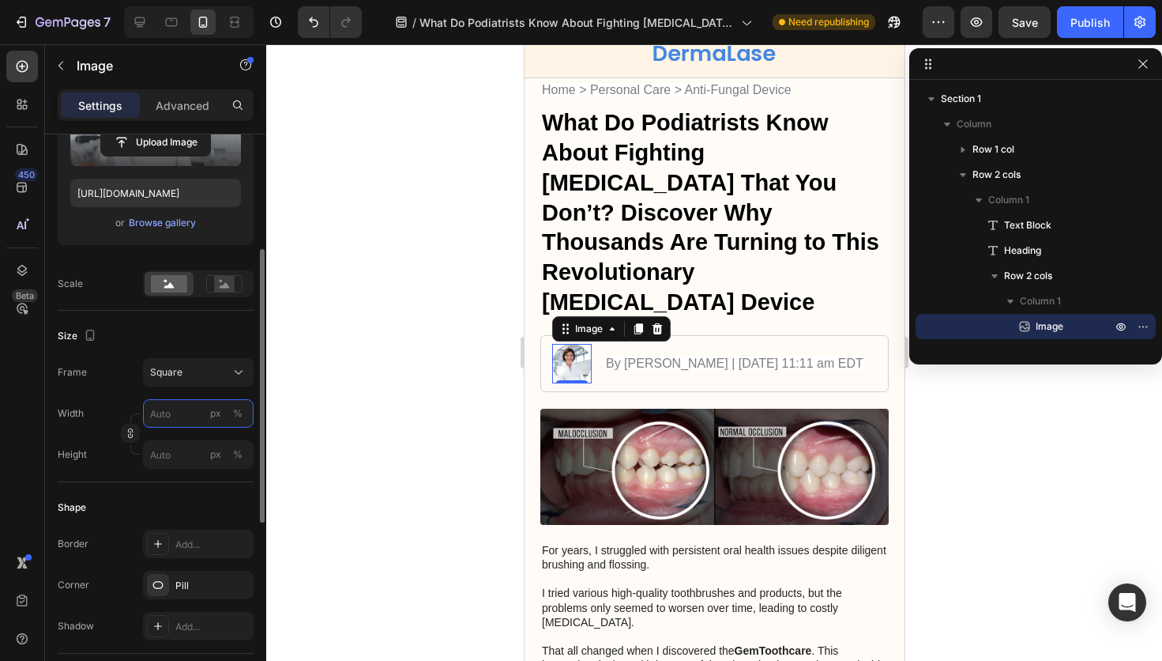
type input "5"
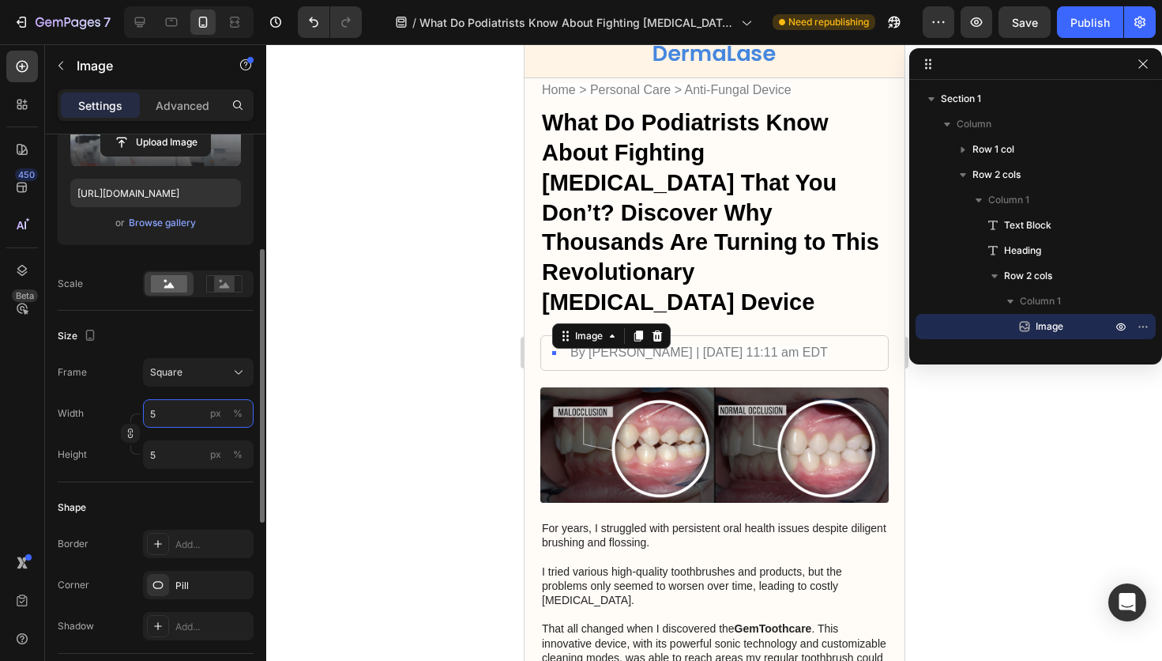
type input "50"
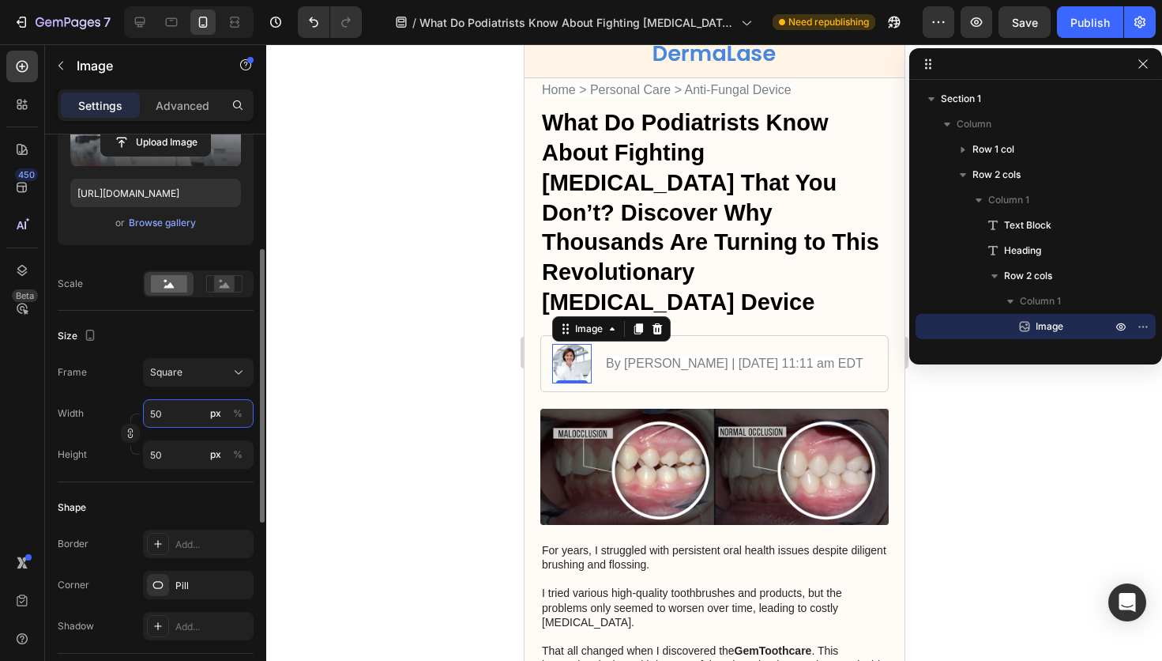
type input "5"
type input "4"
type input "40"
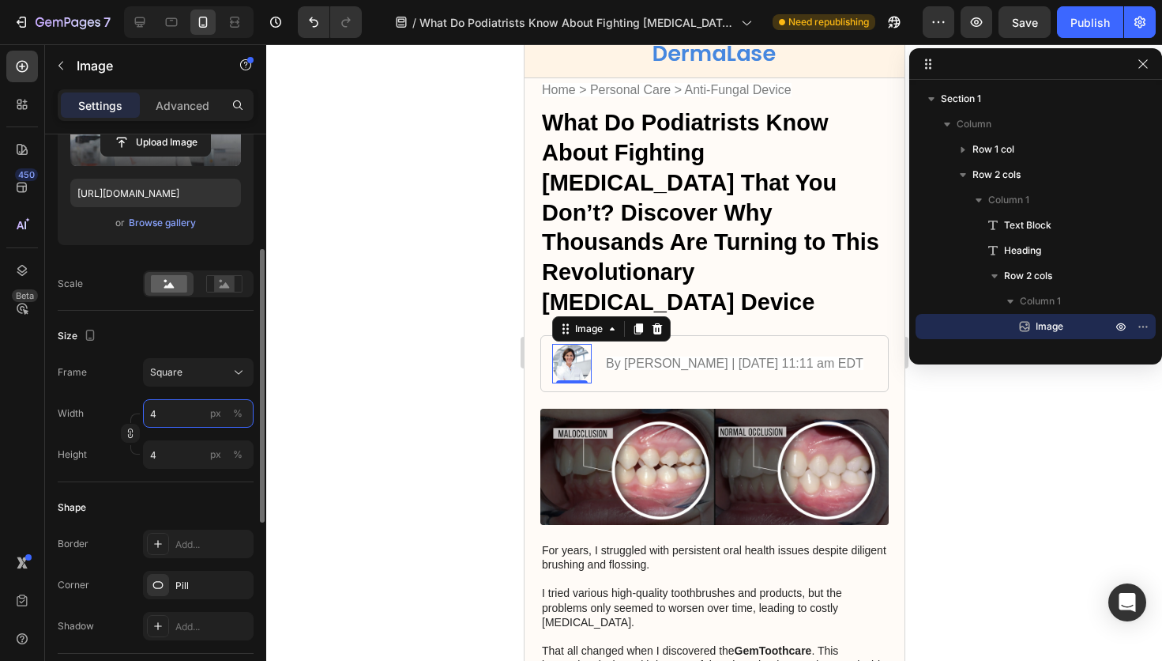
type input "40"
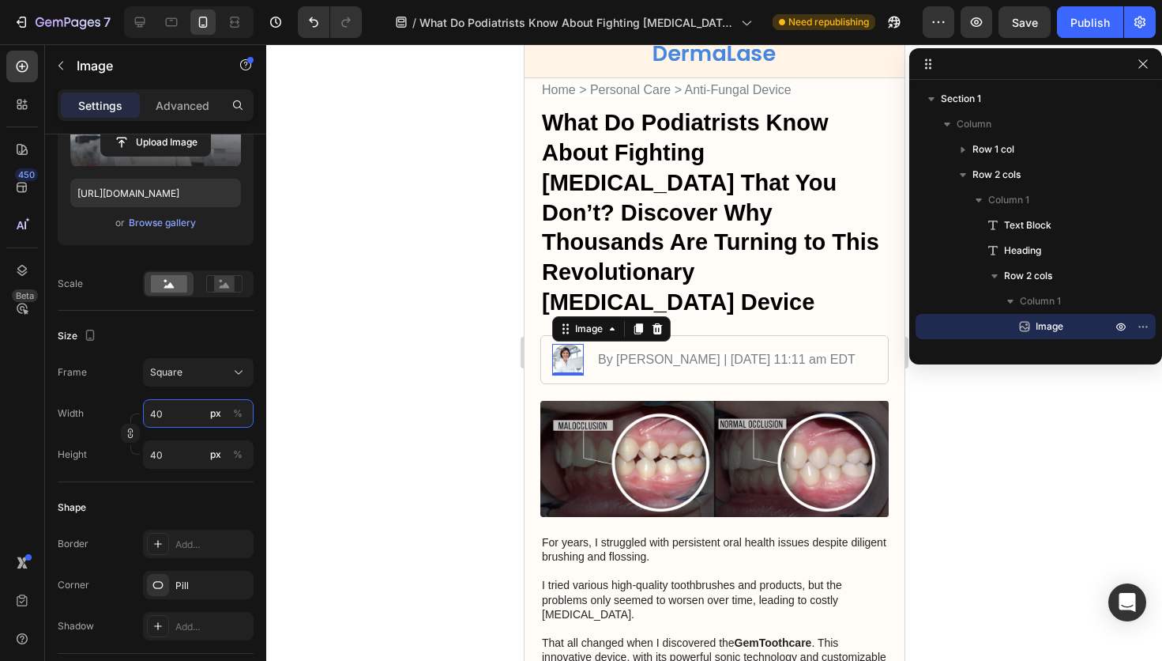
type input "40"
click at [335, 382] on div at bounding box center [714, 352] width 896 height 616
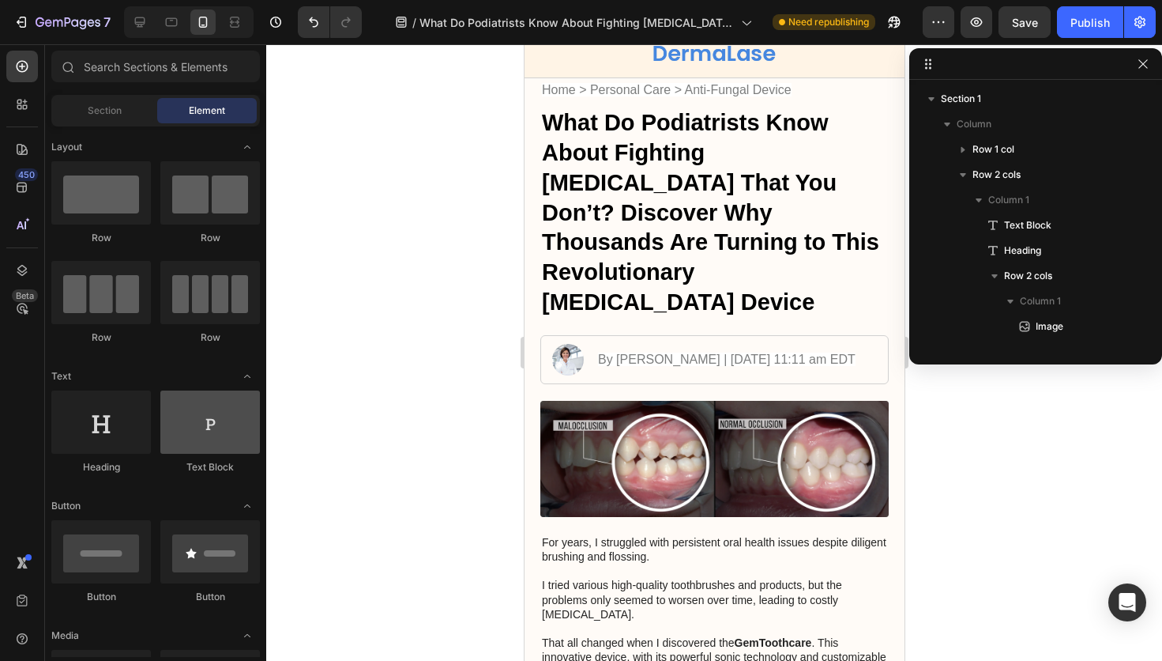
scroll to position [28, 0]
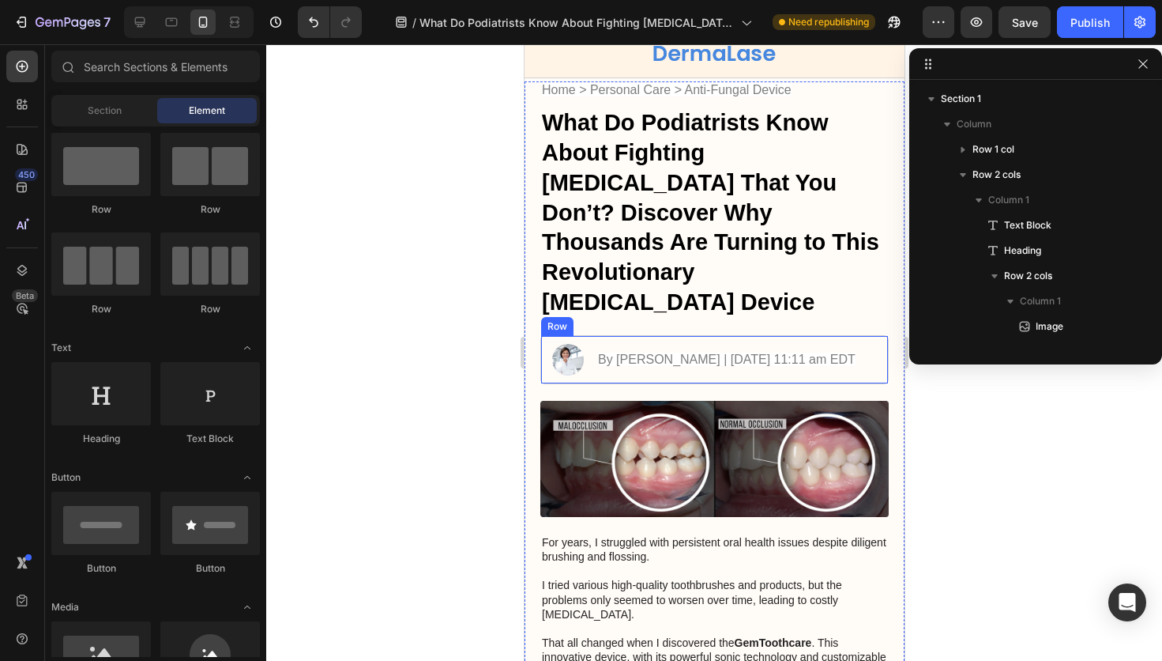
click at [720, 335] on div "Image By [PERSON_NAME] | [DATE] 11:11 am EDT Text Block Row" at bounding box center [714, 359] width 348 height 49
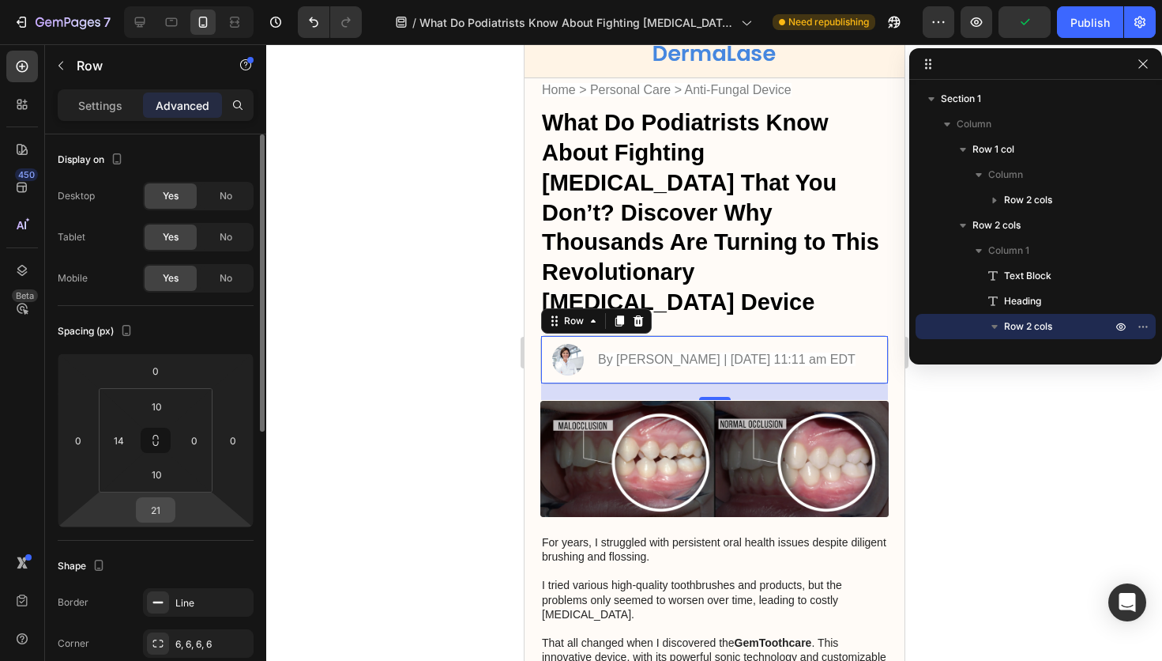
click at [162, 509] on input "21" at bounding box center [156, 510] width 32 height 24
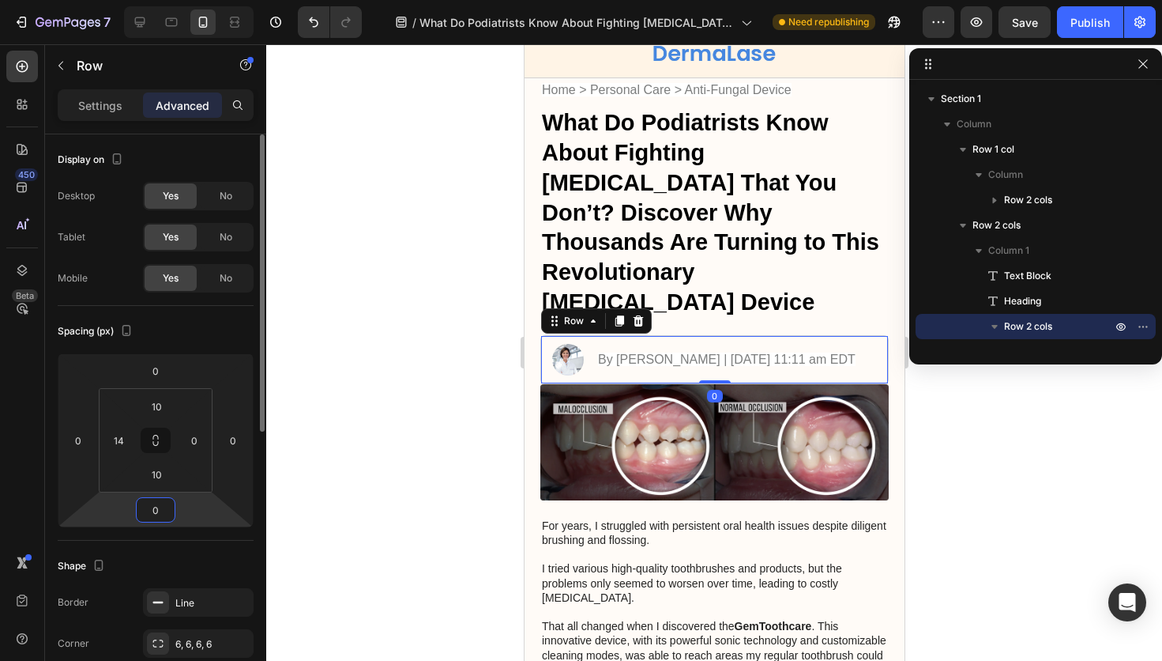
type input "0"
click at [360, 431] on div at bounding box center [714, 352] width 896 height 616
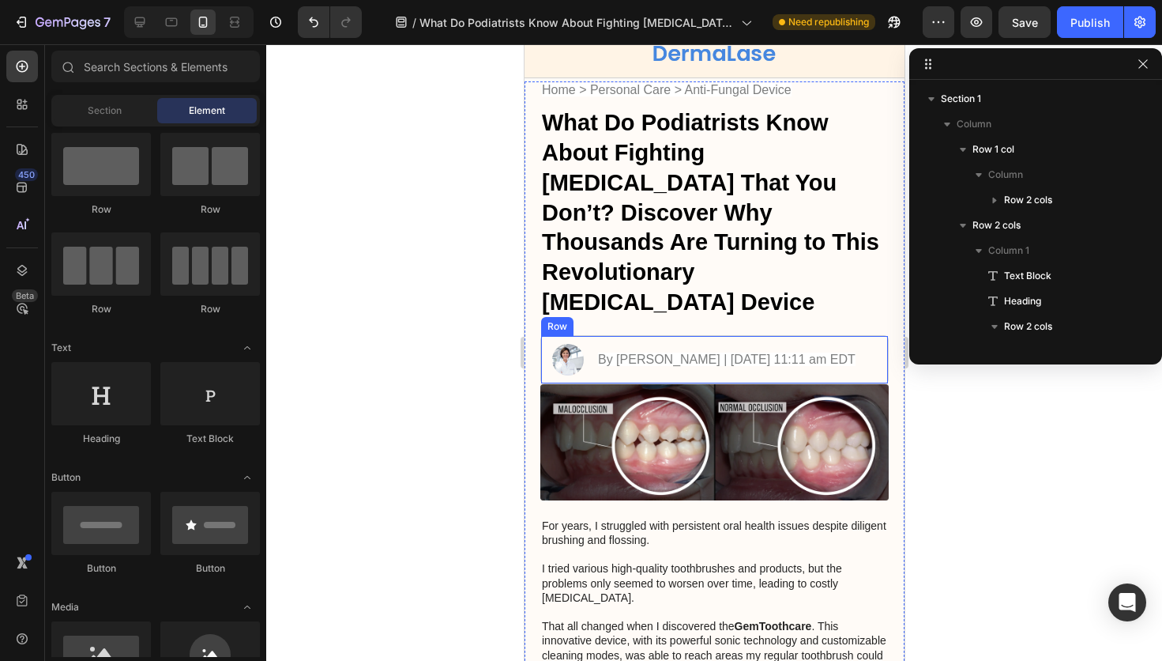
click at [714, 344] on div "By [PERSON_NAME] | [DATE] 11:11 am EDT Text Block" at bounding box center [725, 360] width 259 height 32
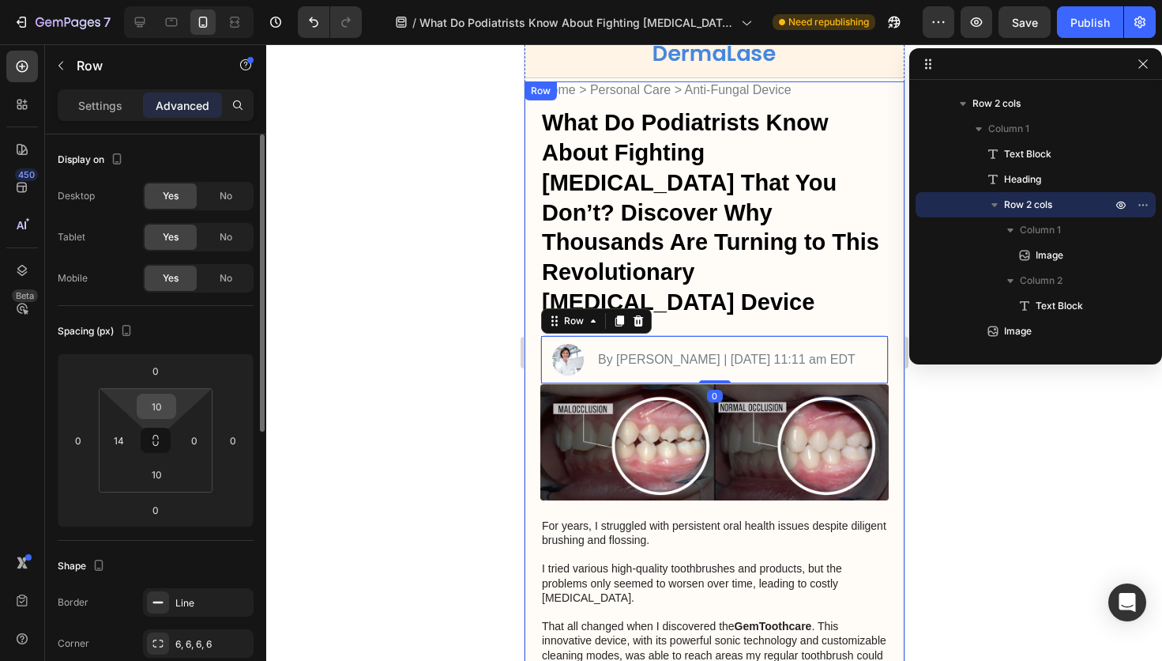
click at [164, 406] on input "10" at bounding box center [157, 406] width 32 height 24
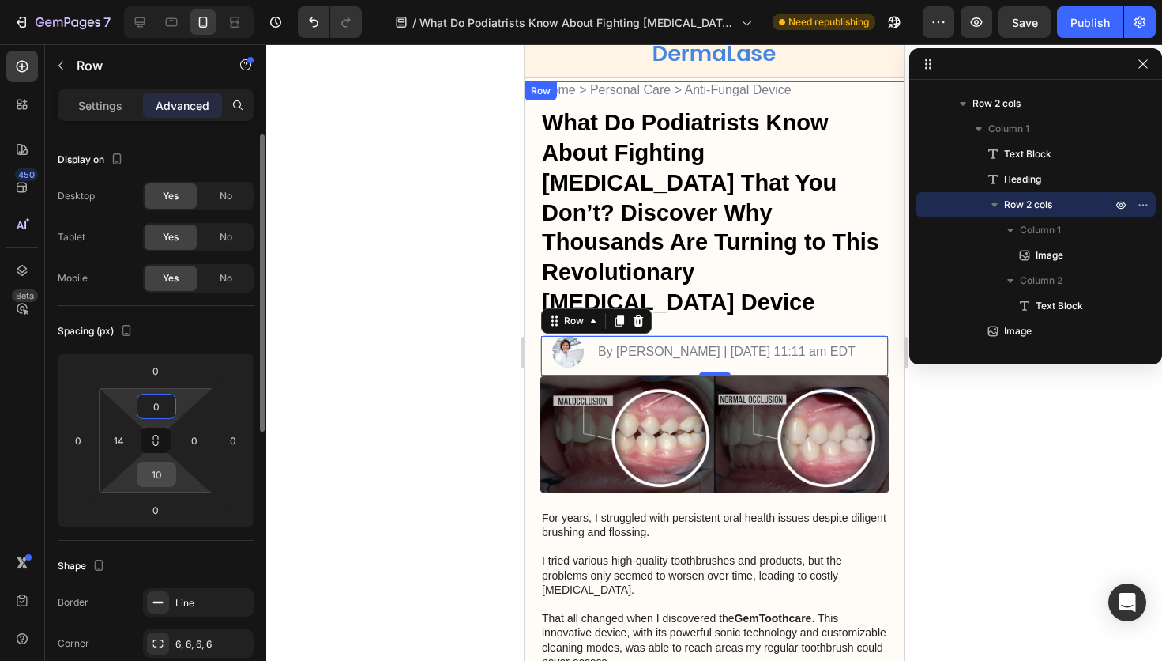
type input "0"
click at [159, 476] on input "10" at bounding box center [157, 474] width 32 height 24
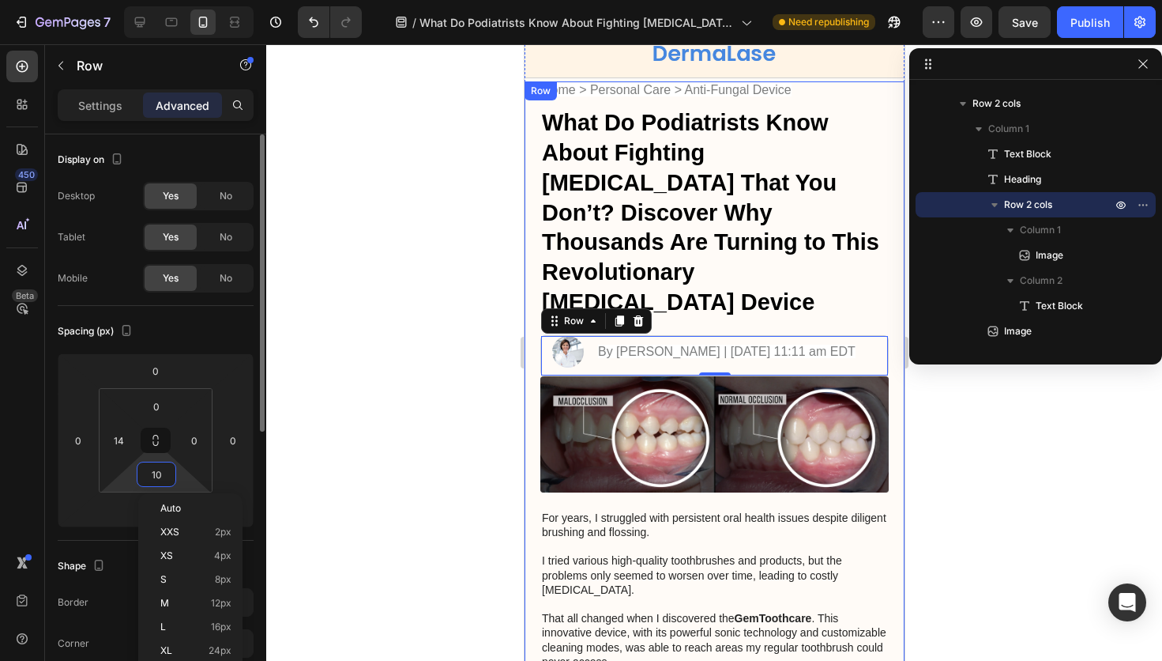
scroll to position [0, 0]
click at [159, 476] on input "10" at bounding box center [157, 474] width 32 height 24
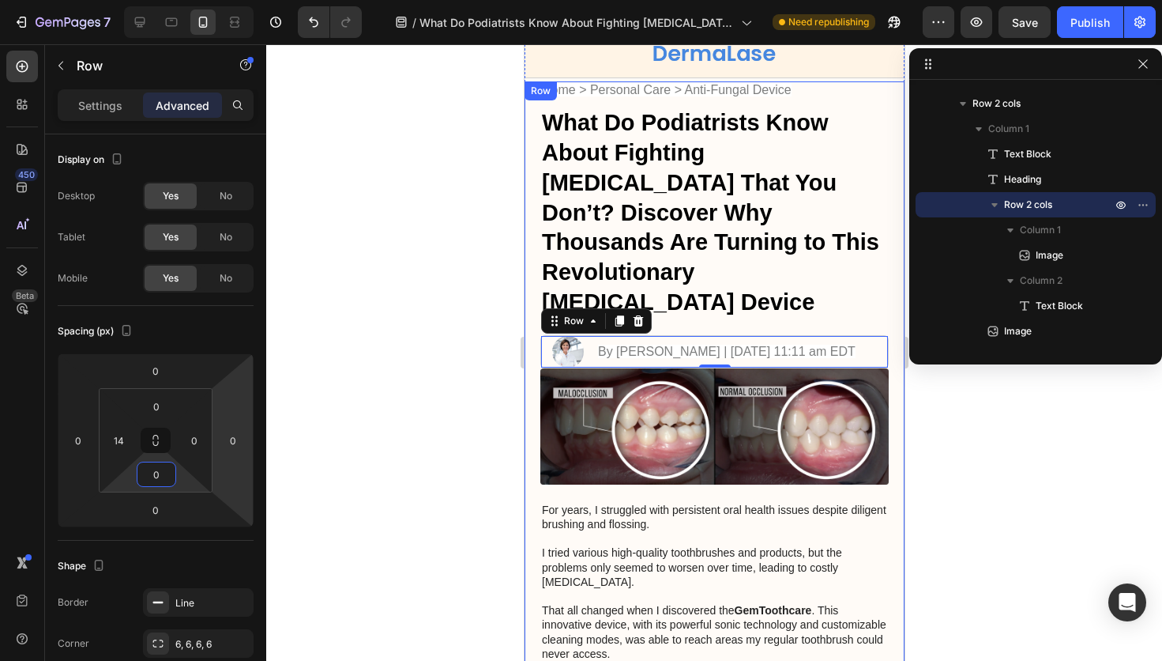
type input "0"
click at [396, 392] on div at bounding box center [714, 352] width 896 height 616
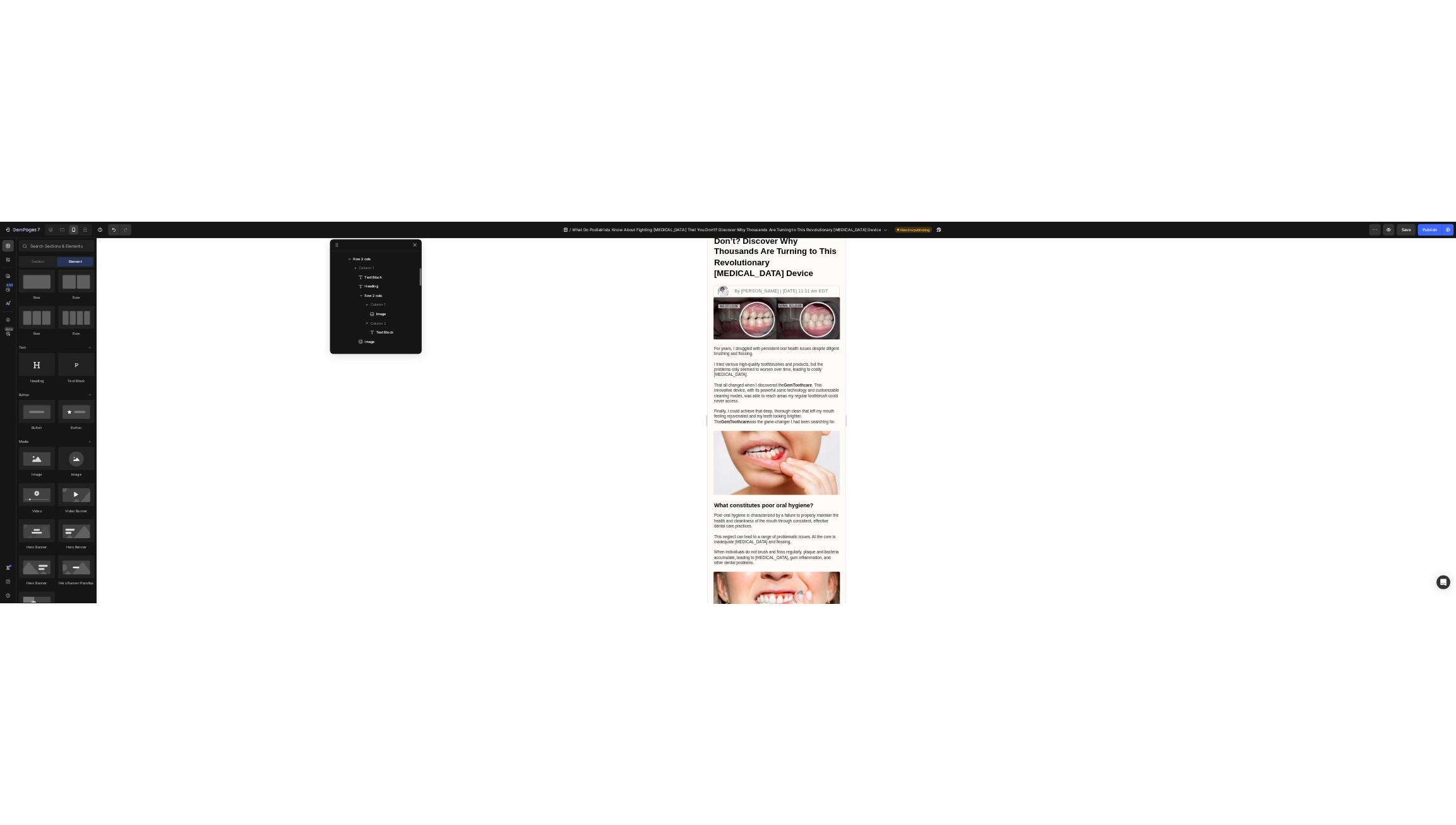
scroll to position [179, 0]
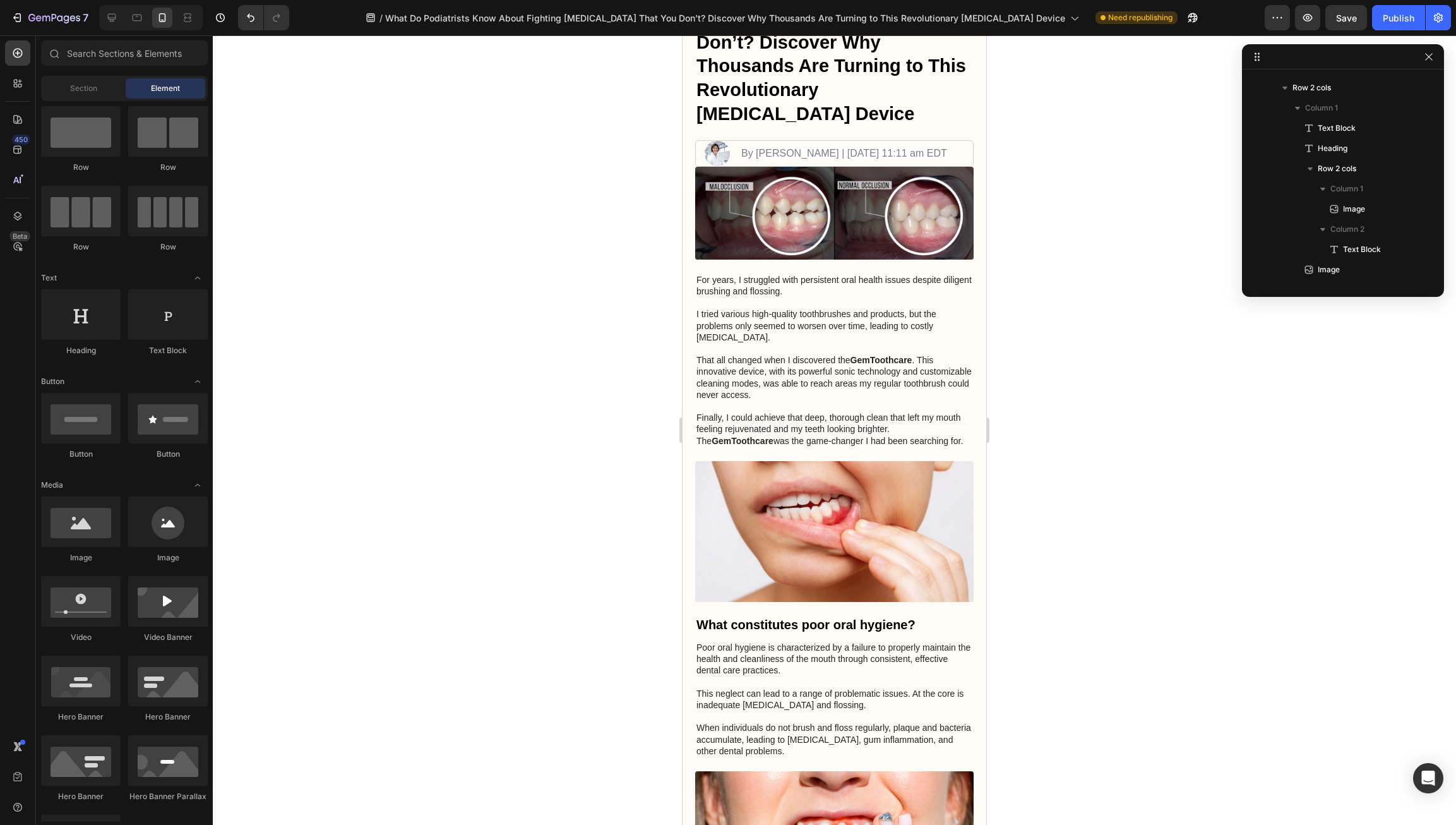
drag, startPoint x: 741, startPoint y: 46, endPoint x: 1255, endPoint y: 53, distance: 514.0
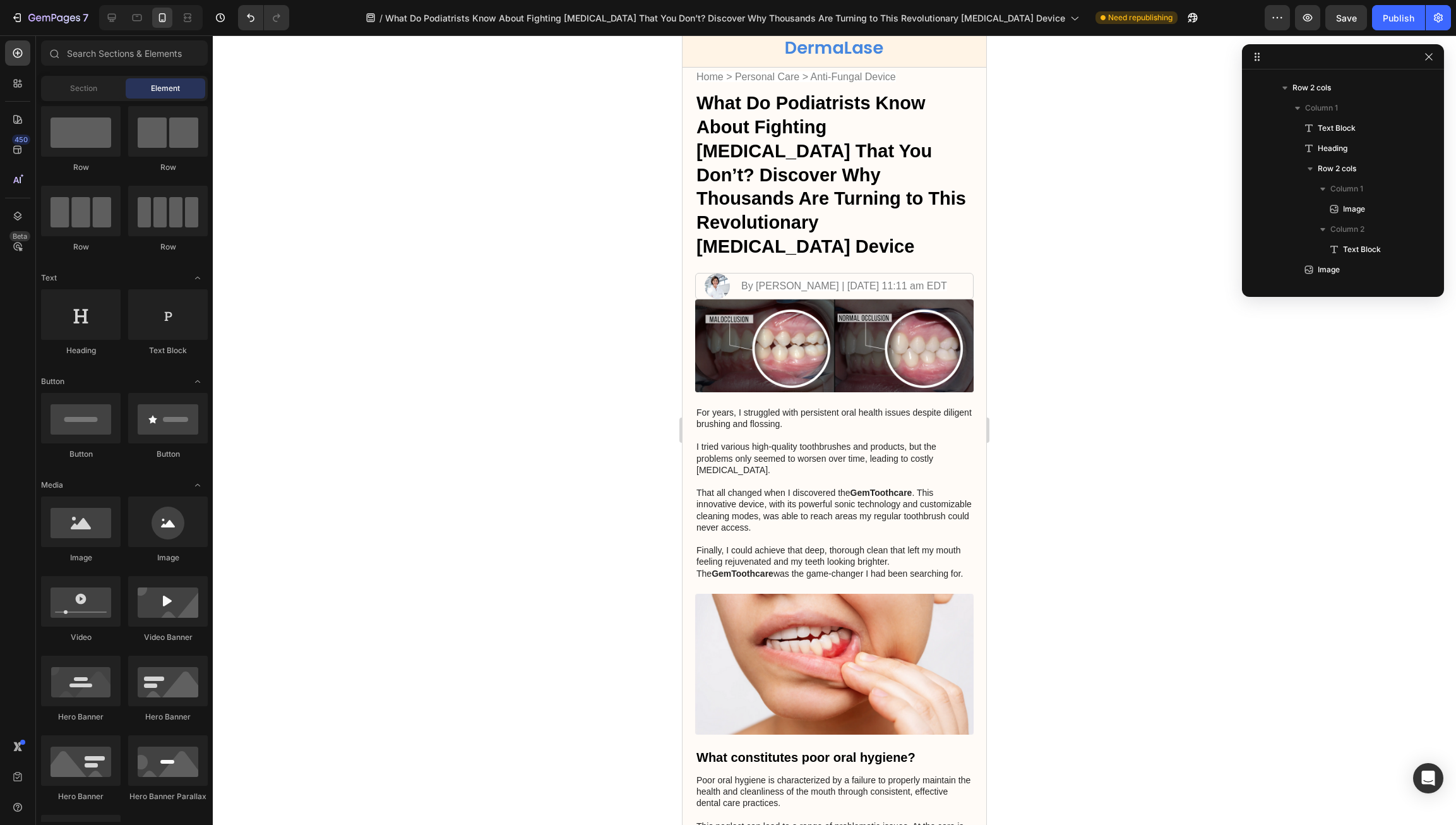
scroll to position [0, 0]
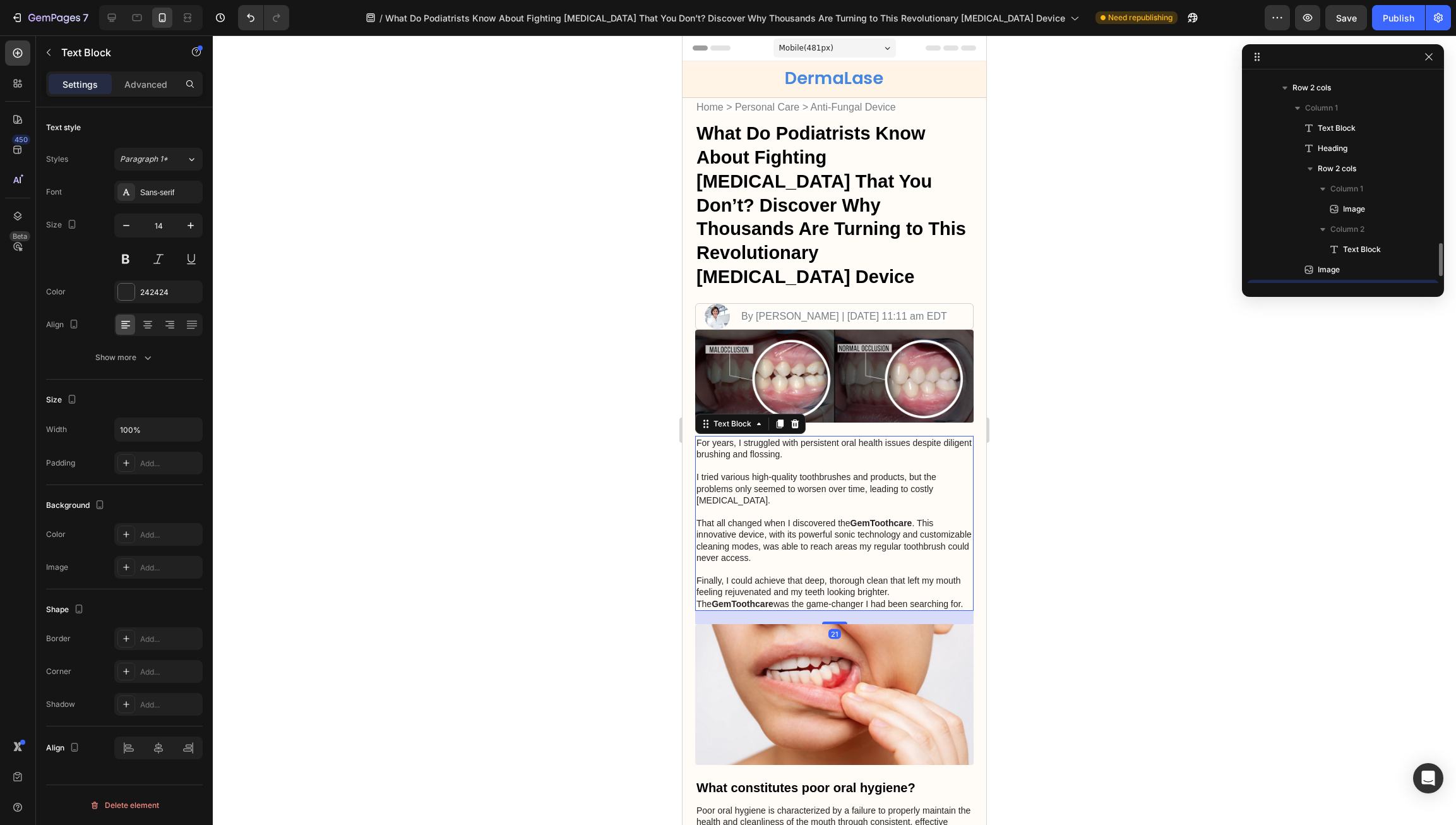
click at [837, 528] on p "For years, I struggled with persistent oral health issues despite diligent brus…" at bounding box center [833, 524] width 276 height 173
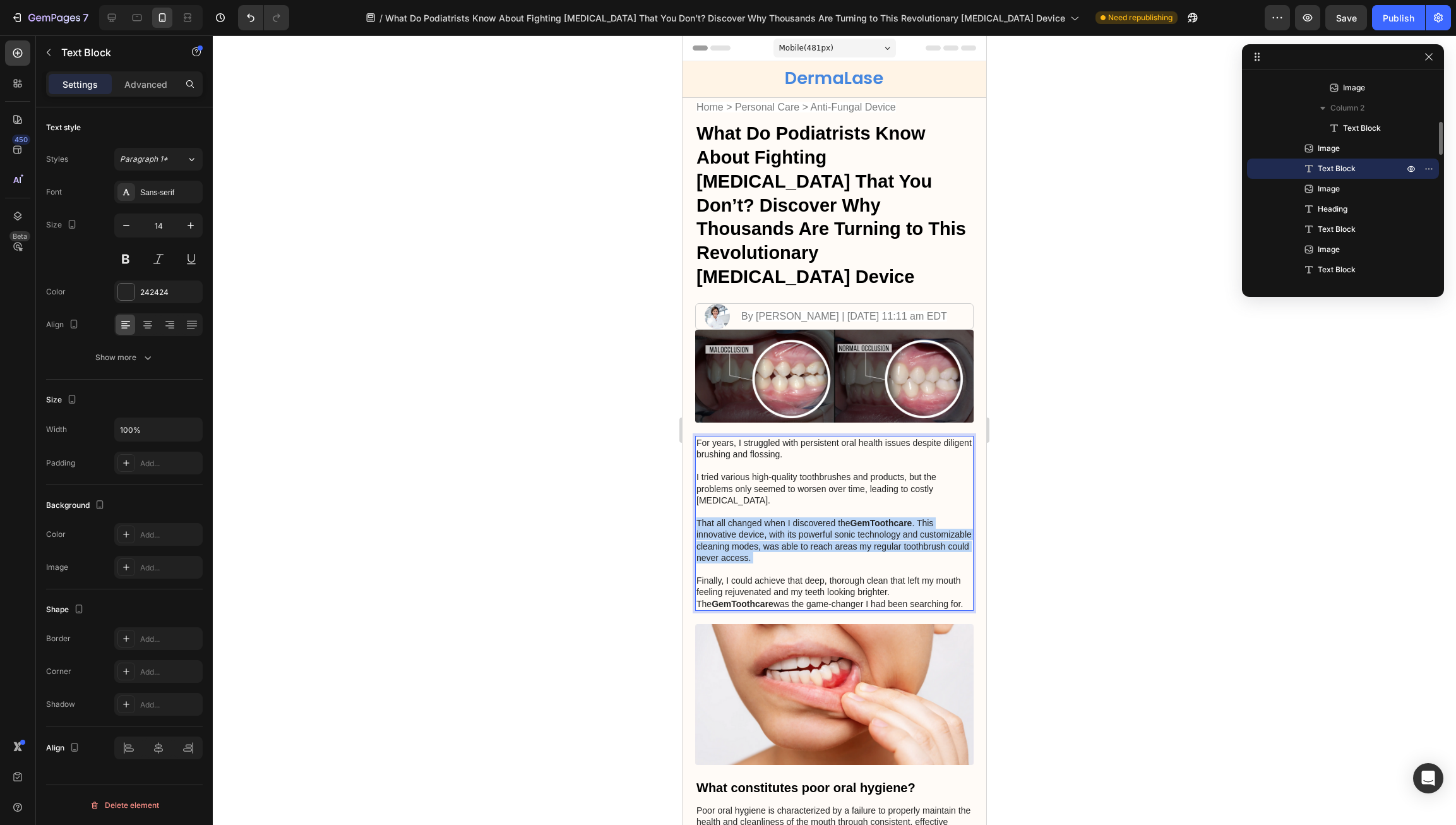
click at [837, 528] on p "For years, I struggled with persistent oral health issues despite diligent brus…" at bounding box center [833, 524] width 276 height 173
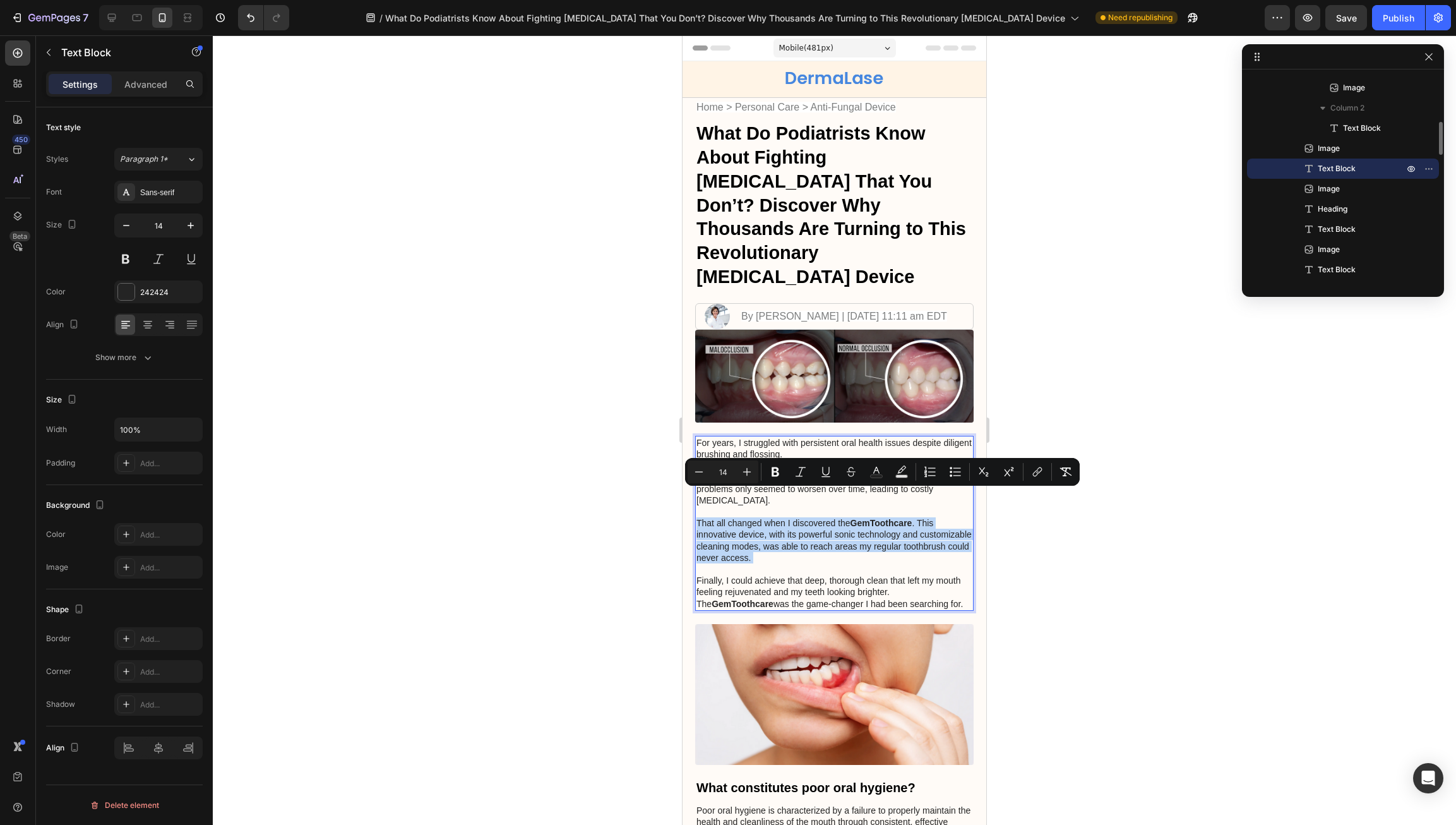
click at [837, 528] on p "For years, I struggled with persistent oral health issues despite diligent brus…" at bounding box center [833, 524] width 276 height 173
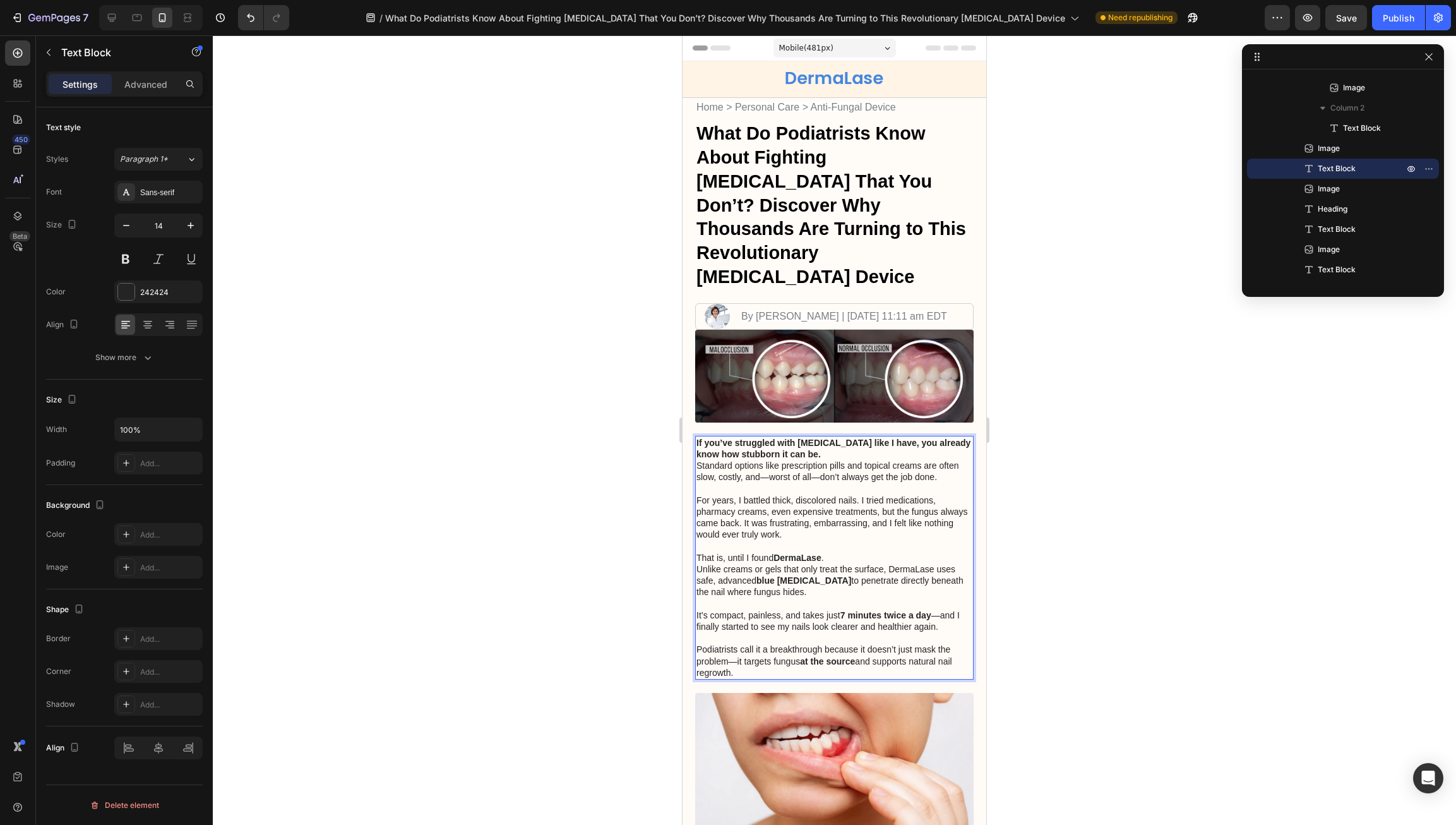
click at [897, 528] on p "Rich Text Editor. Editing area: main" at bounding box center [833, 546] width 276 height 11
click at [892, 528] on p "That is, until I found DermaLase ." at bounding box center [833, 558] width 276 height 11
click at [928, 528] on div at bounding box center [834, 430] width 1243 height 790
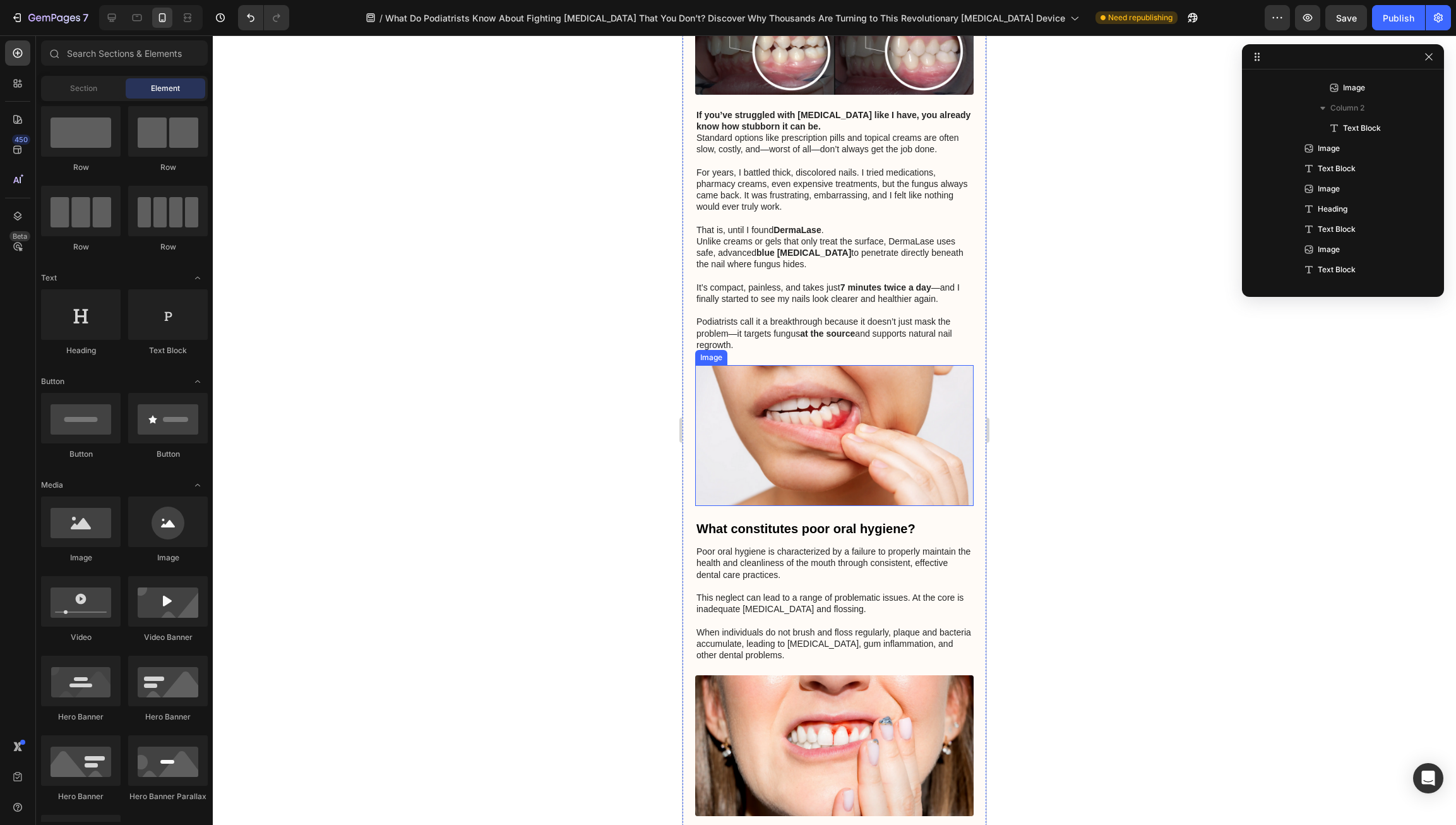
scroll to position [382, 0]
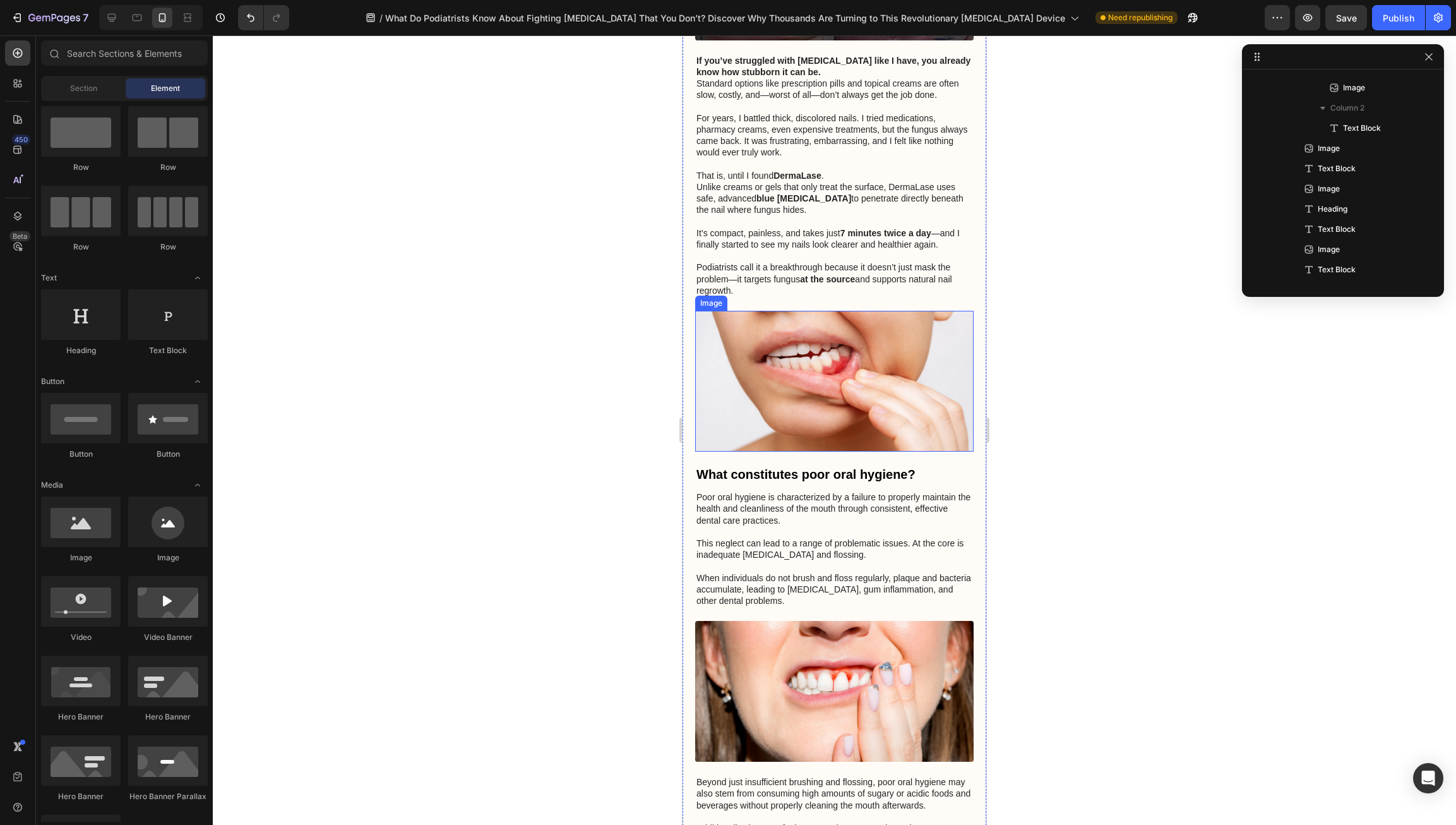
click at [779, 528] on p "Poor oral hygiene is characterized by a failure to properly maintain the health…" at bounding box center [833, 549] width 276 height 115
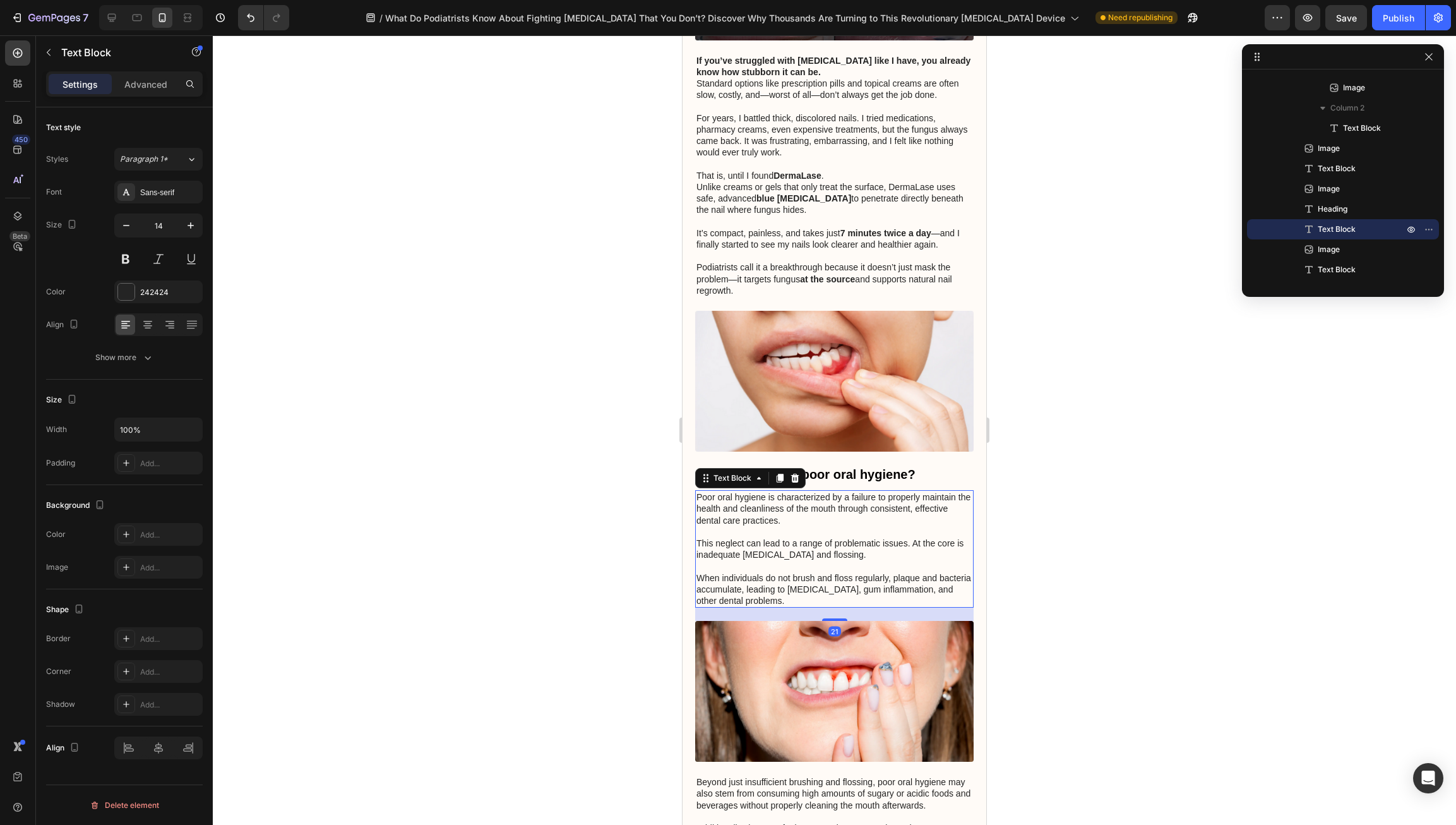
click at [778, 528] on p "Poor oral hygiene is characterized by a failure to properly maintain the health…" at bounding box center [833, 549] width 276 height 115
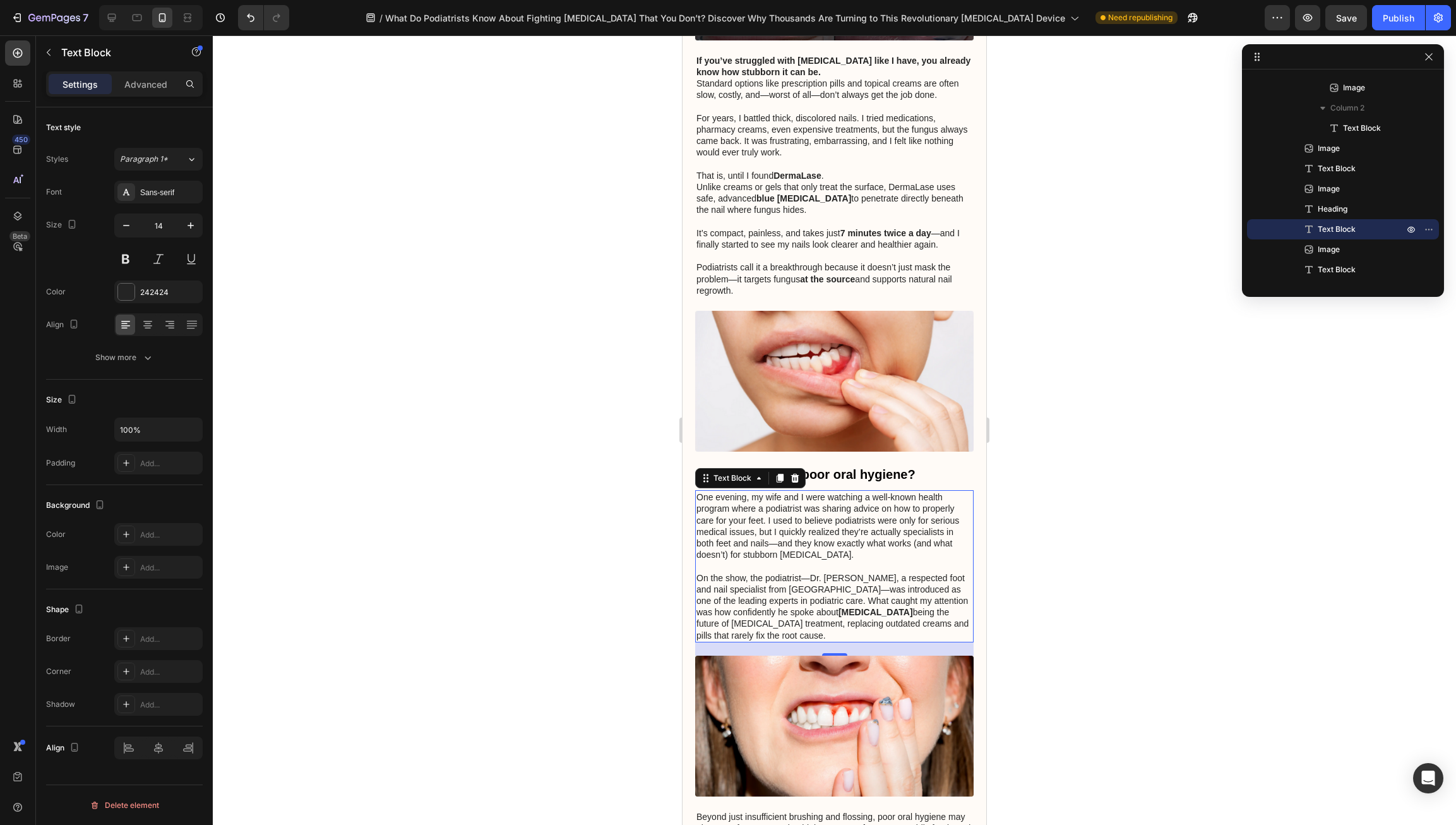
click at [881, 464] on h3 "What constitutes poor oral hygiene?" at bounding box center [834, 474] width 278 height 19
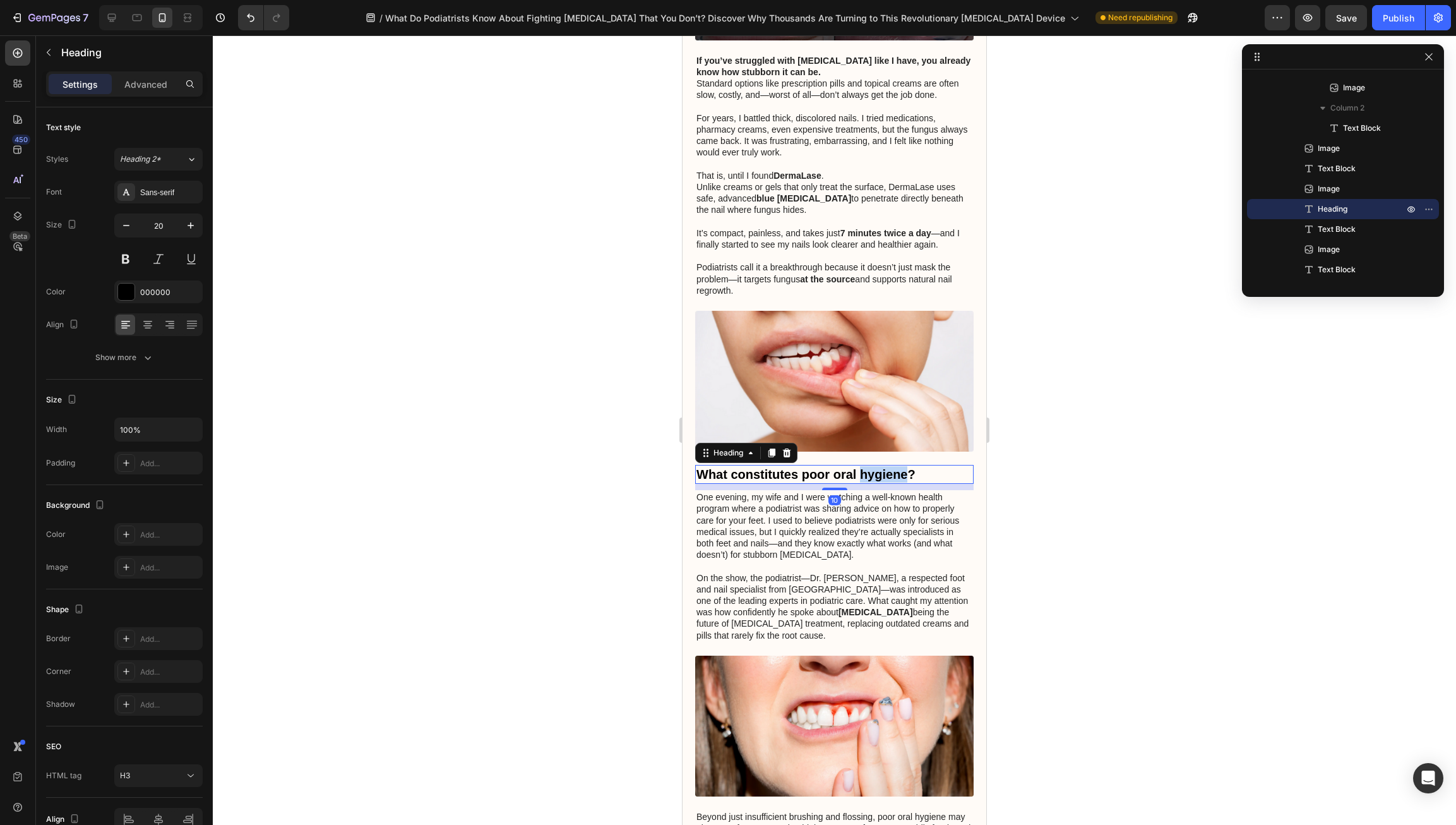
click at [881, 464] on h3 "What constitutes poor oral hygiene?" at bounding box center [834, 474] width 278 height 19
click at [881, 466] on p "What constitutes poor oral hygiene?" at bounding box center [833, 474] width 276 height 17
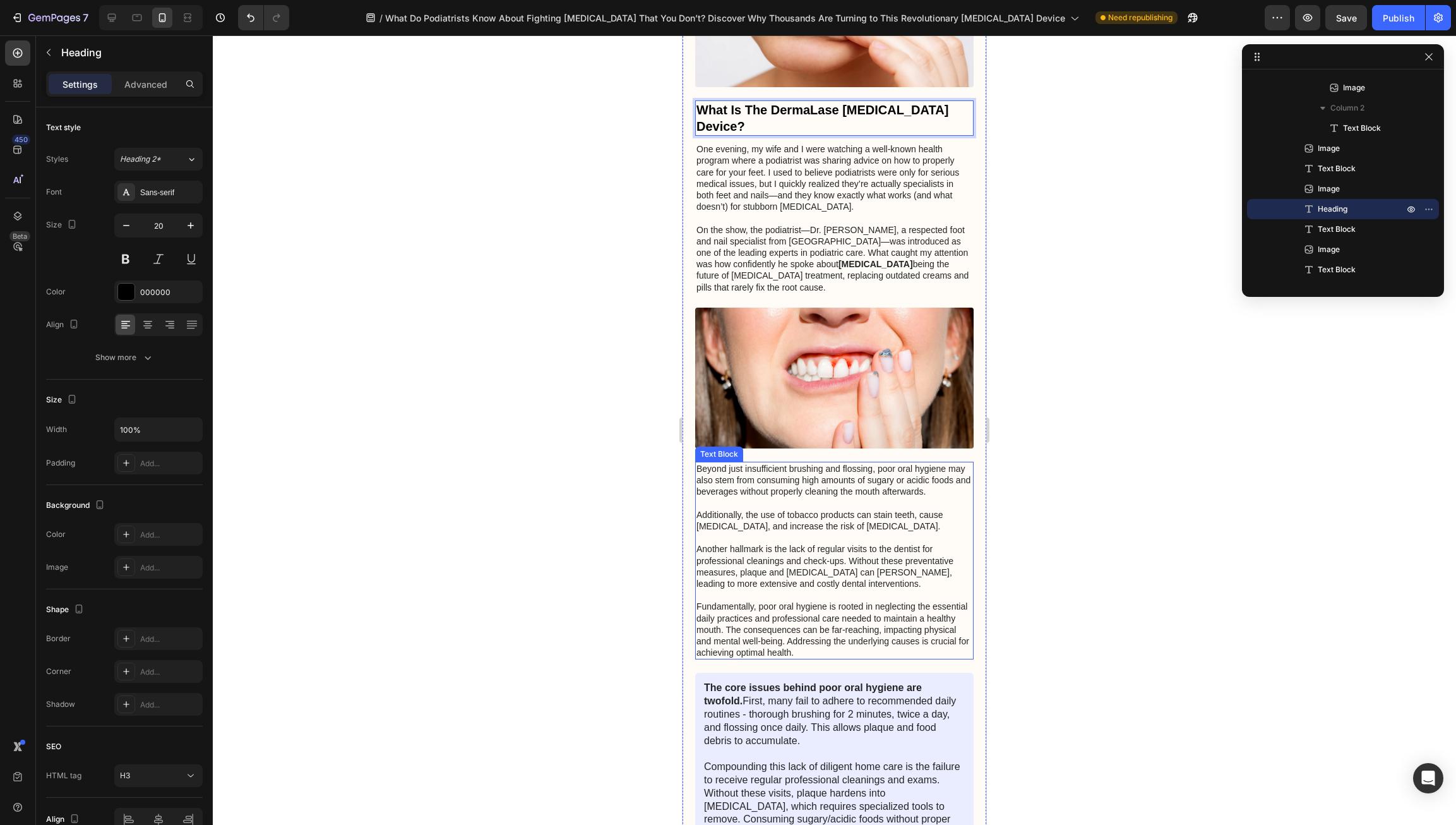
scroll to position [802, 0]
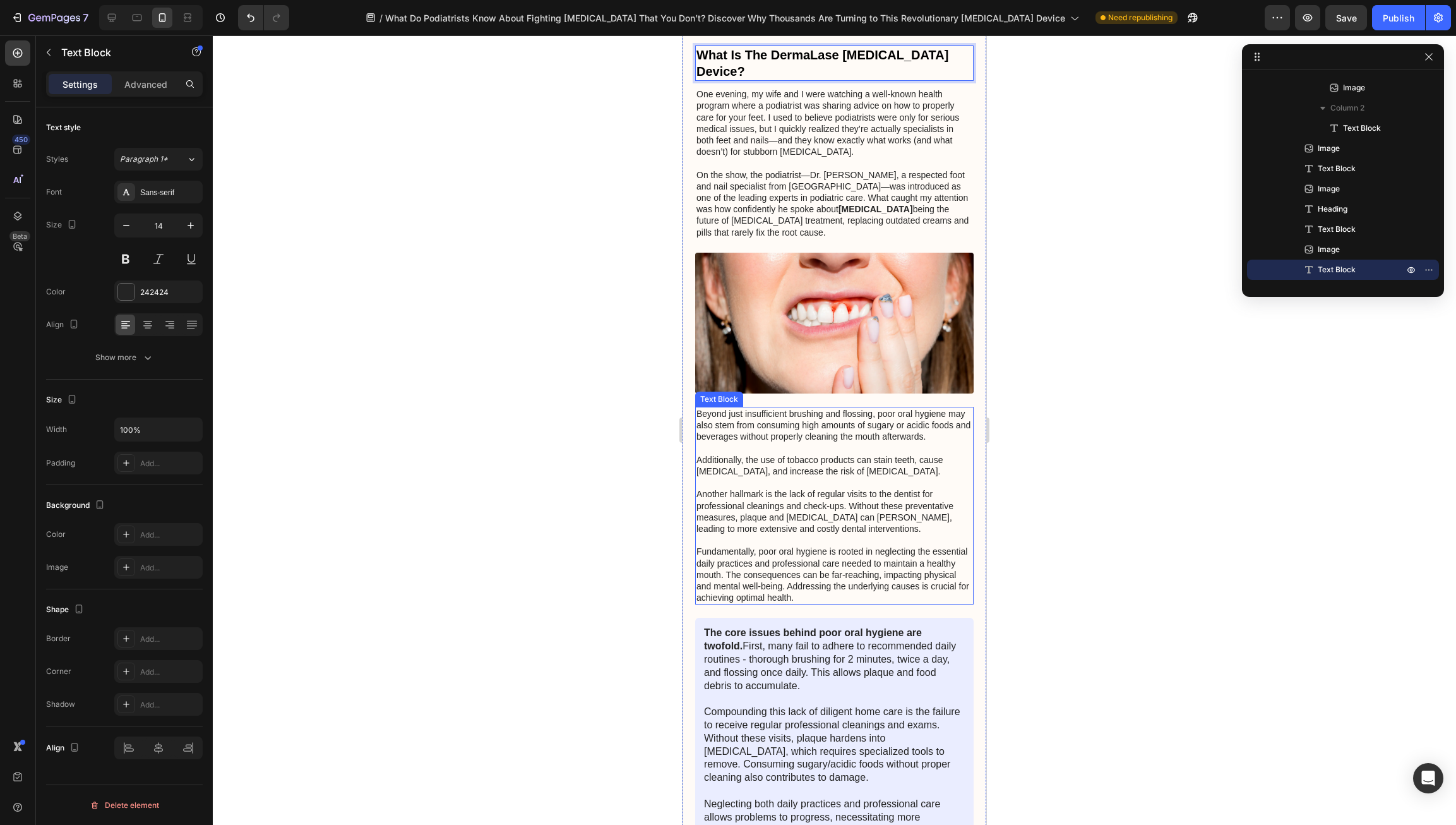
click at [856, 524] on p "Beyond just insufficient brushing and flossing, poor oral hygiene may also stem…" at bounding box center [833, 505] width 276 height 195
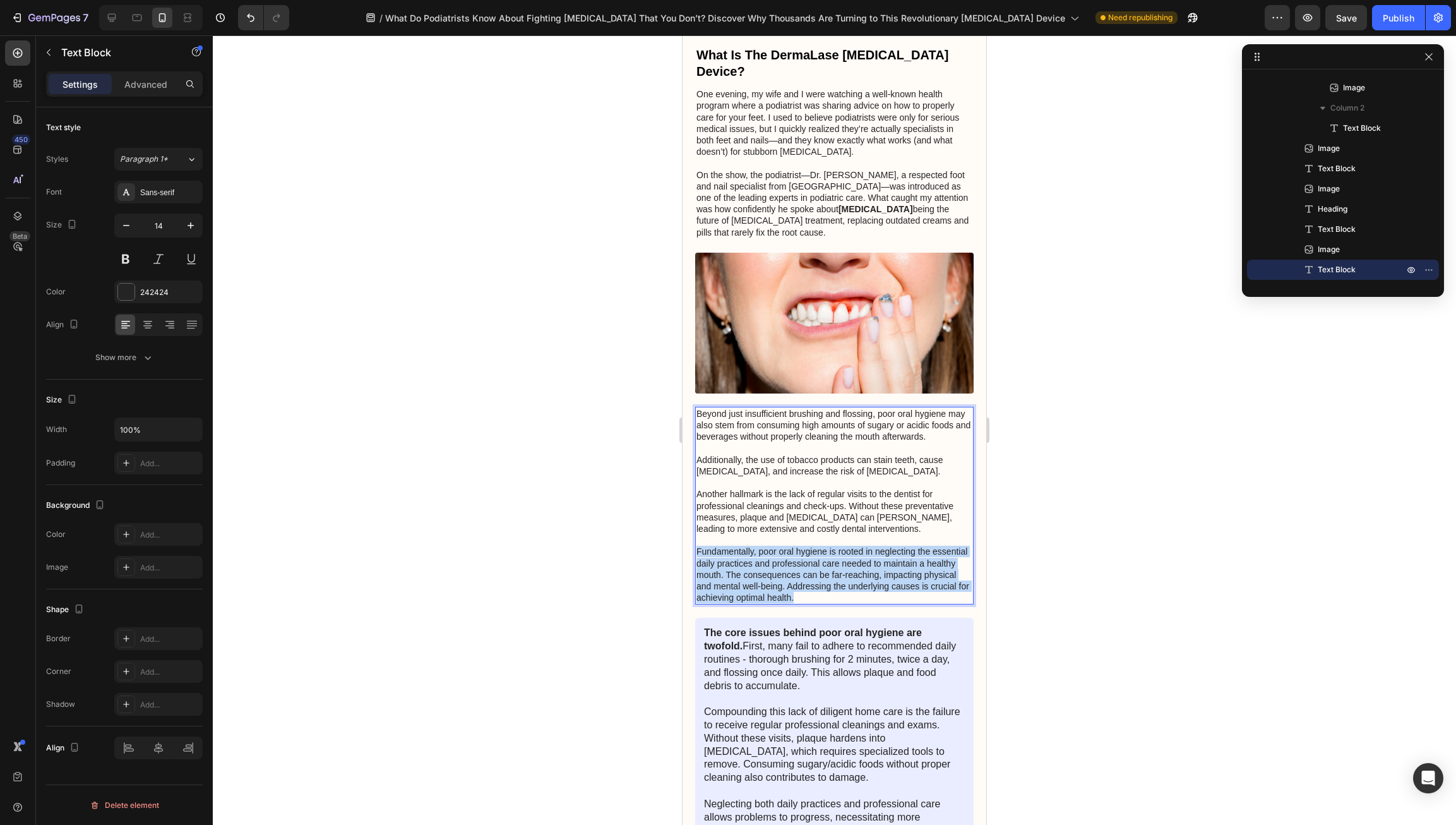
click at [856, 524] on p "Beyond just insufficient brushing and flossing, poor oral hygiene may also stem…" at bounding box center [833, 505] width 276 height 195
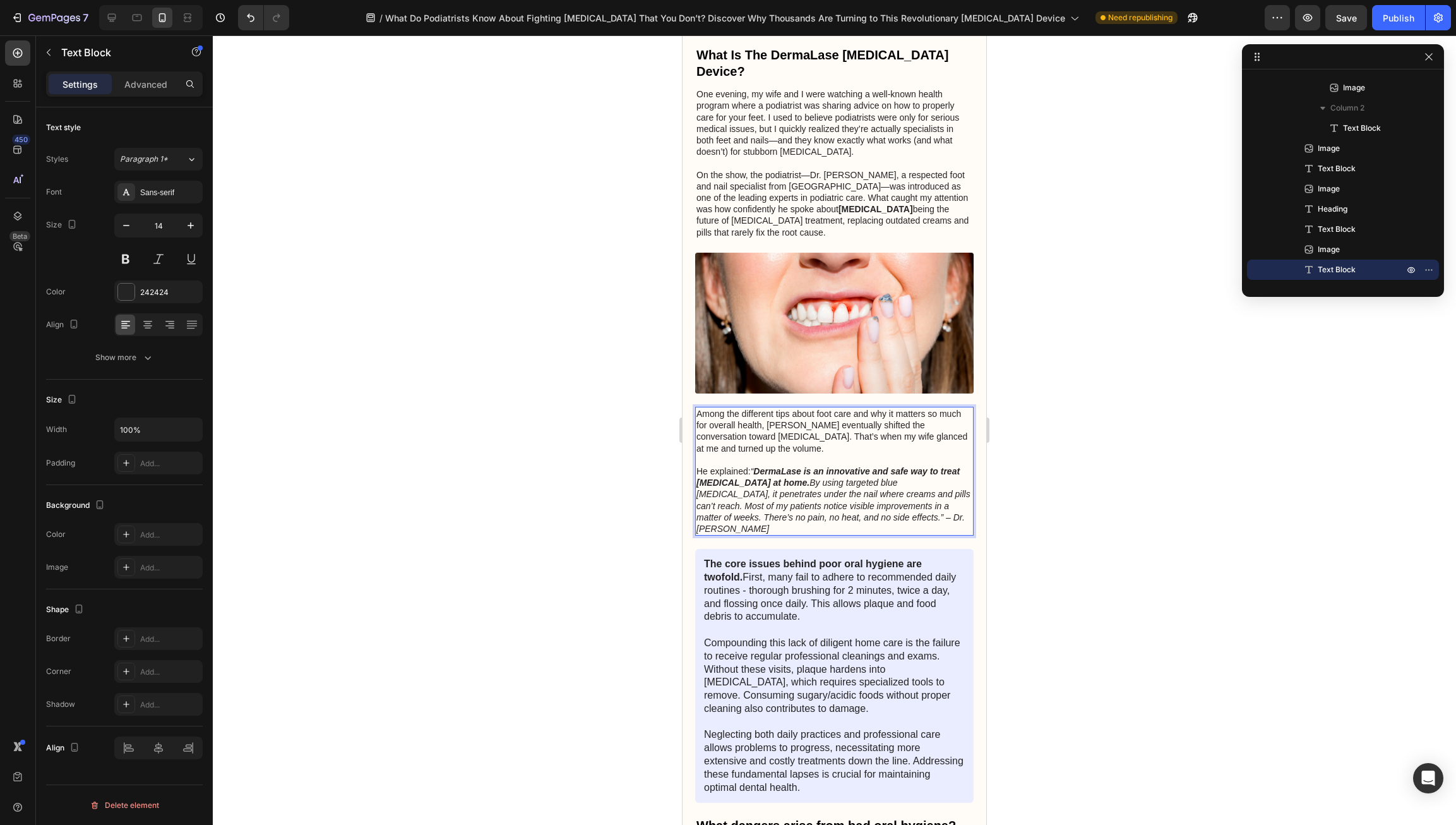
click at [831, 416] on p "Among the different tips about foot care and why it matters so much for overall…" at bounding box center [833, 431] width 276 height 46
click at [892, 471] on icon "“ DermaLase is an innovative and safe way to treat [MEDICAL_DATA] at home. By u…" at bounding box center [833, 500] width 274 height 68
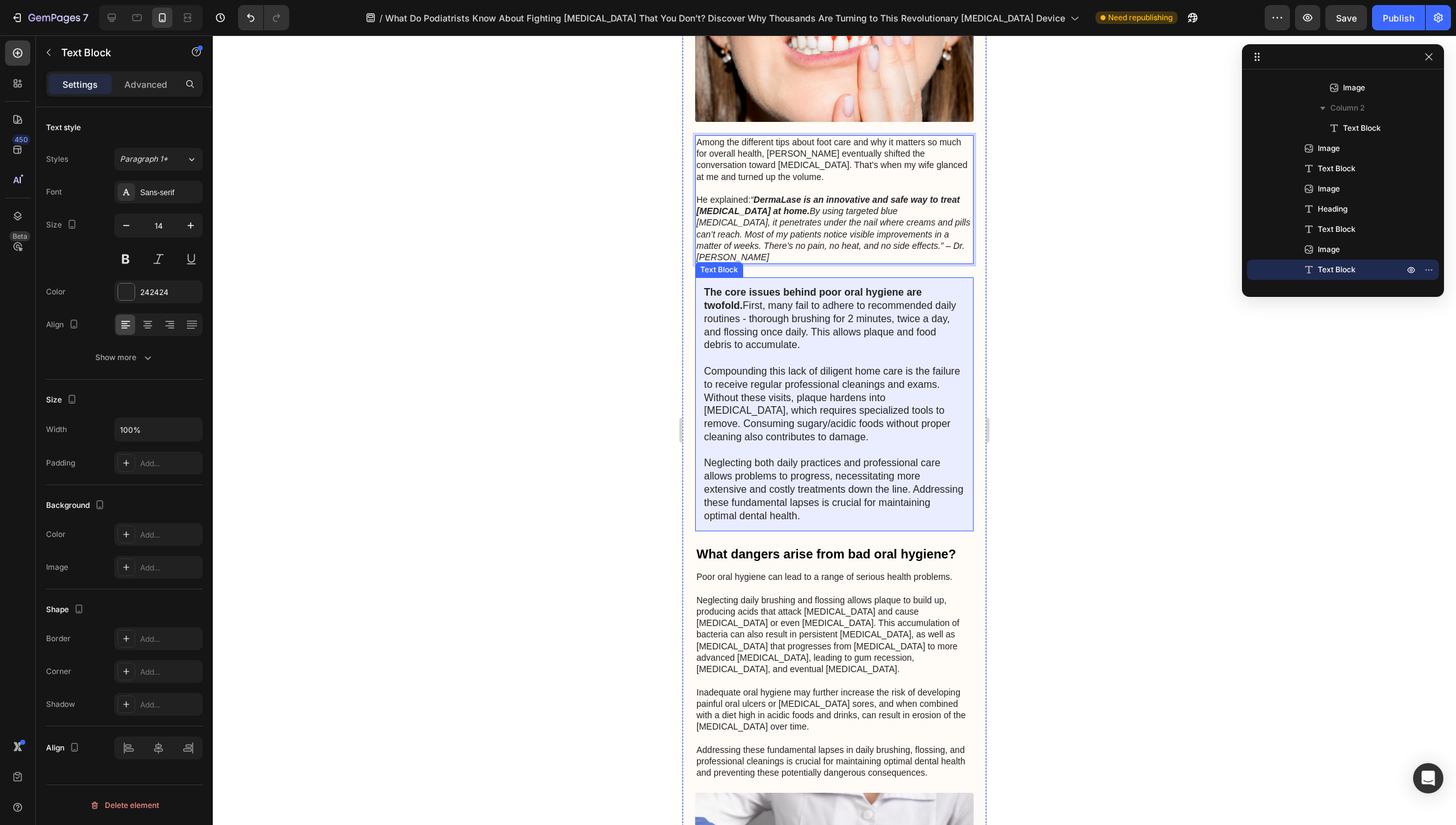
scroll to position [1128, 0]
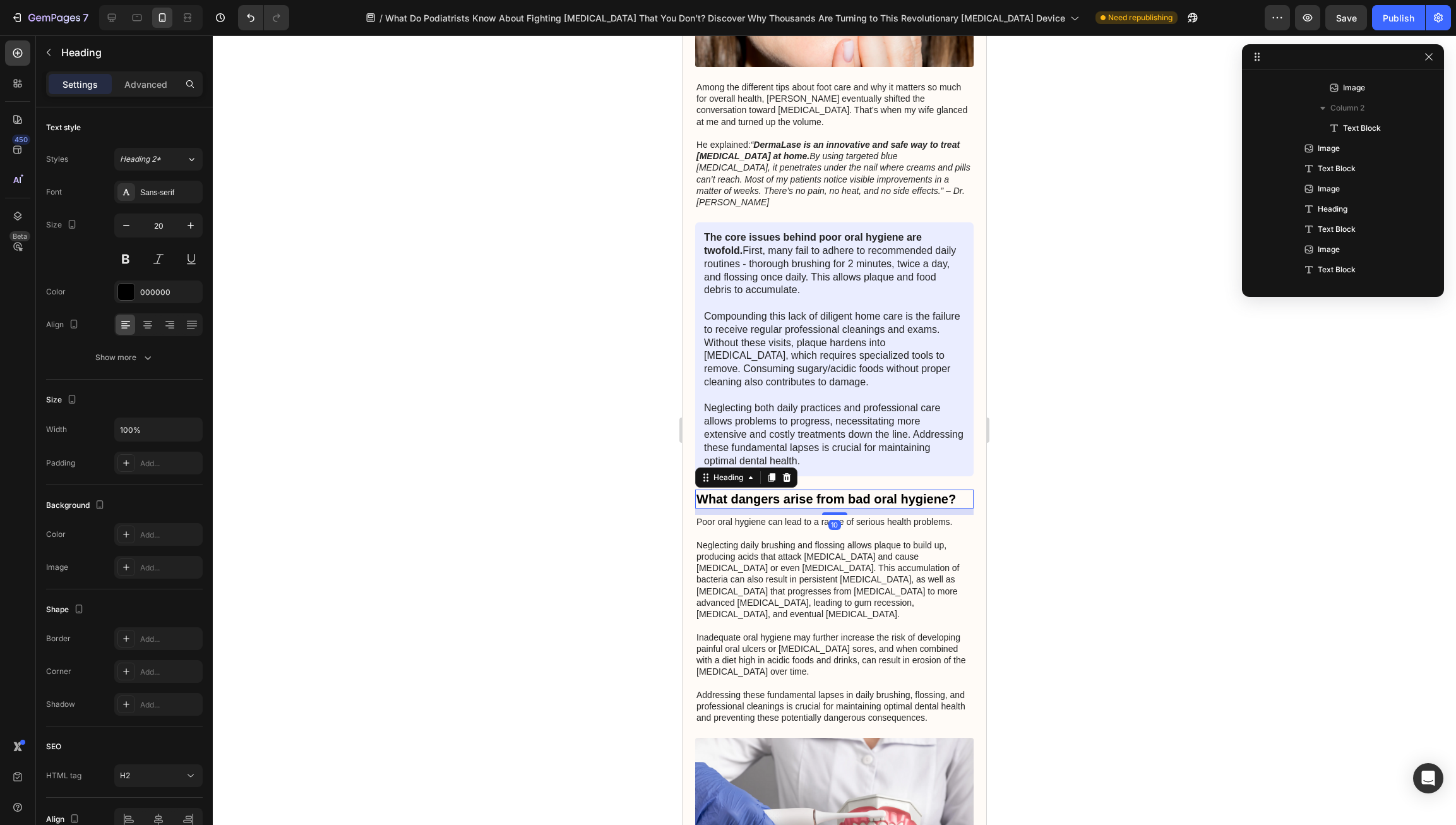
click at [817, 489] on h2 "What dangers arise from bad oral hygiene?" at bounding box center [834, 499] width 278 height 19
click at [786, 473] on icon at bounding box center [787, 477] width 8 height 9
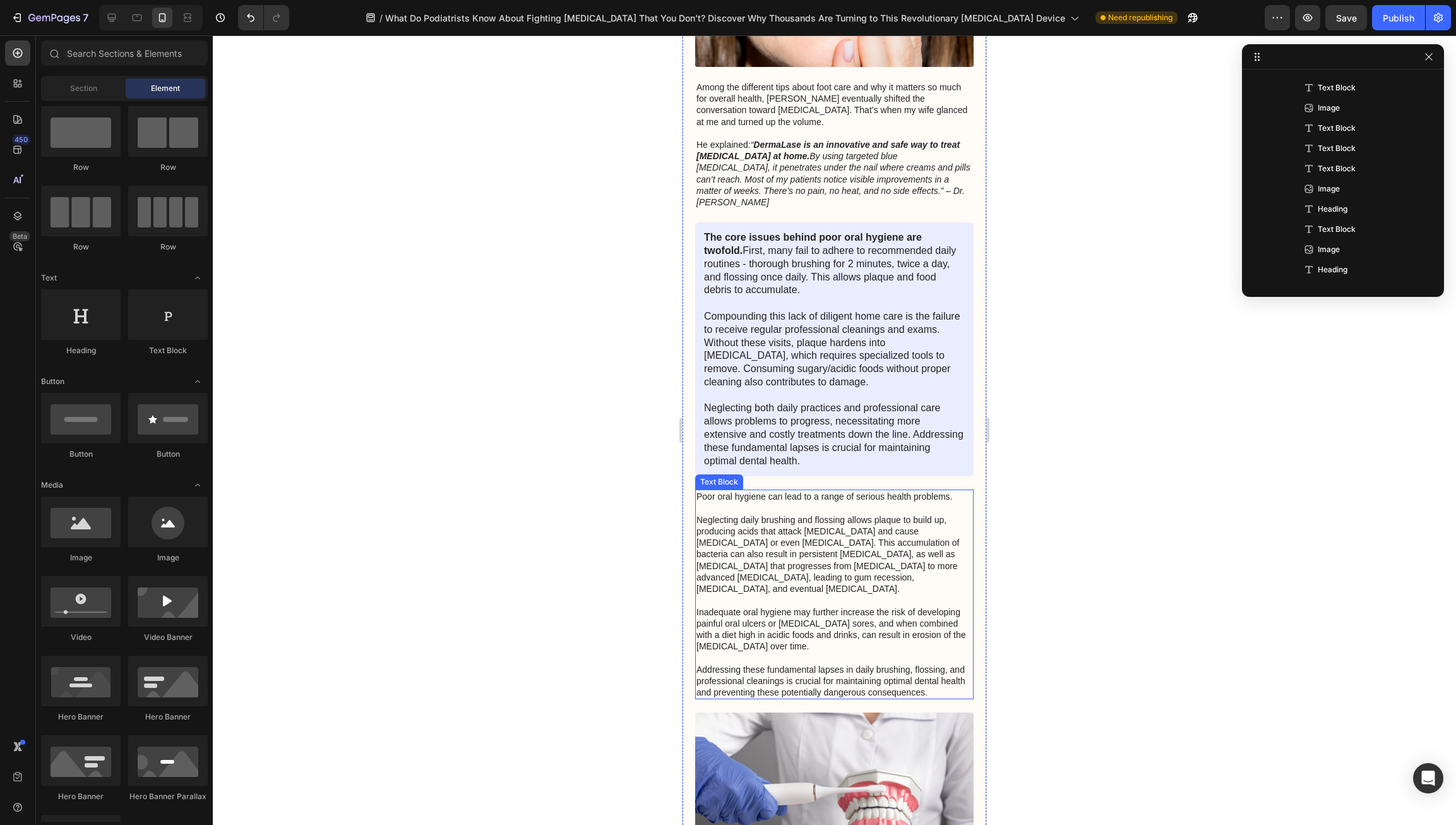
click at [766, 491] on p "Poor oral hygiene can lead to a range of serious health problems. Neglecting da…" at bounding box center [833, 594] width 276 height 207
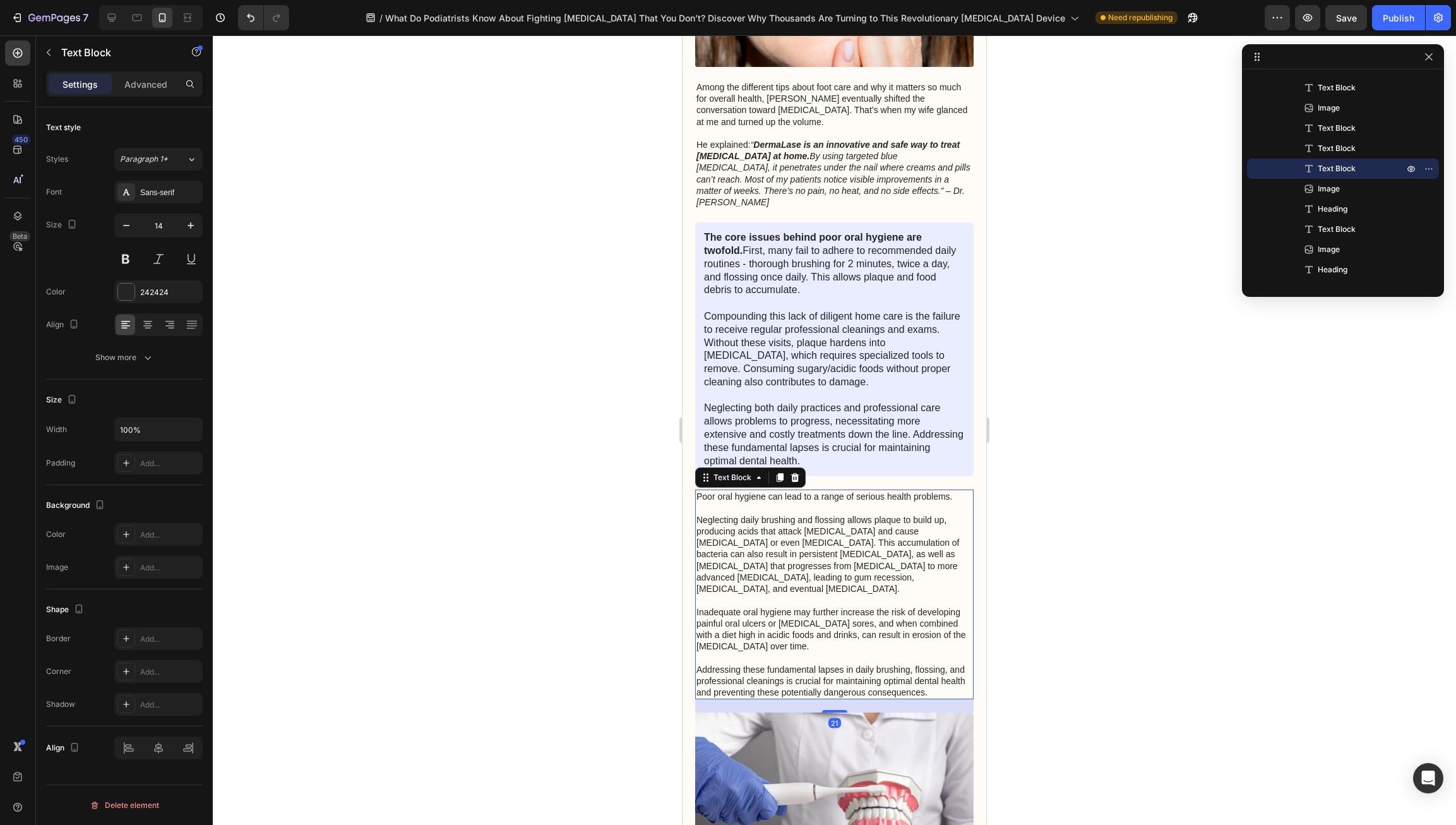
click at [766, 491] on p "Poor oral hygiene can lead to a range of serious health problems. Neglecting da…" at bounding box center [833, 594] width 276 height 207
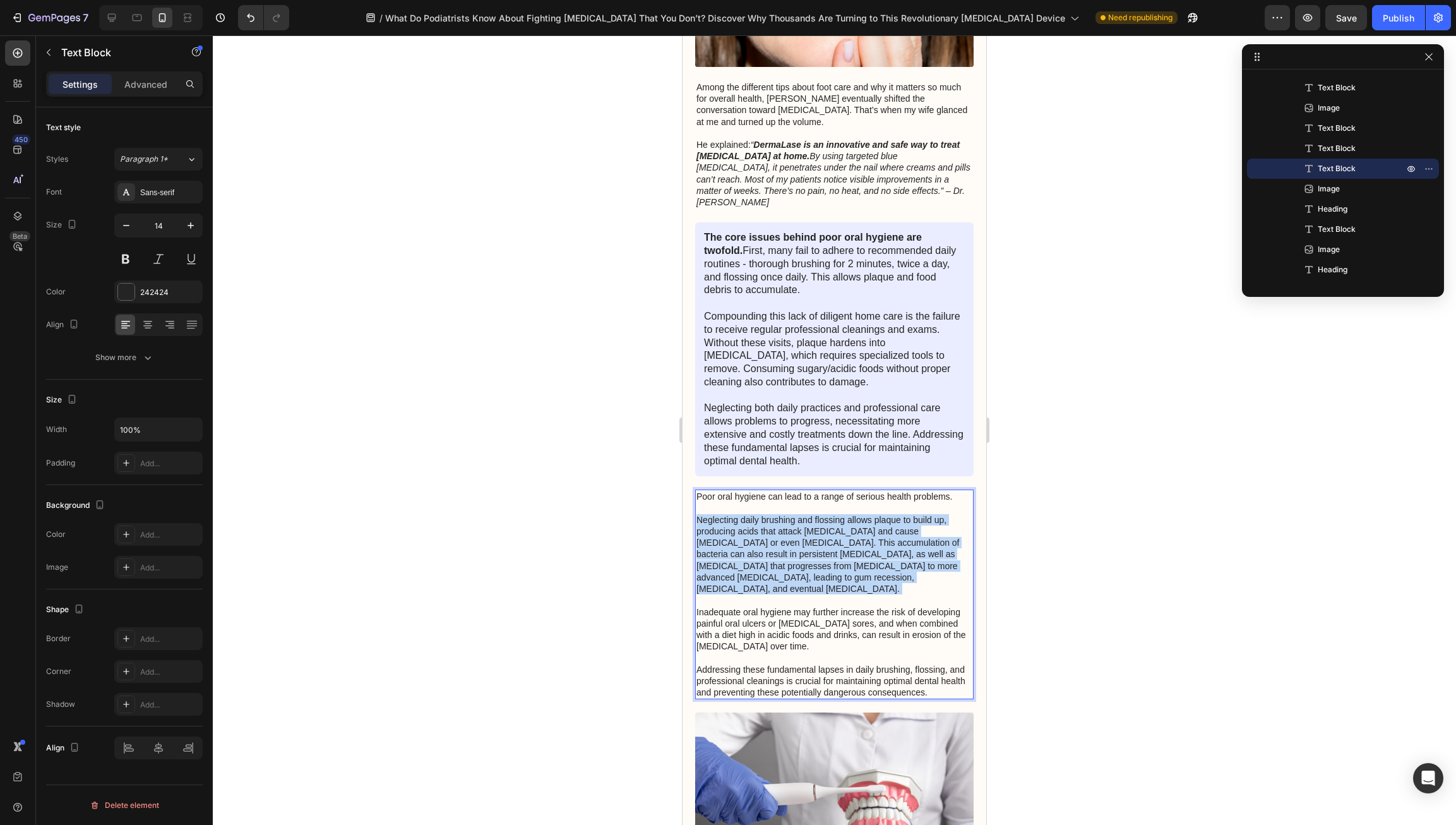
click at [766, 491] on p "Poor oral hygiene can lead to a range of serious health problems. Neglecting da…" at bounding box center [833, 594] width 276 height 207
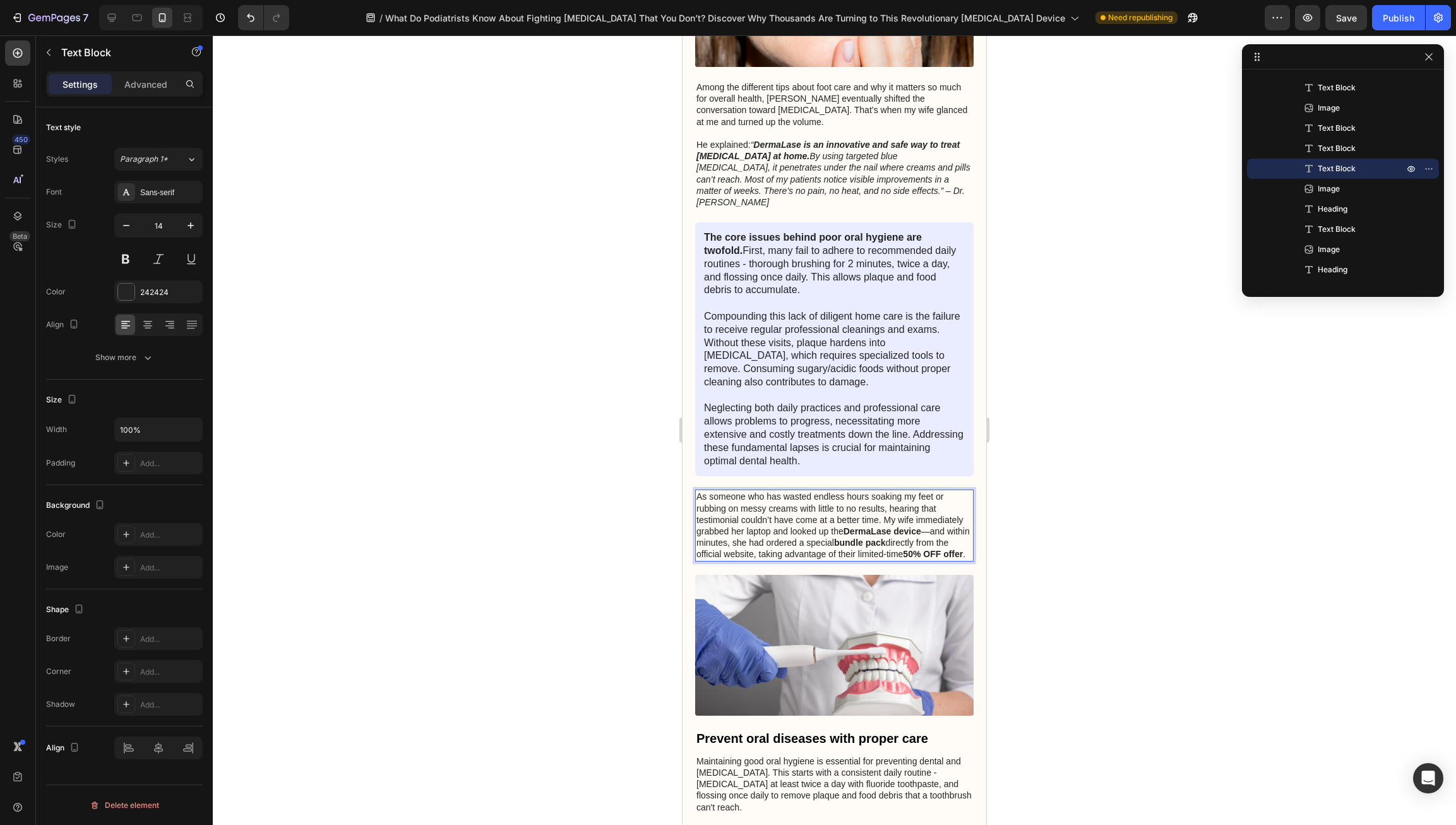
click at [850, 519] on p "As someone who has wasted endless hours soaking my feet or rubbing on messy cre…" at bounding box center [833, 525] width 276 height 69
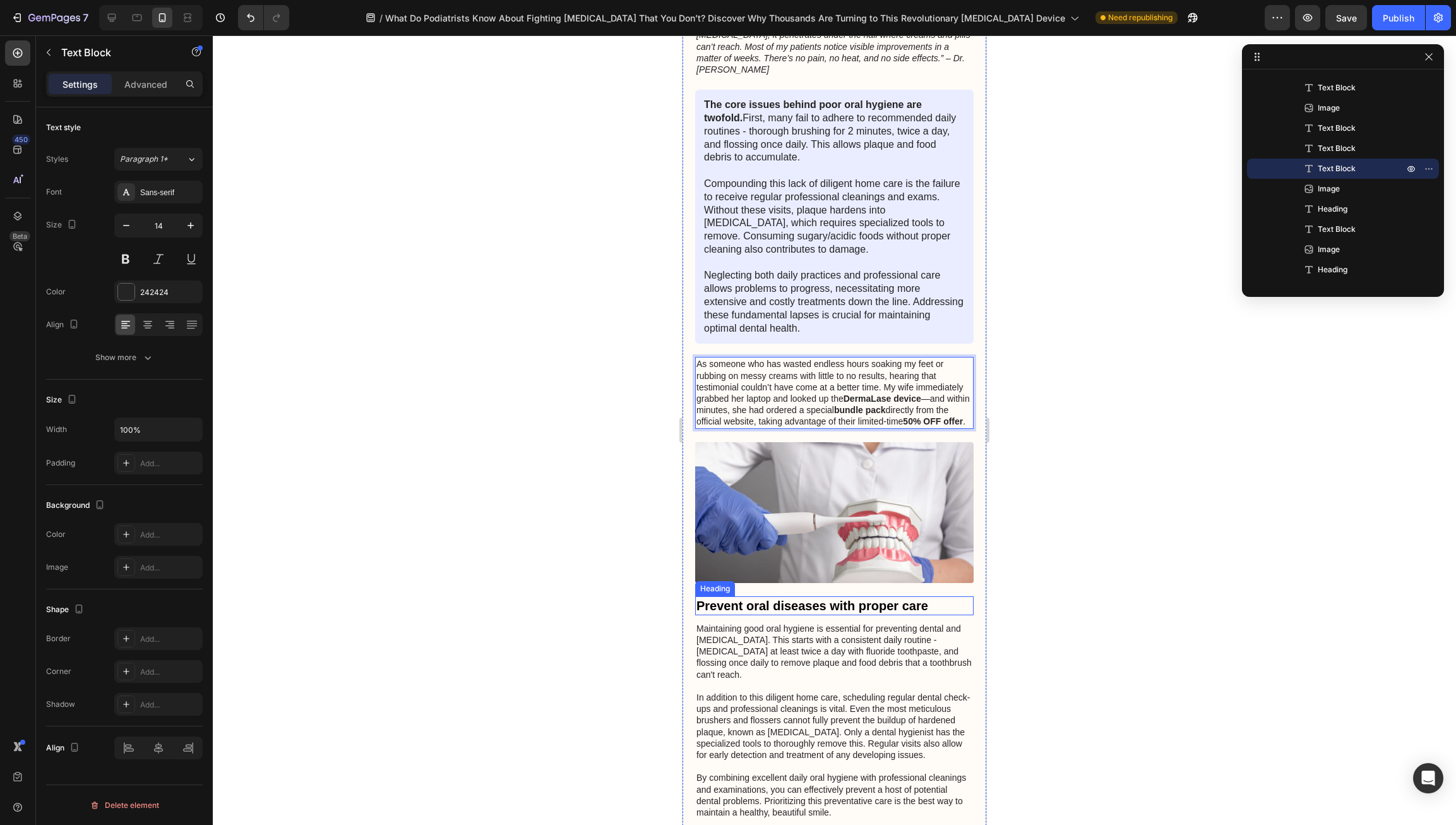
scroll to position [1315, 0]
